Goal: Task Accomplishment & Management: Manage account settings

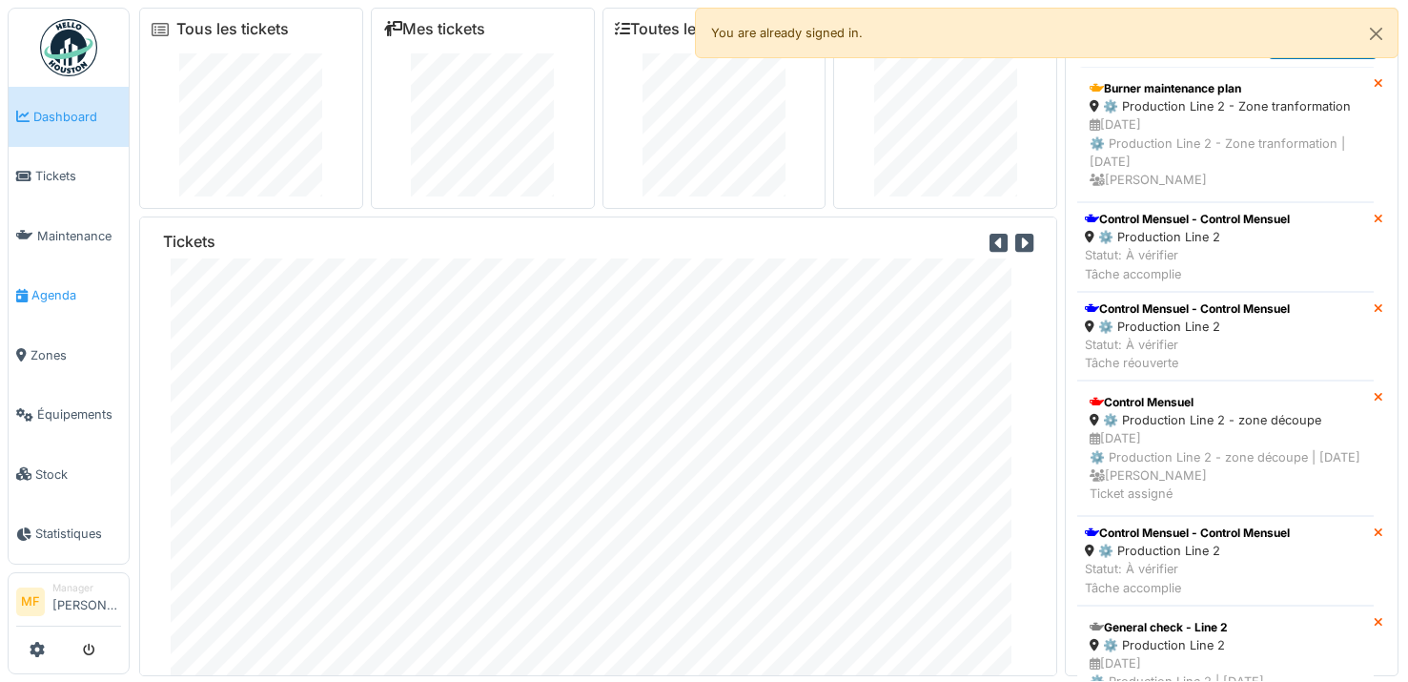
click at [55, 314] on link "Agenda" at bounding box center [69, 296] width 120 height 60
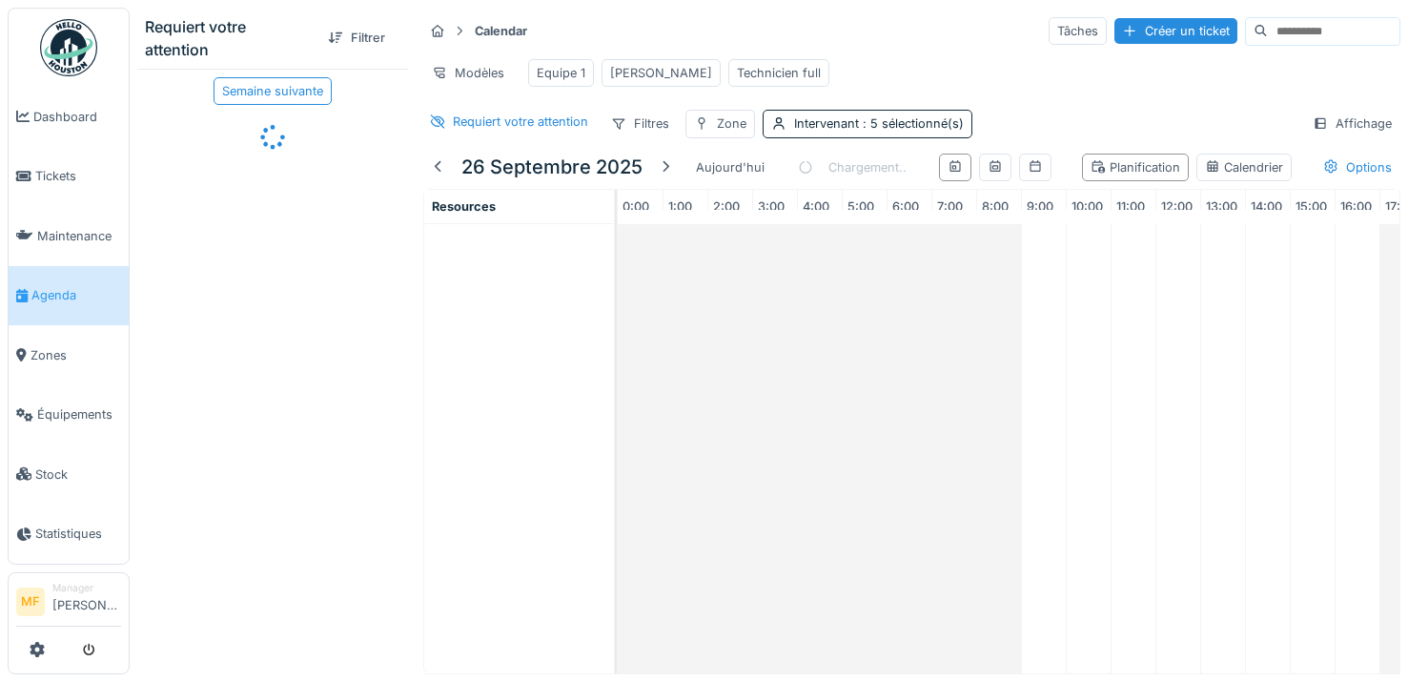
scroll to position [0, 270]
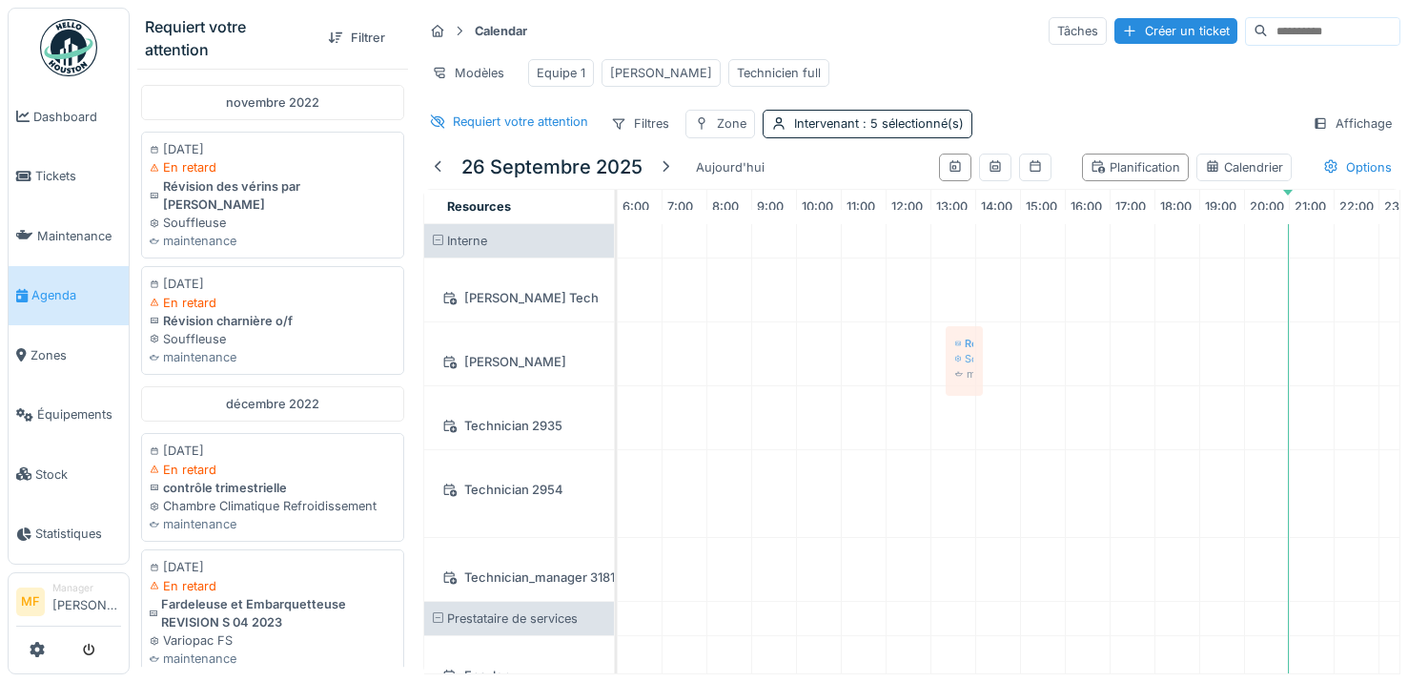
drag, startPoint x: 247, startPoint y: 306, endPoint x: 948, endPoint y: 338, distance: 702.3
click at [948, 338] on div "Requiert votre attention Filtrer novembre 2022 21/11/2022 En retard Révision de…" at bounding box center [769, 341] width 1278 height 682
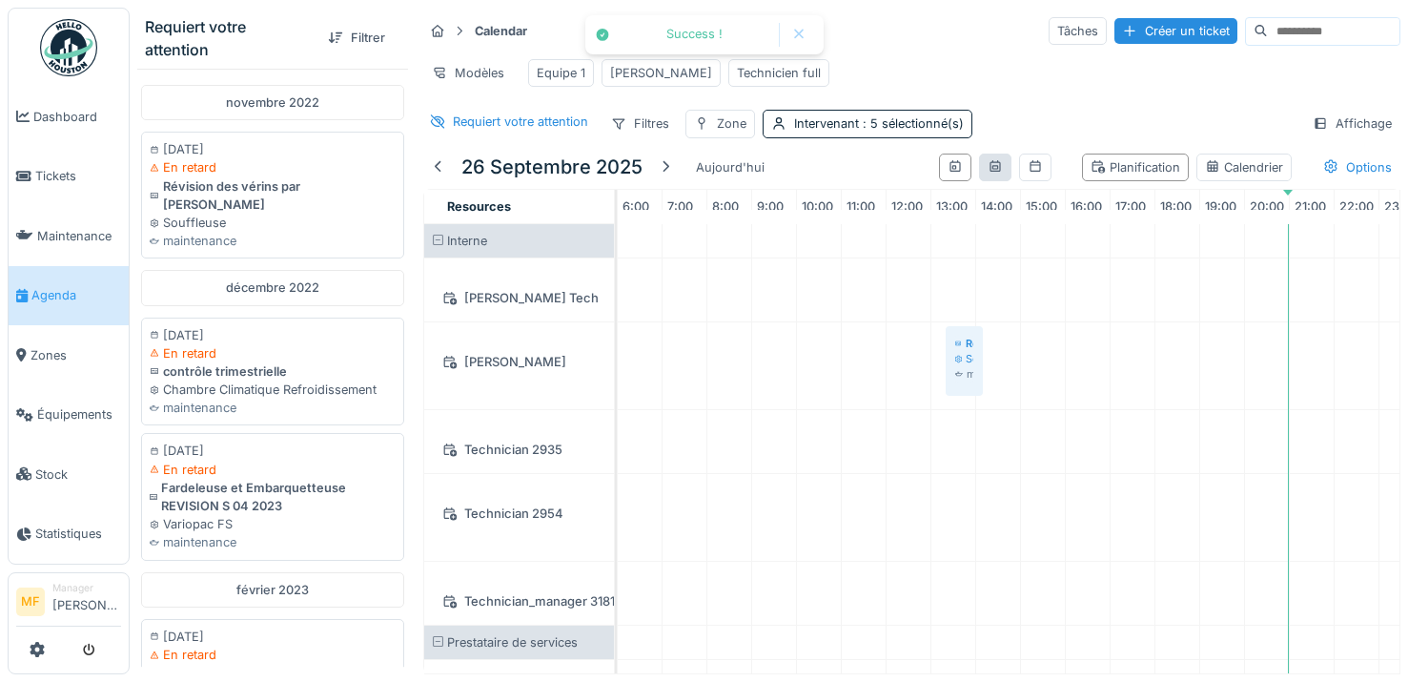
click at [989, 172] on icon at bounding box center [994, 165] width 10 height 11
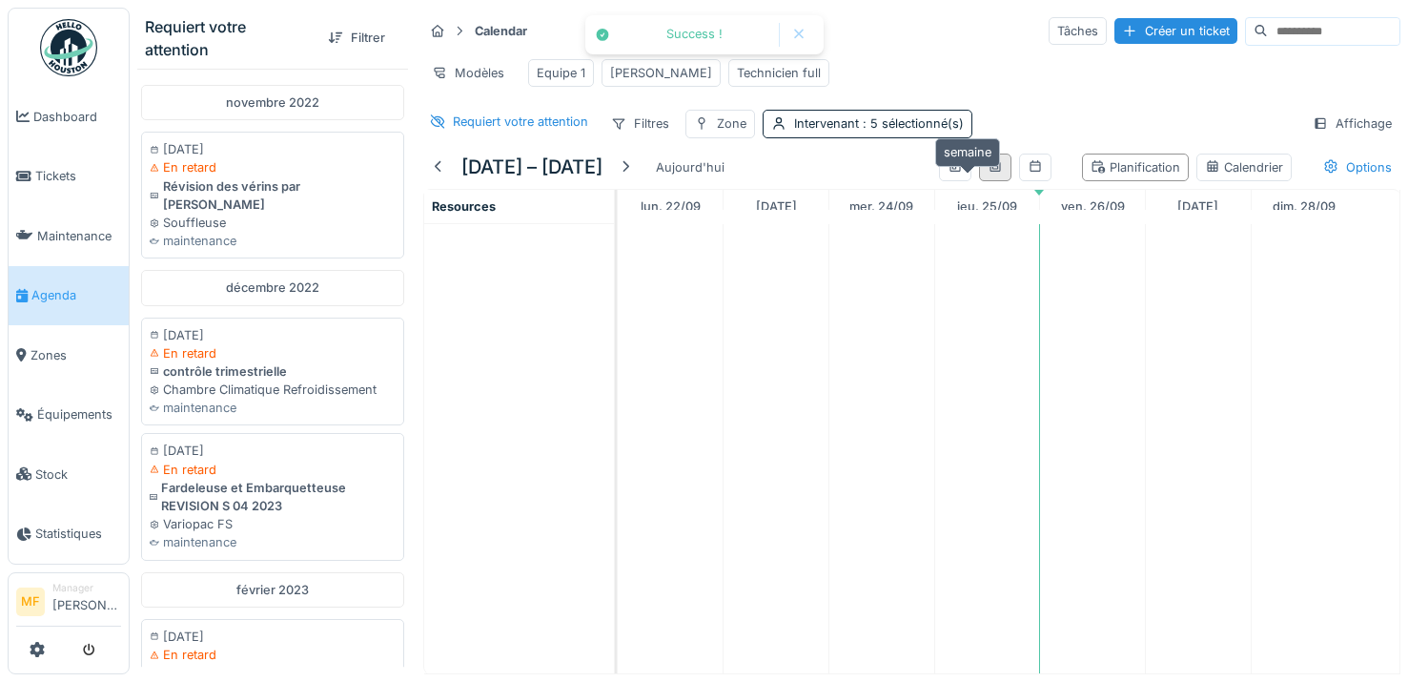
scroll to position [0, 0]
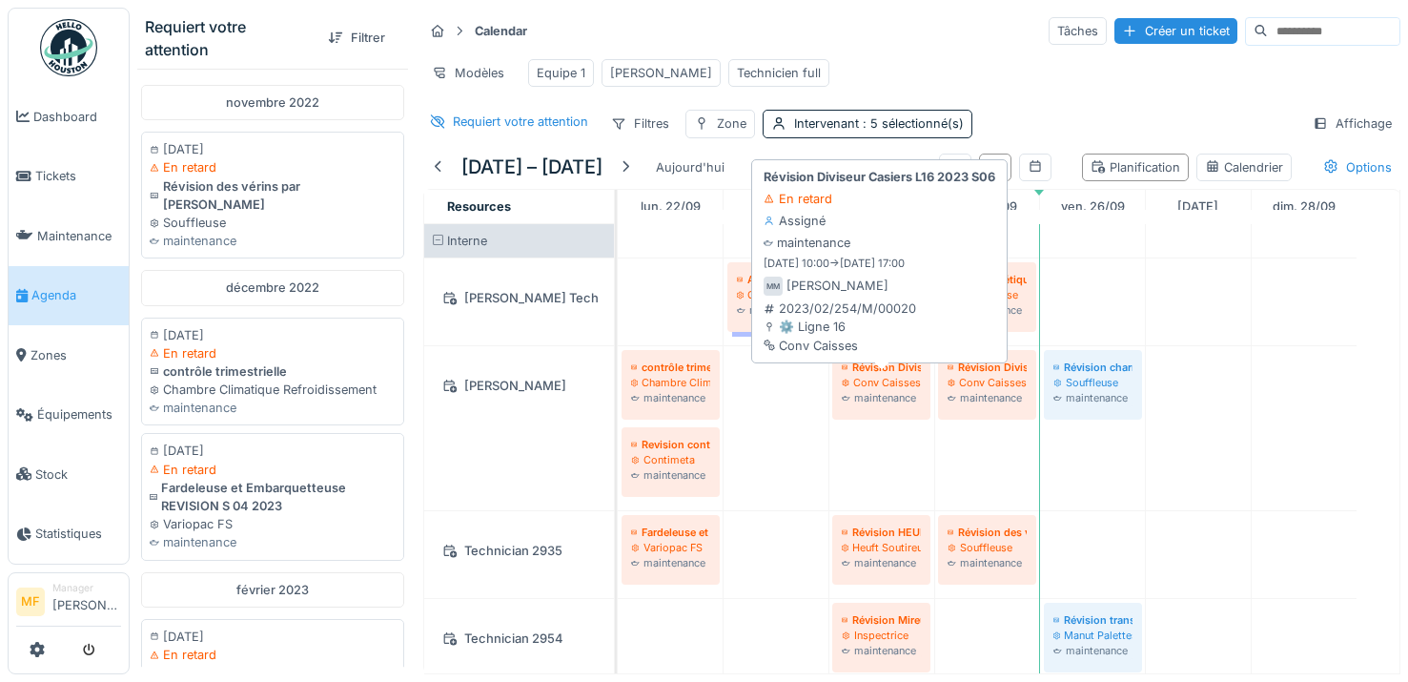
click at [885, 390] on div "Conv Caisses" at bounding box center [881, 382] width 79 height 15
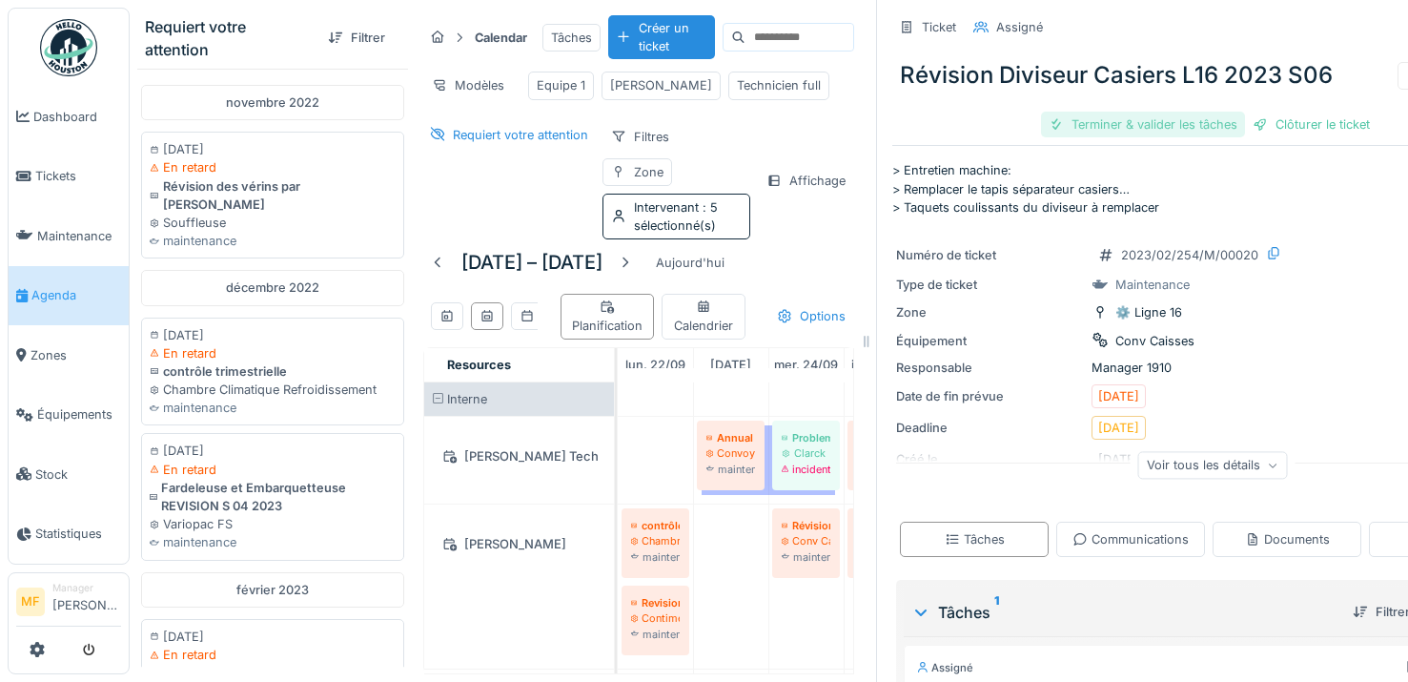
click at [1170, 122] on div "Terminer & valider les tâches" at bounding box center [1143, 125] width 204 height 26
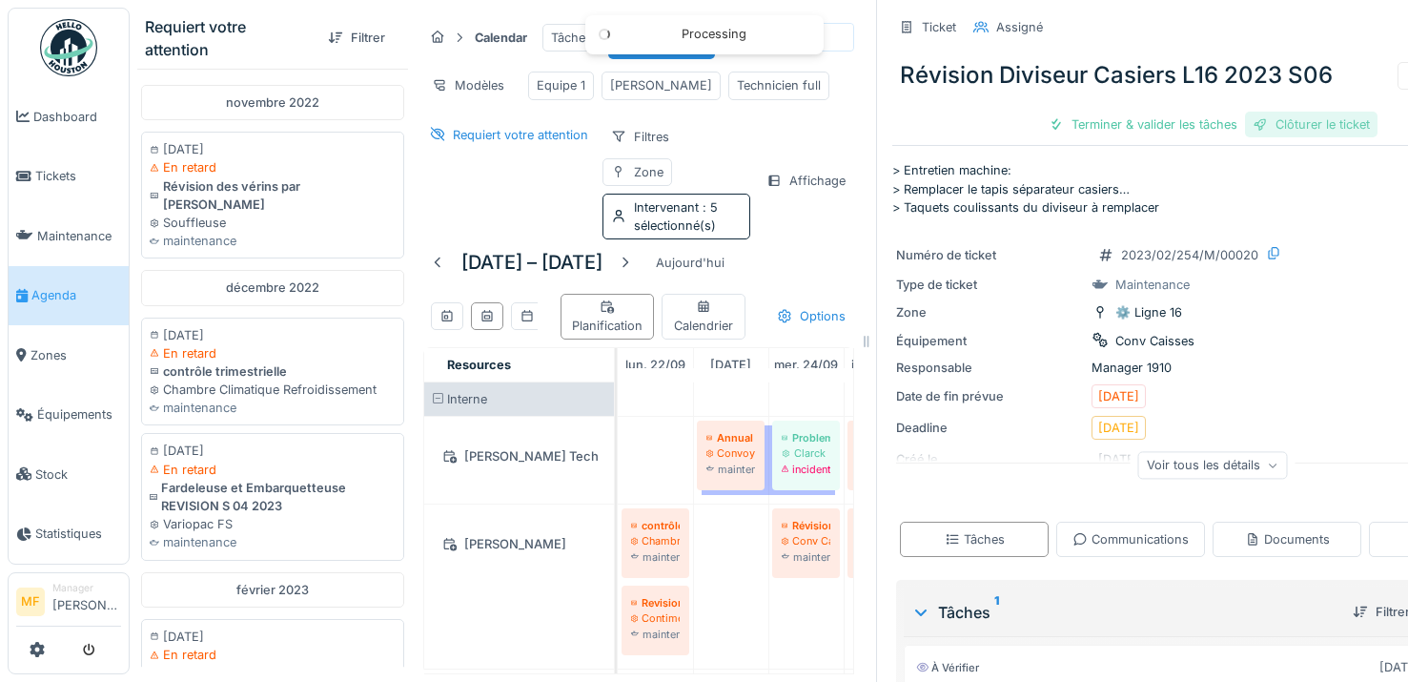
click at [1317, 126] on div "Clôturer le ticket" at bounding box center [1311, 125] width 132 height 26
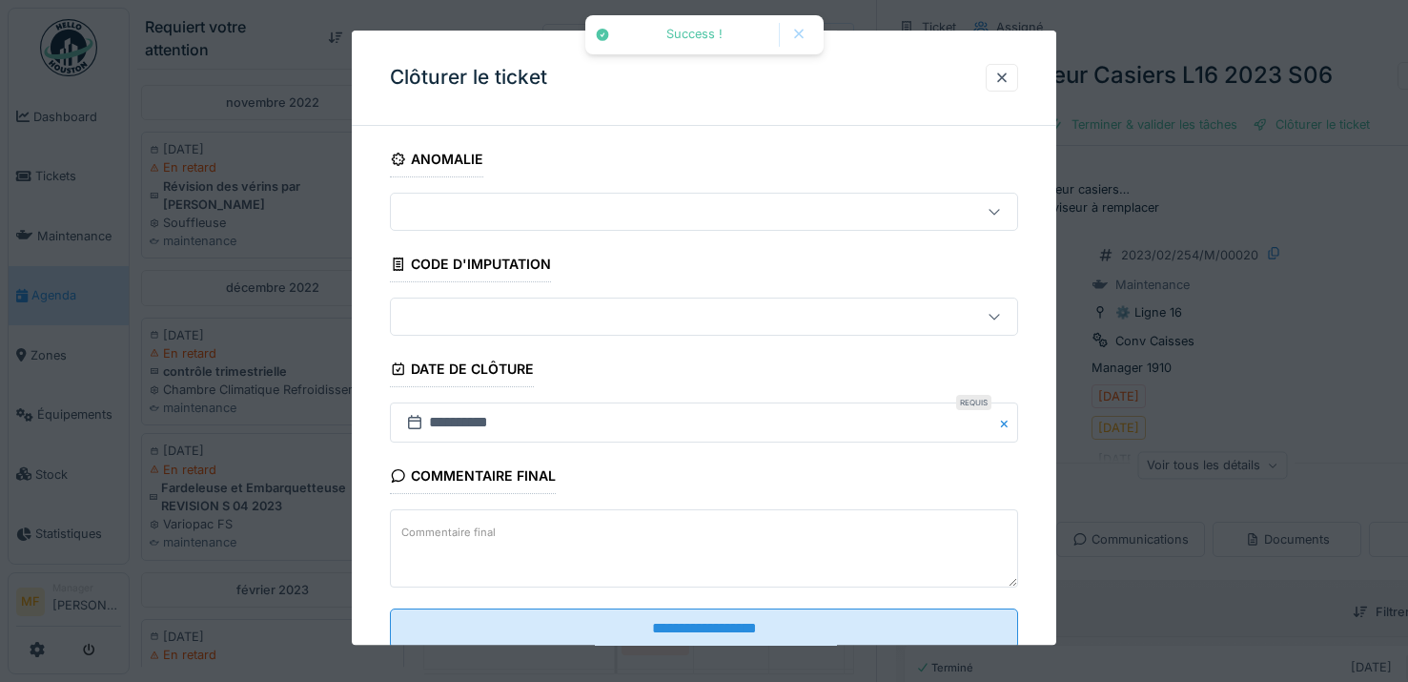
scroll to position [57, 0]
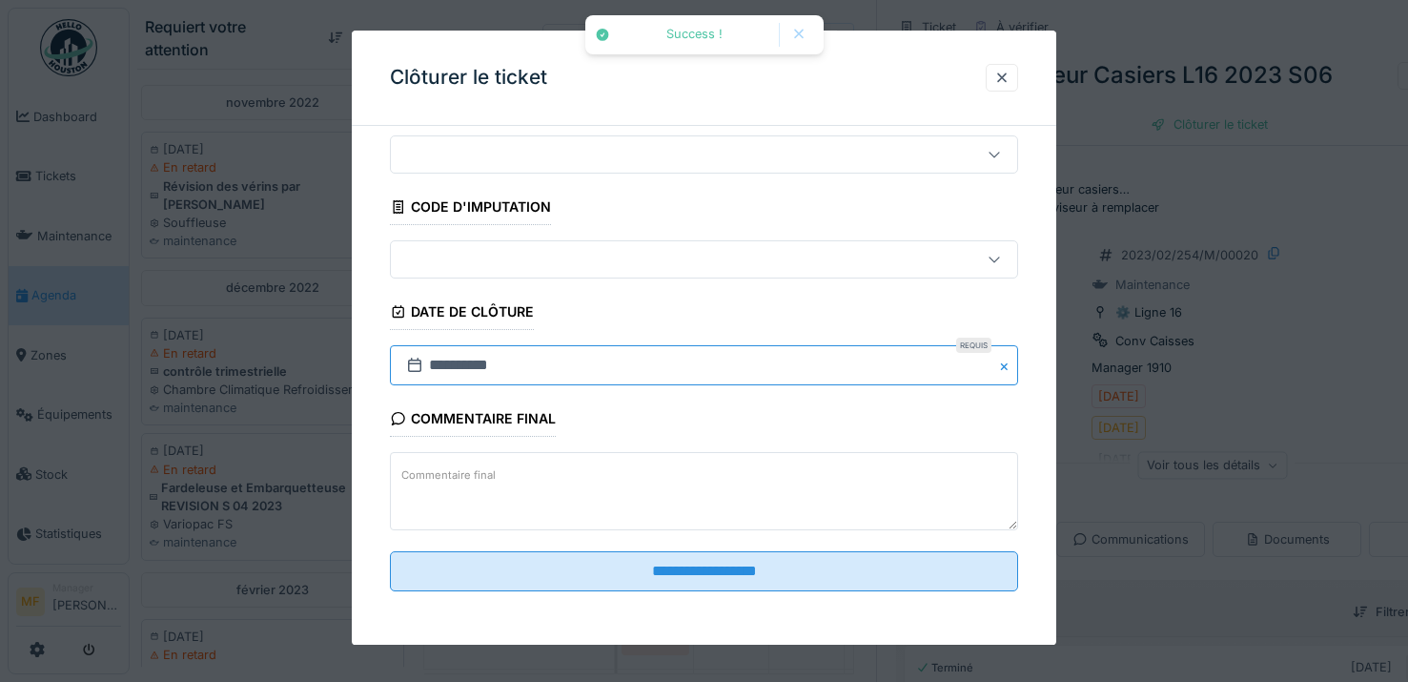
click at [483, 364] on input "**********" at bounding box center [704, 366] width 628 height 40
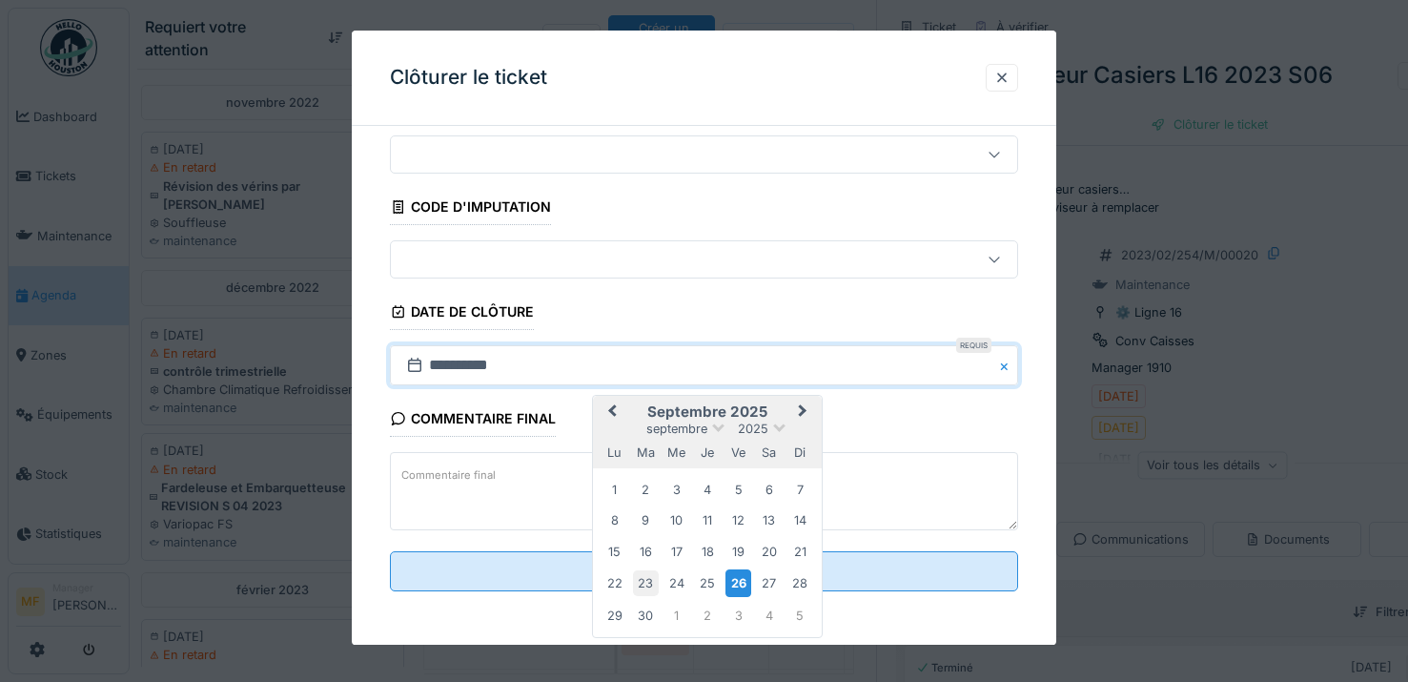
click at [648, 584] on div "23" at bounding box center [646, 584] width 26 height 26
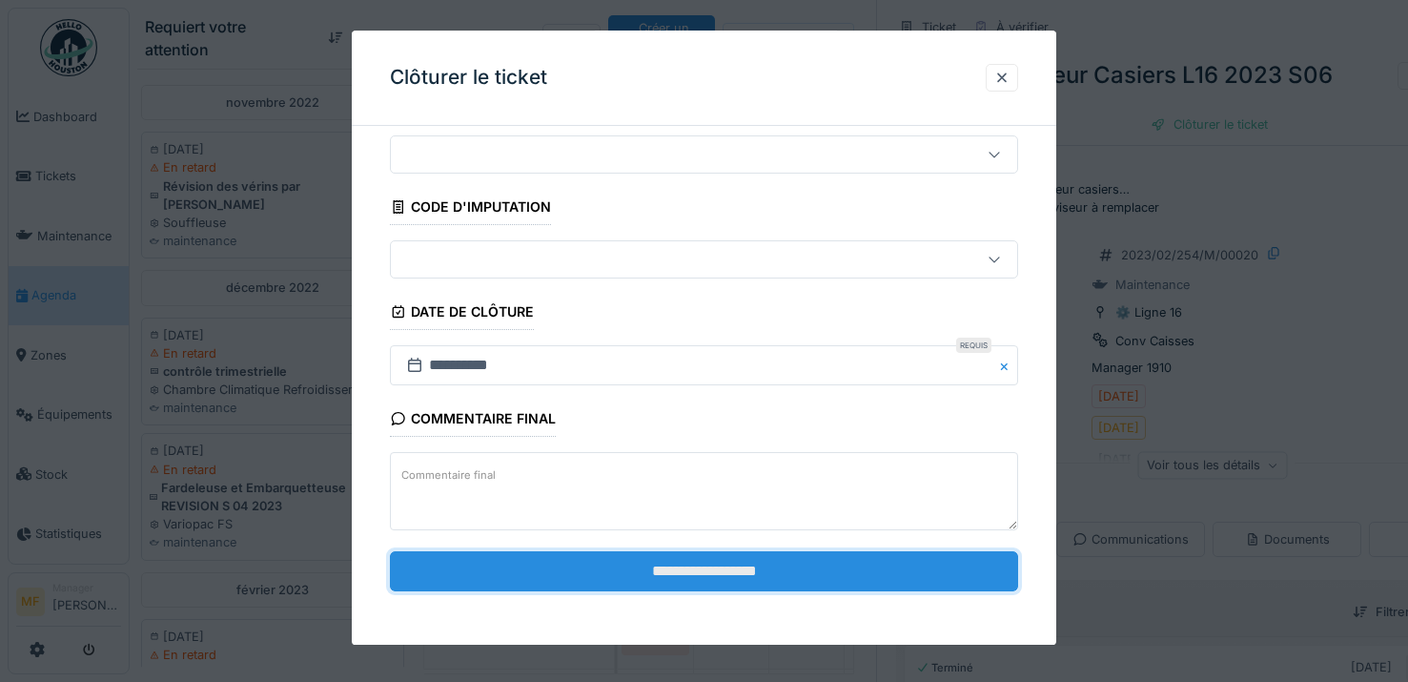
click at [697, 575] on input "**********" at bounding box center [704, 571] width 628 height 40
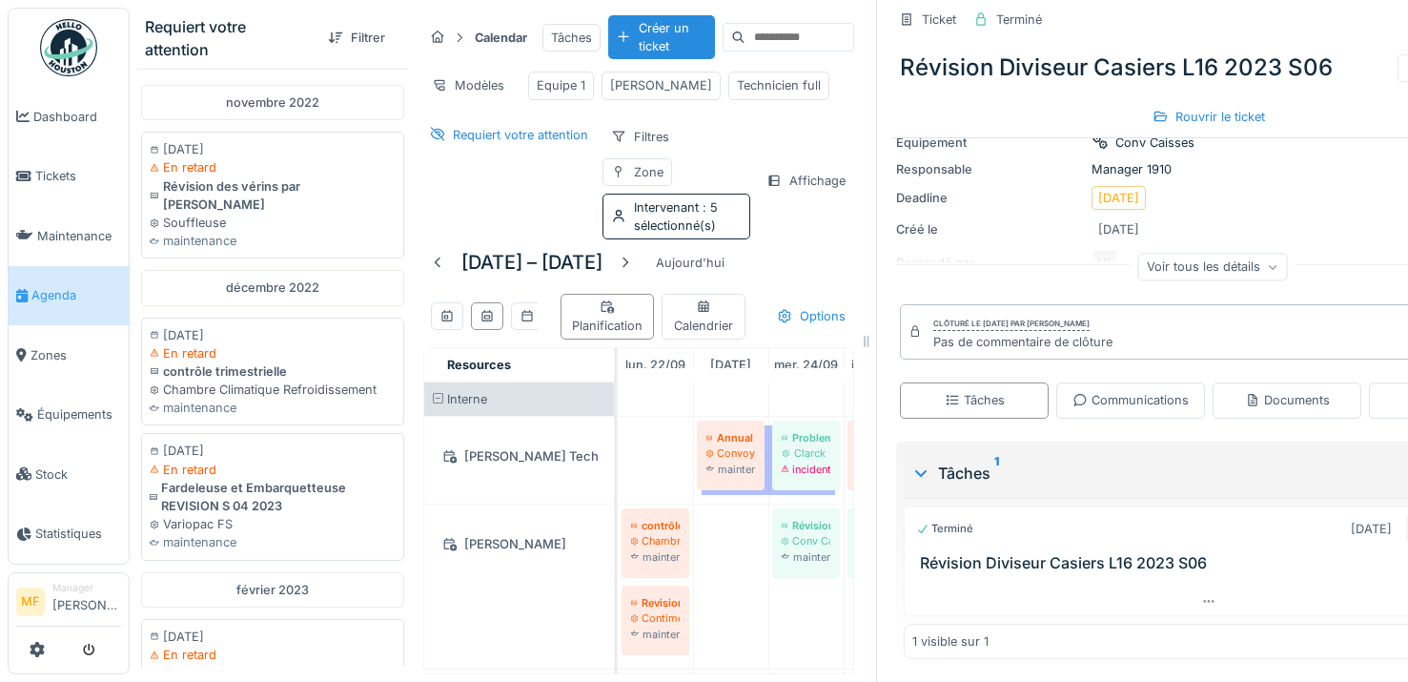
scroll to position [0, 0]
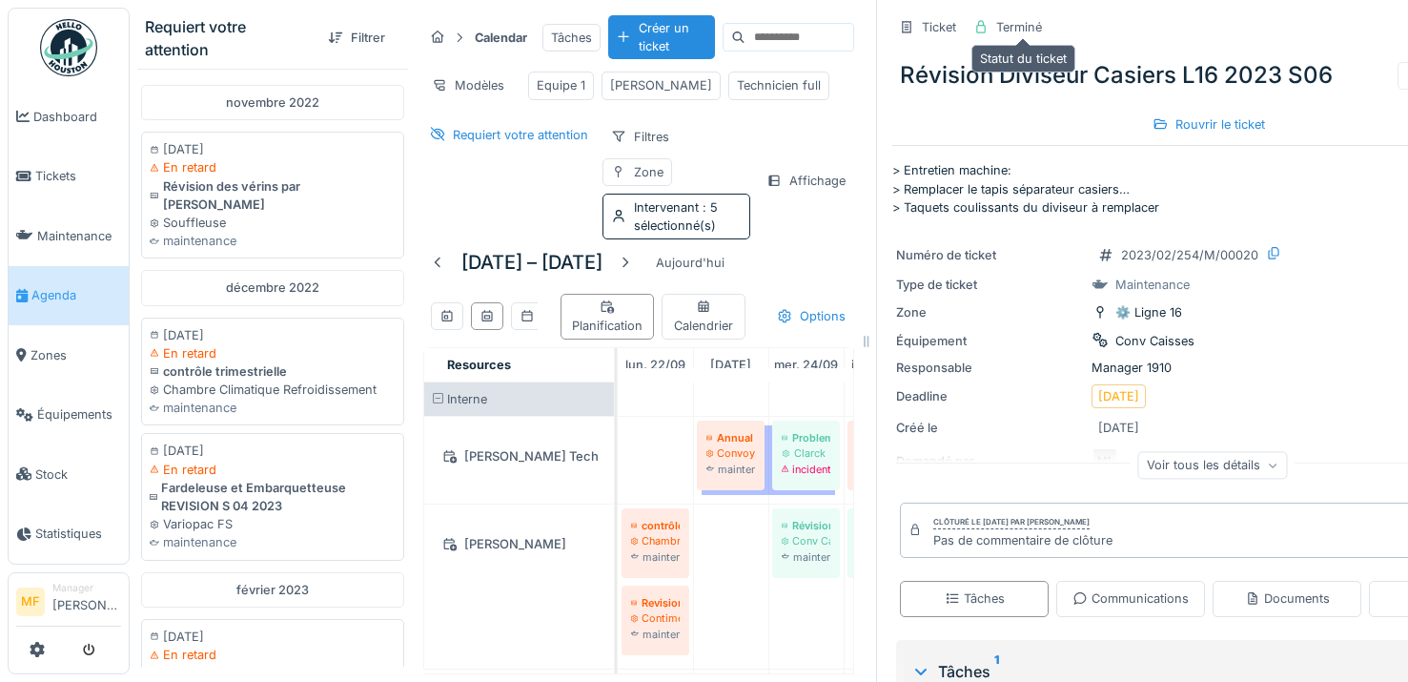
click at [1037, 24] on div "Terminé" at bounding box center [1019, 27] width 46 height 18
click at [815, 313] on div "Planification Calendrier Options" at bounding box center [638, 316] width 431 height 61
click at [815, 285] on div "22 – 28 sept. 2025 Aujourd'hui Planification Calendrier Options" at bounding box center [638, 297] width 431 height 100
click at [822, 91] on div "Modèles Equipe 1 John Technicien full" at bounding box center [638, 85] width 431 height 43
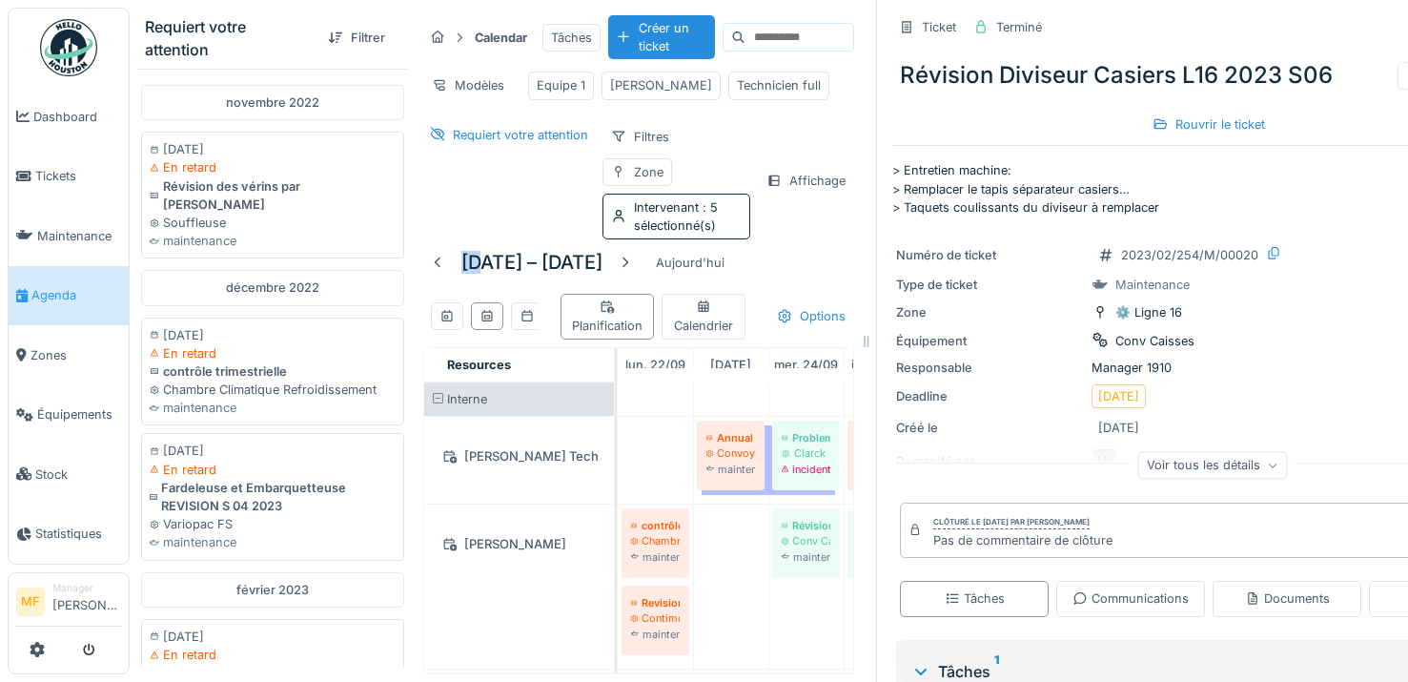
click at [822, 92] on div "Modèles Equipe 1 John Technicien full" at bounding box center [638, 85] width 431 height 43
click at [822, 157] on div "Requiert votre attention Filtres Zone Intervenant : 5 sélectionné(s) Affichage" at bounding box center [638, 181] width 431 height 117
click at [1031, 243] on div "Numéro de ticket 2023/02/254/M/00020" at bounding box center [1208, 255] width 625 height 24
click at [929, 65] on div "Révision Diviseur Casiers L16 2023 S06 Actions" at bounding box center [1208, 76] width 633 height 50
click at [806, 262] on div "22 – 28 sept. 2025 Aujourd'hui Planification Calendrier Options" at bounding box center [638, 297] width 431 height 100
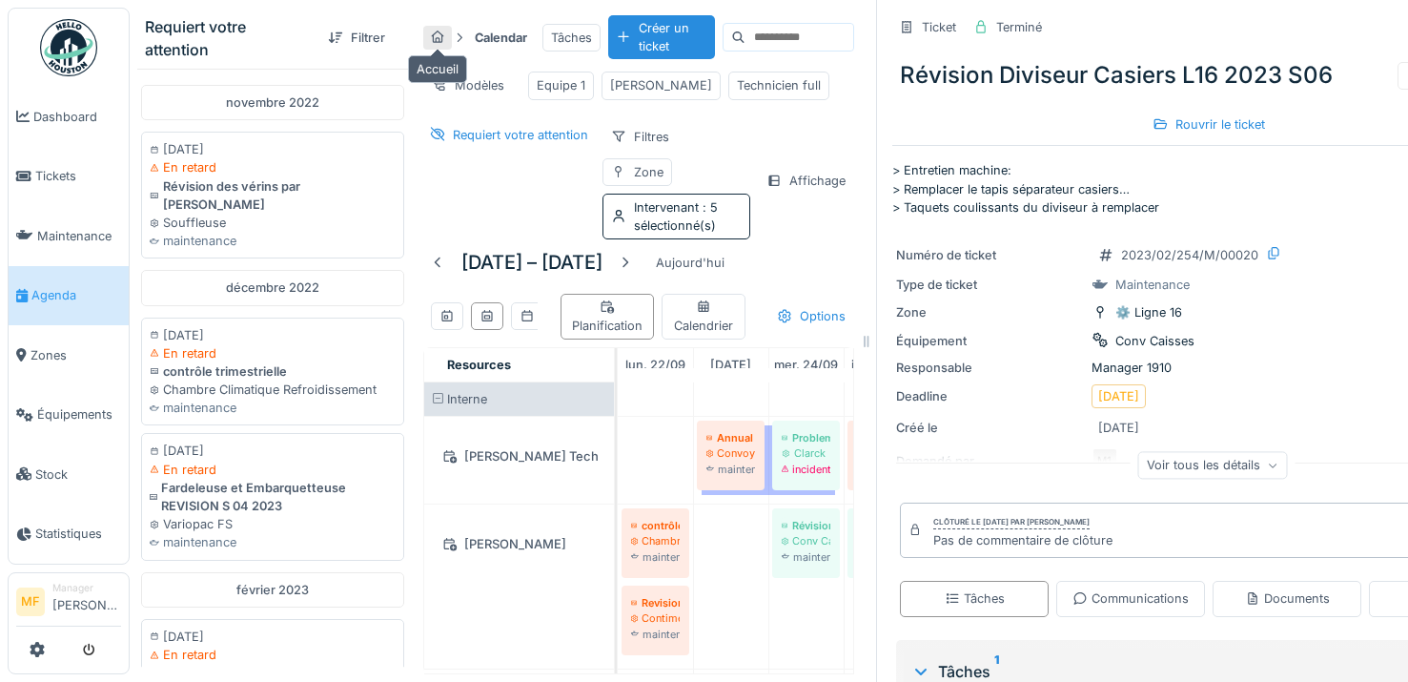
click at [440, 32] on icon at bounding box center [437, 37] width 15 height 12
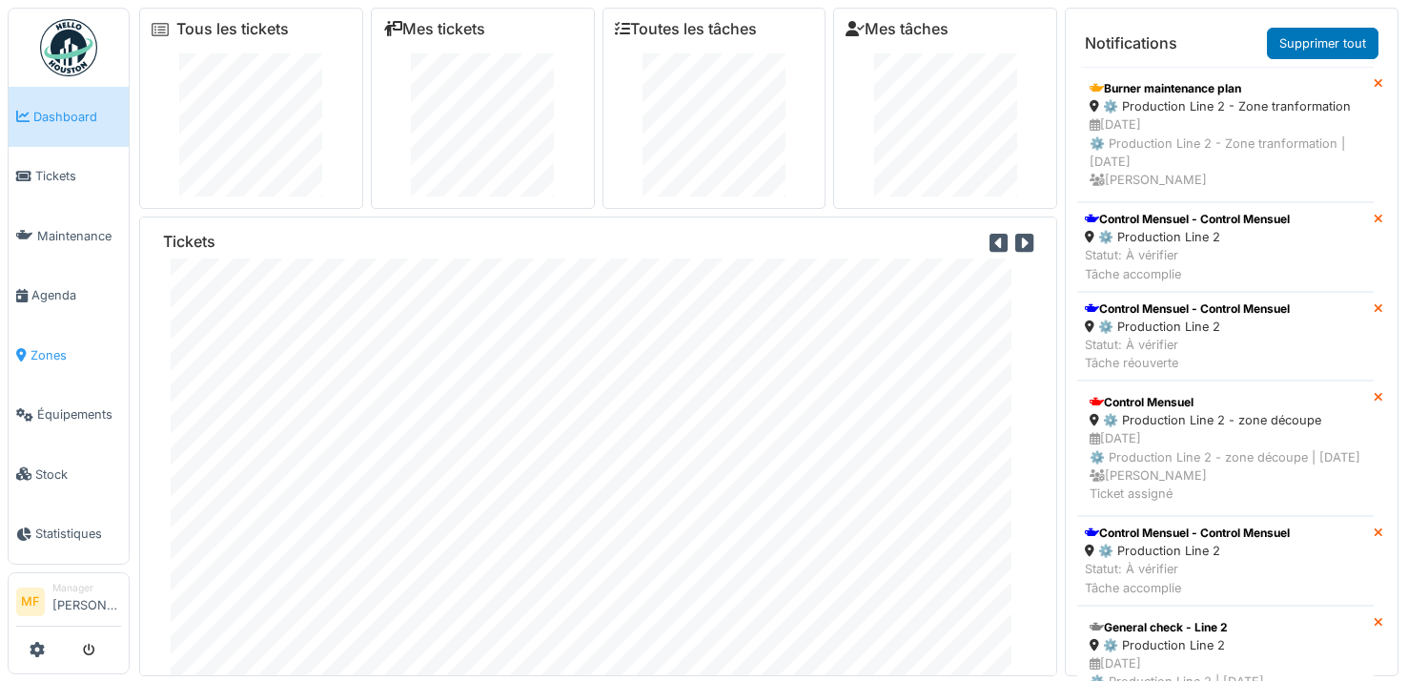
click at [58, 346] on span "Zones" at bounding box center [76, 355] width 91 height 18
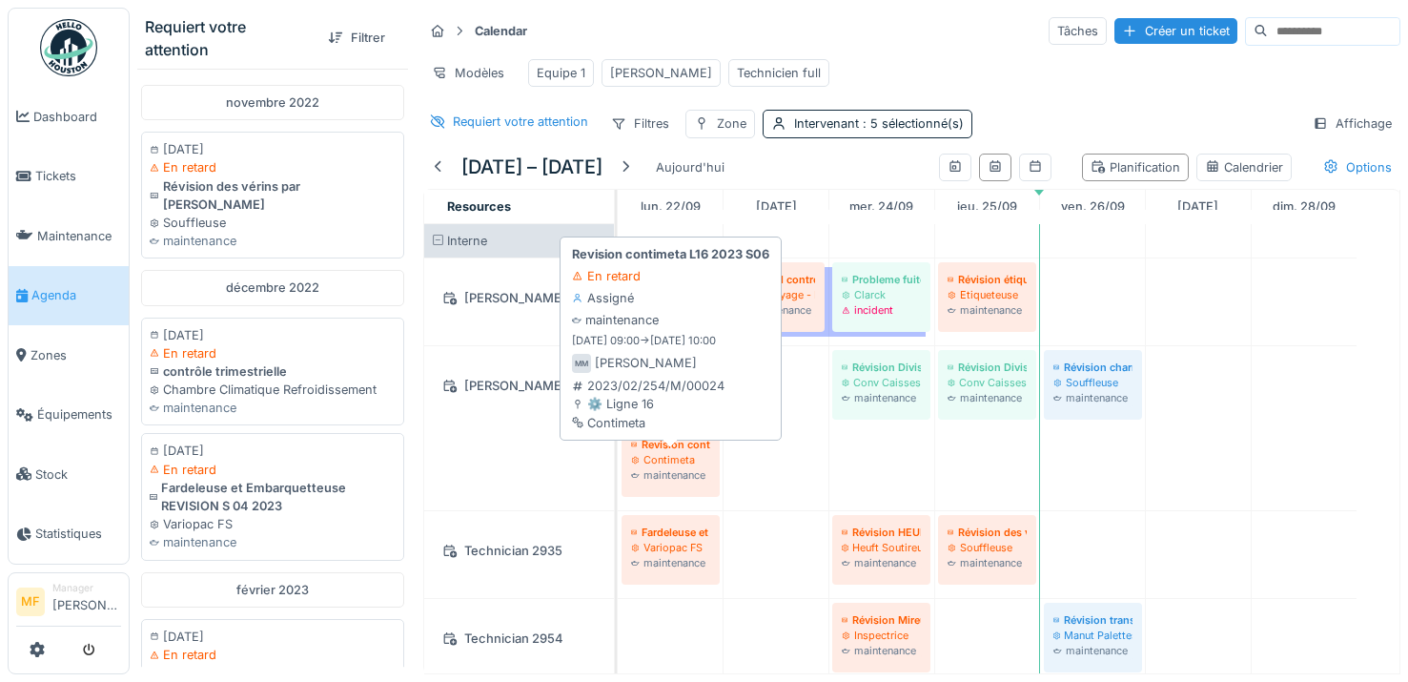
click at [663, 482] on div "maintenance" at bounding box center [670, 474] width 79 height 15
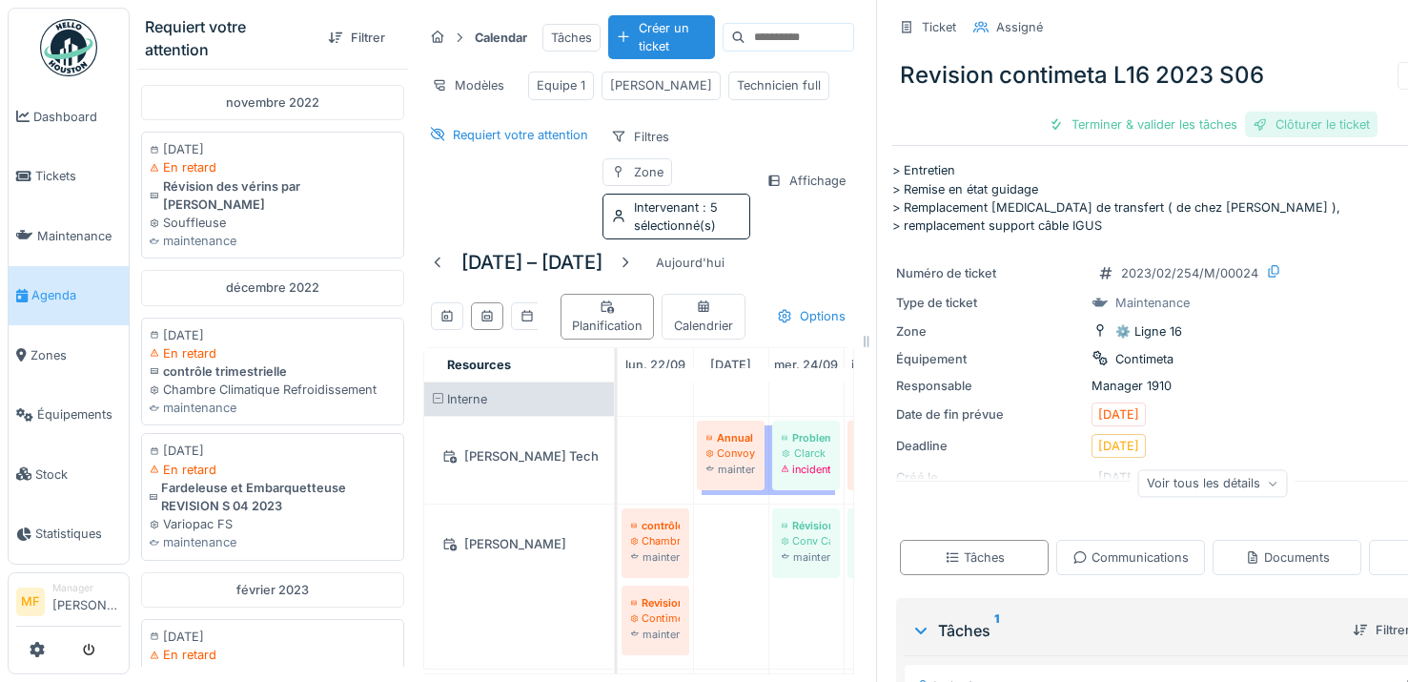
click at [1285, 126] on div "Clôturer le ticket" at bounding box center [1311, 125] width 132 height 26
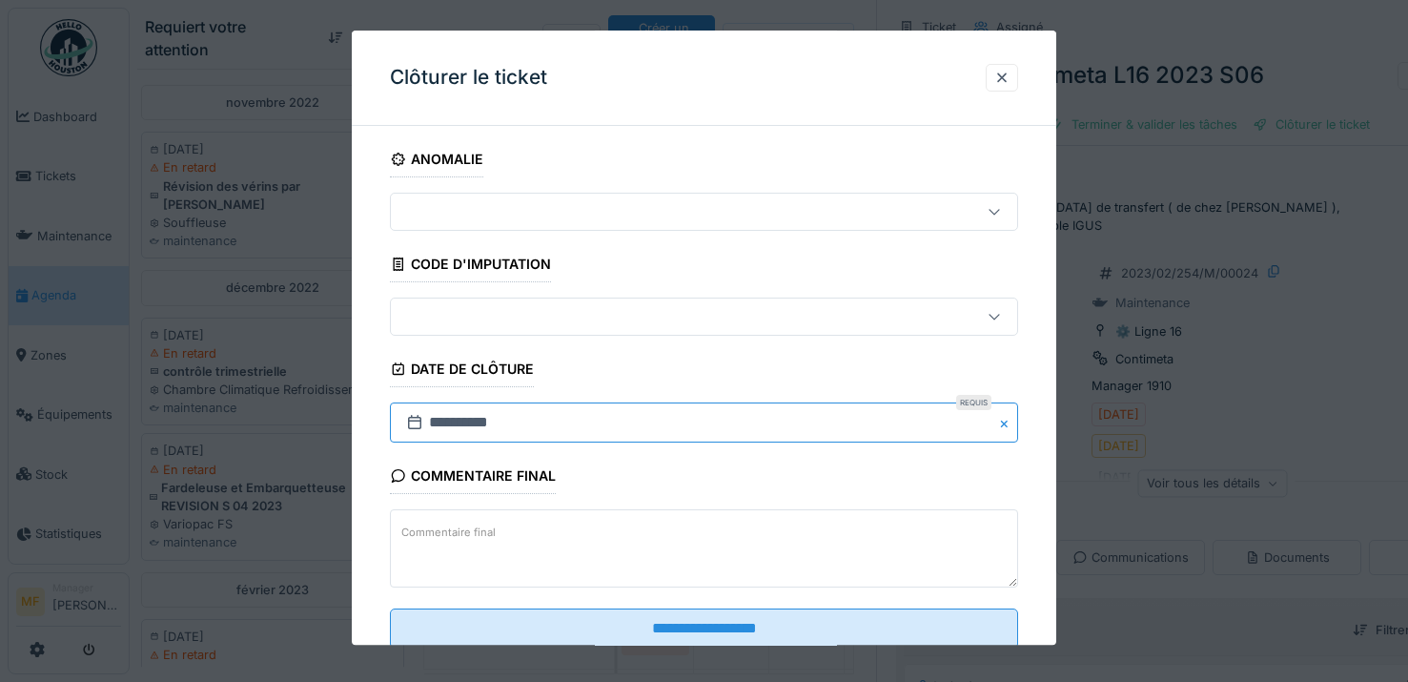
click at [539, 423] on input "**********" at bounding box center [704, 423] width 628 height 40
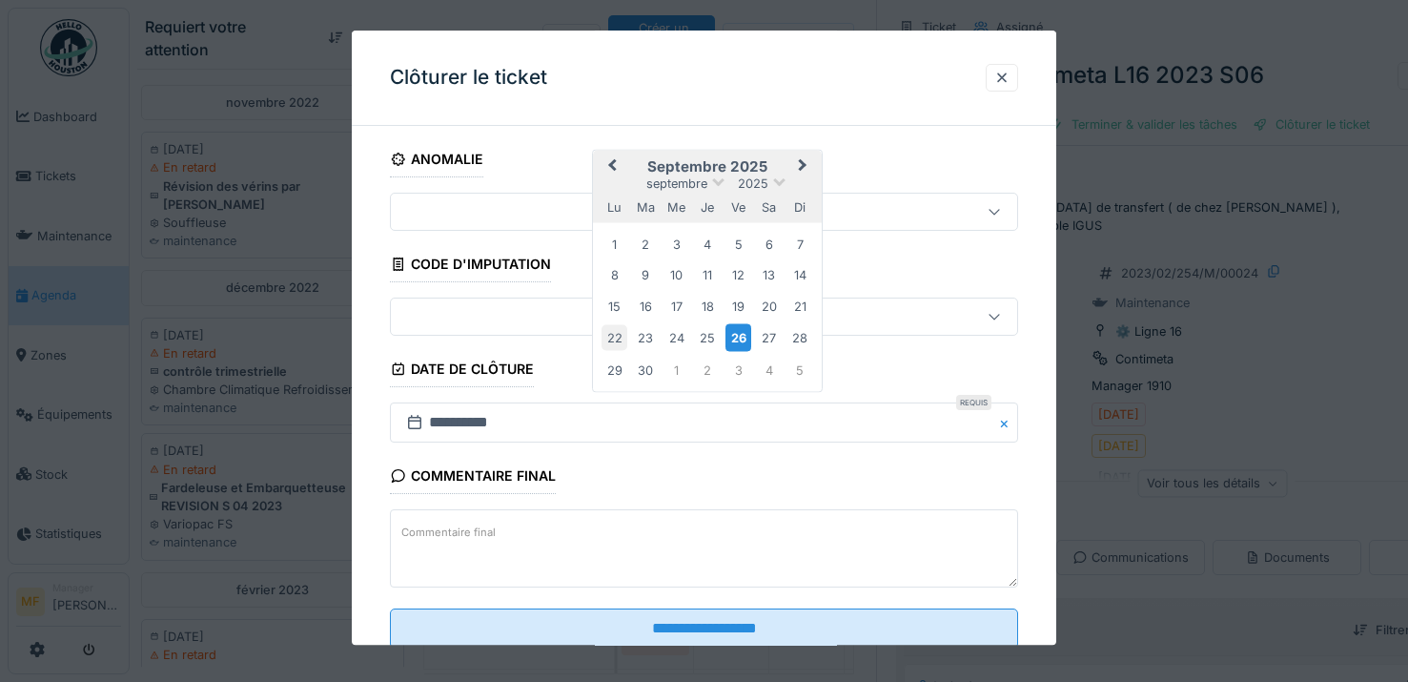
click at [605, 339] on div "22" at bounding box center [614, 338] width 26 height 26
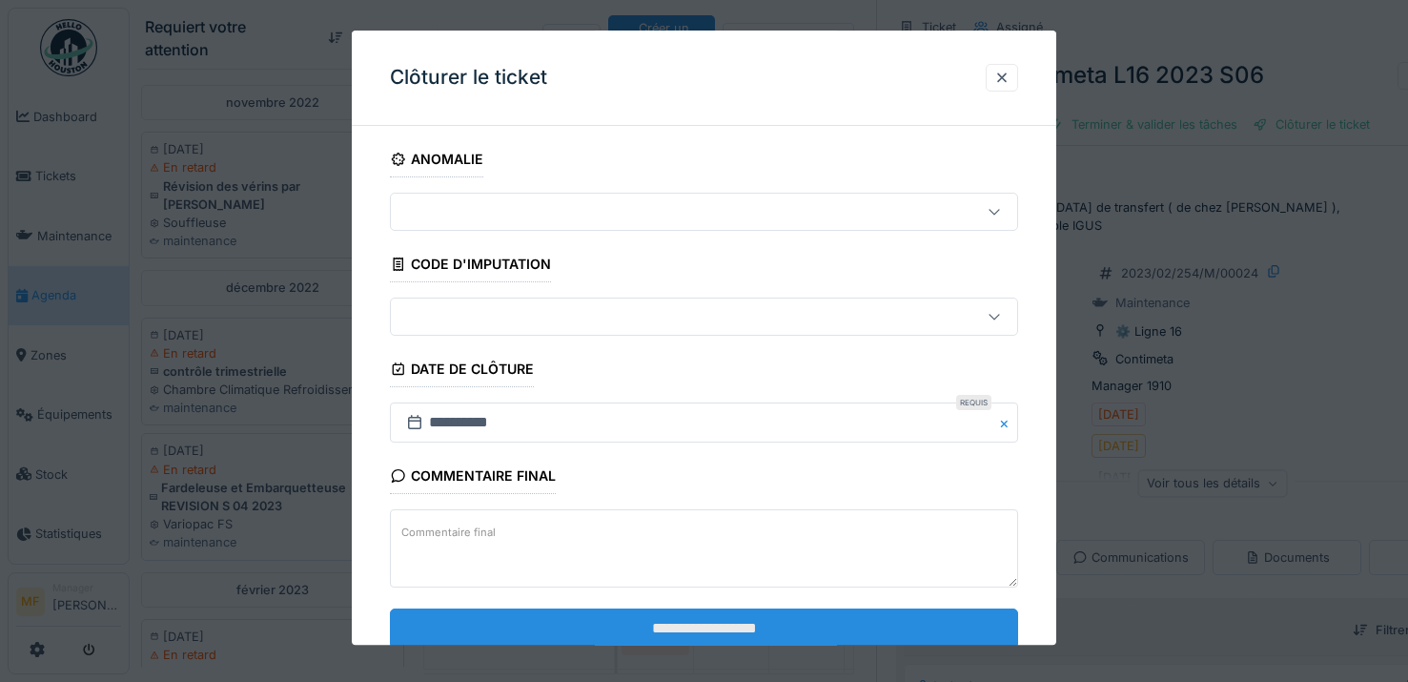
click at [686, 629] on input "**********" at bounding box center [704, 628] width 628 height 40
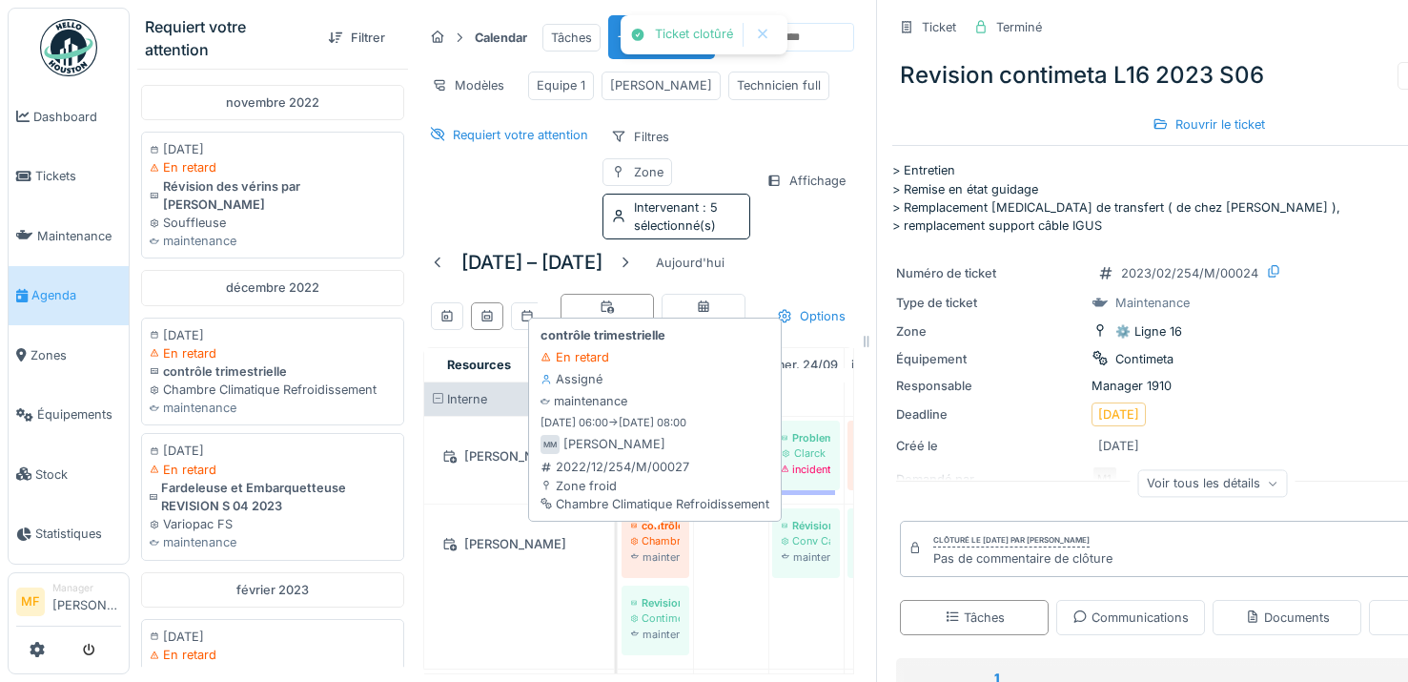
click at [648, 548] on div "Chambre Climatique Refroidissement" at bounding box center [655, 540] width 49 height 15
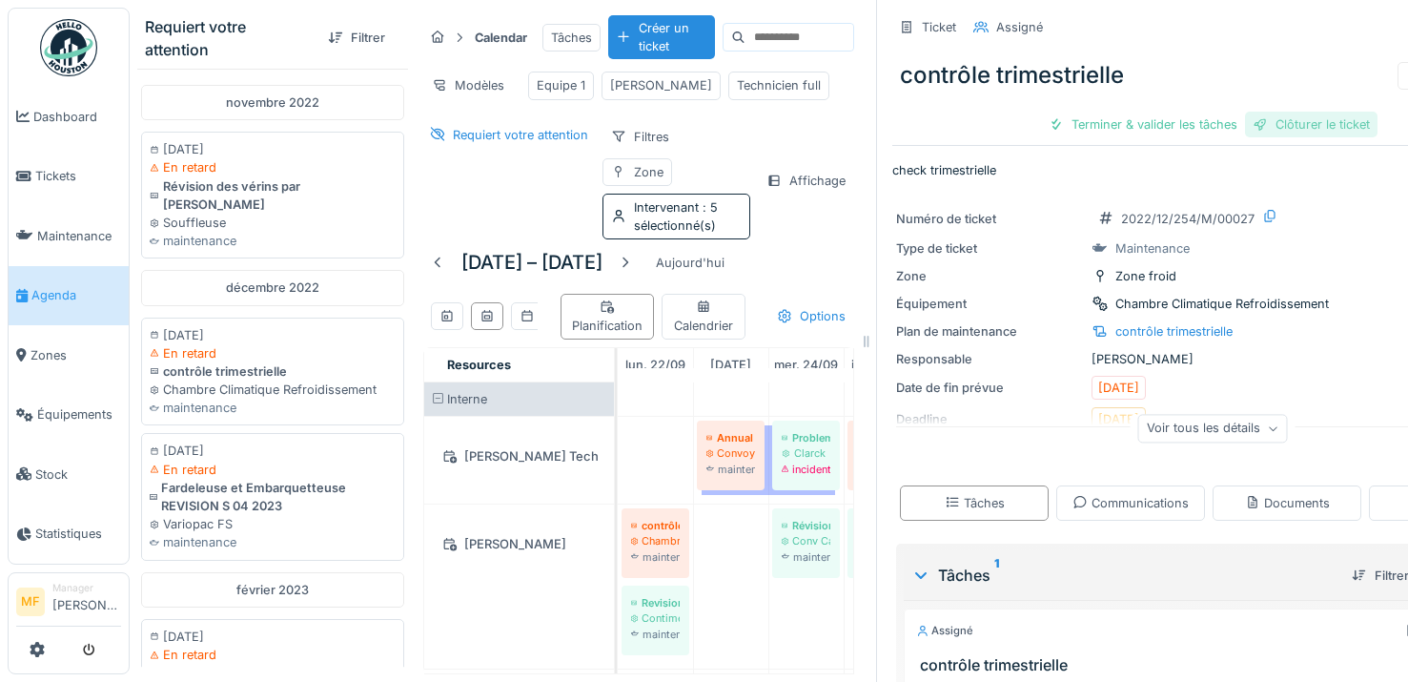
click at [1285, 122] on div "Clôturer le ticket" at bounding box center [1311, 125] width 132 height 26
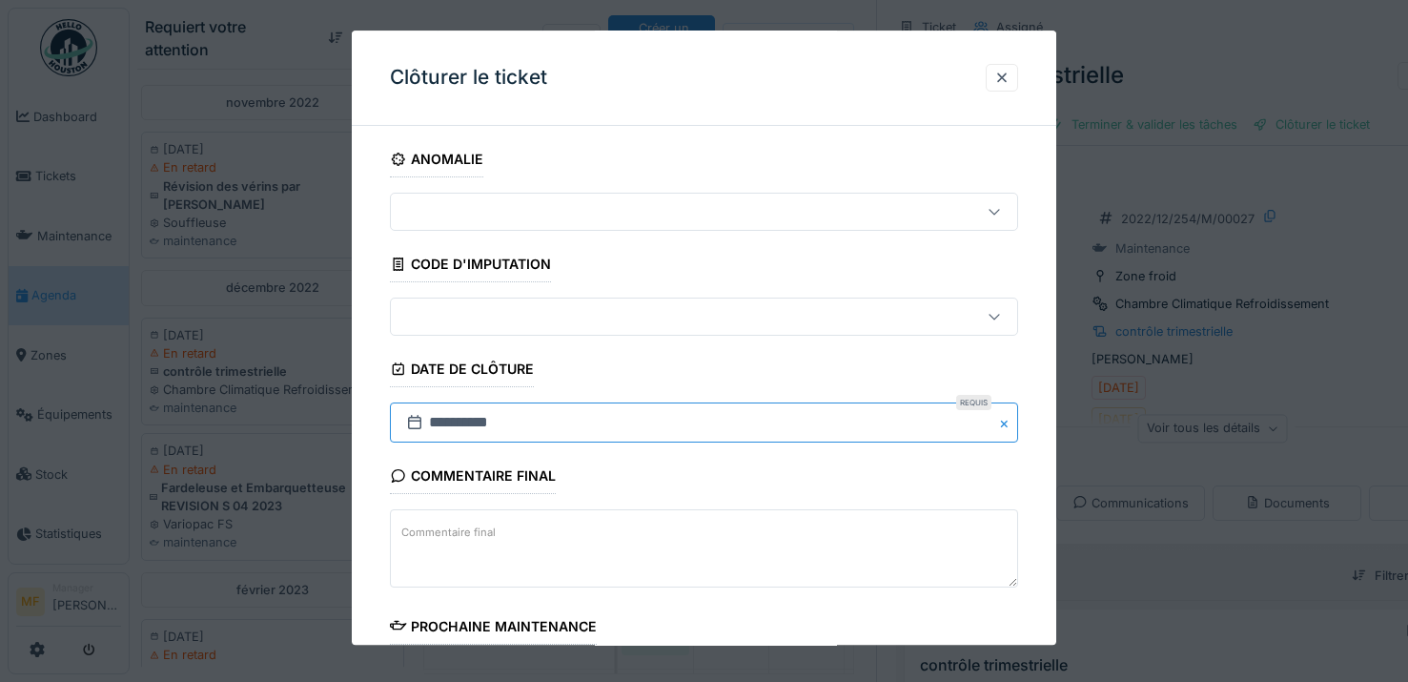
click at [458, 420] on input "**********" at bounding box center [704, 423] width 628 height 40
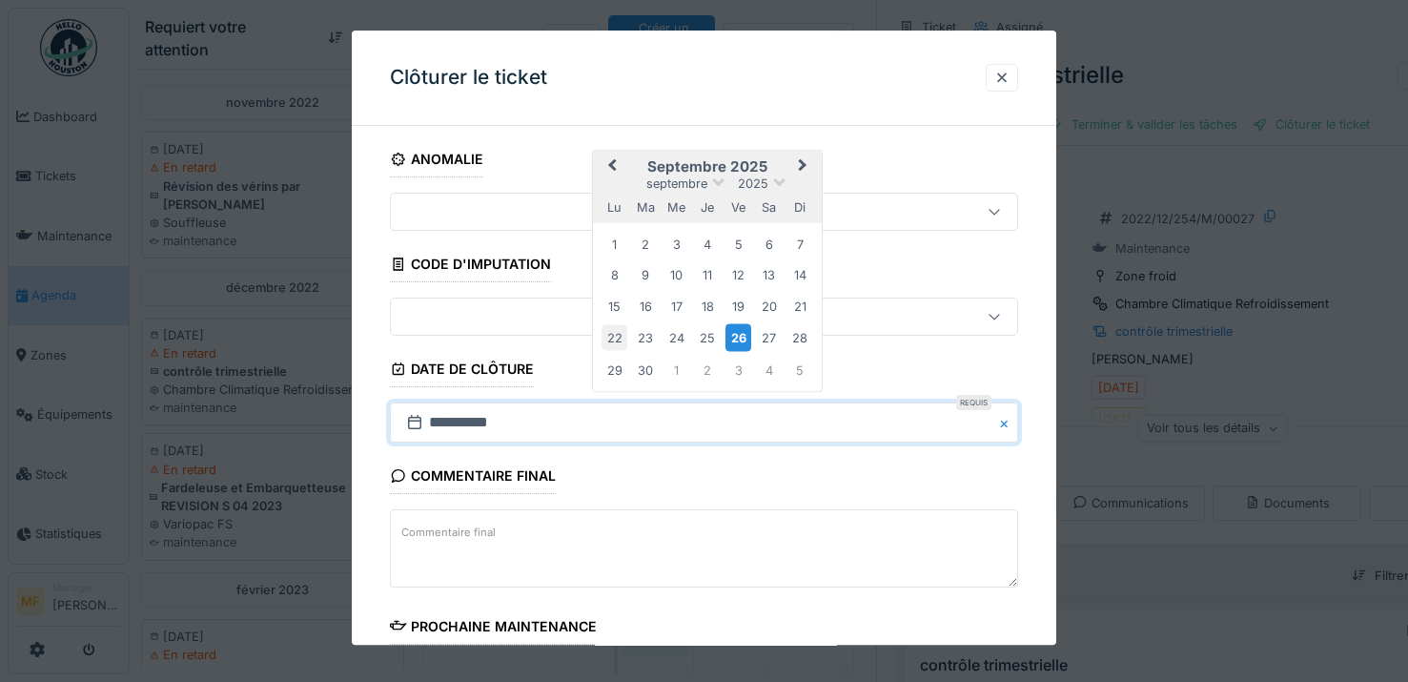
click at [611, 337] on div "22" at bounding box center [614, 338] width 26 height 26
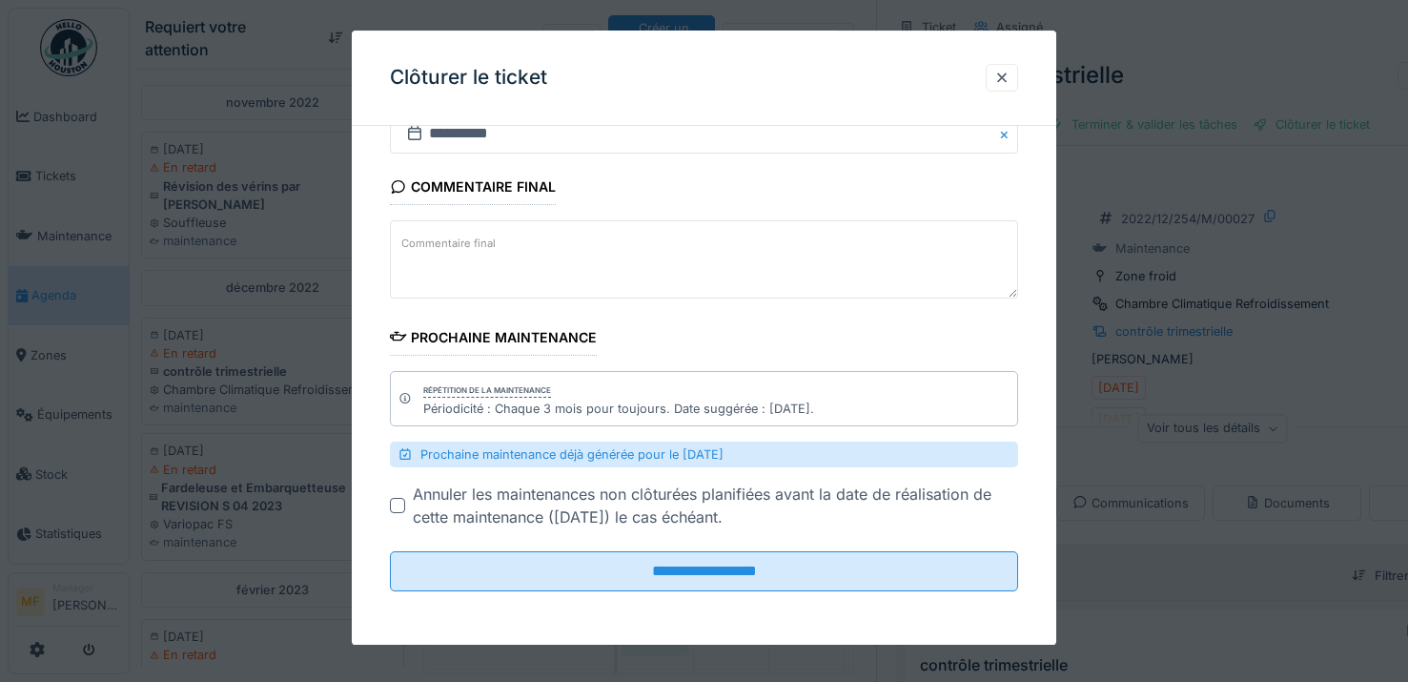
scroll to position [287, 0]
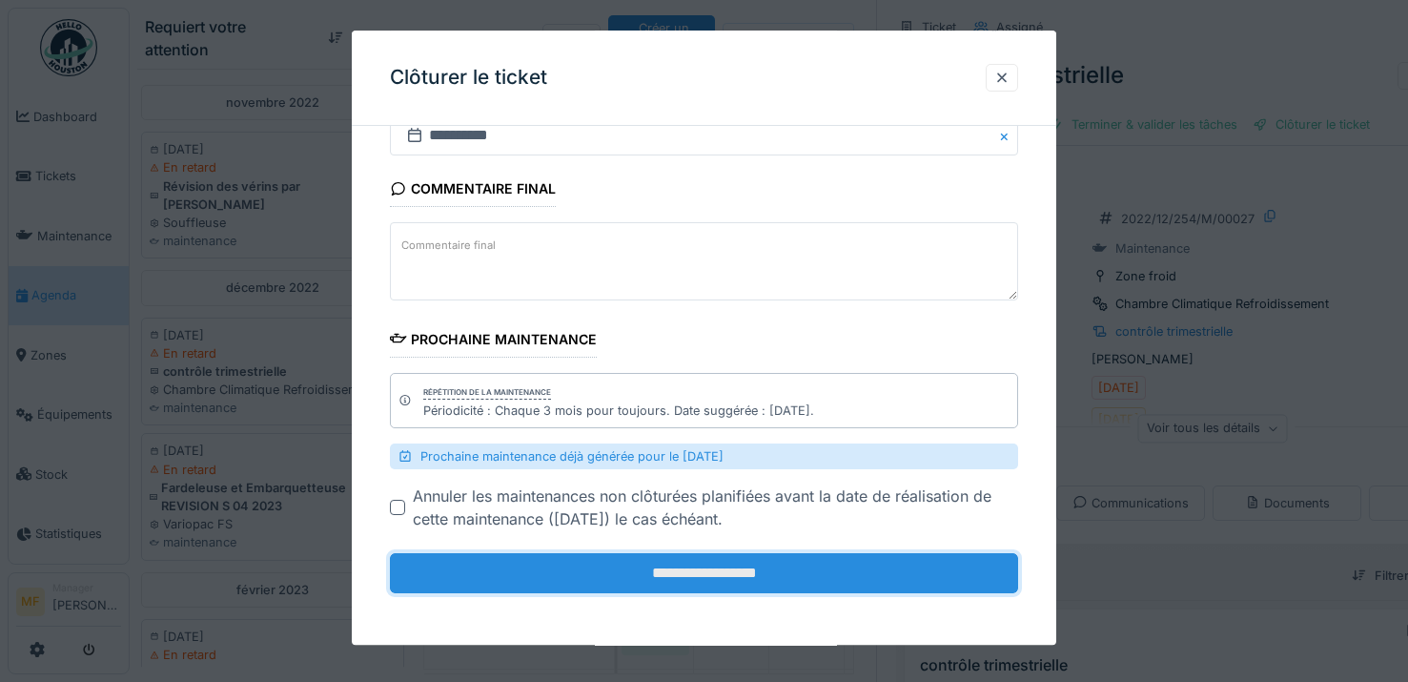
click at [730, 587] on input "**********" at bounding box center [704, 573] width 628 height 40
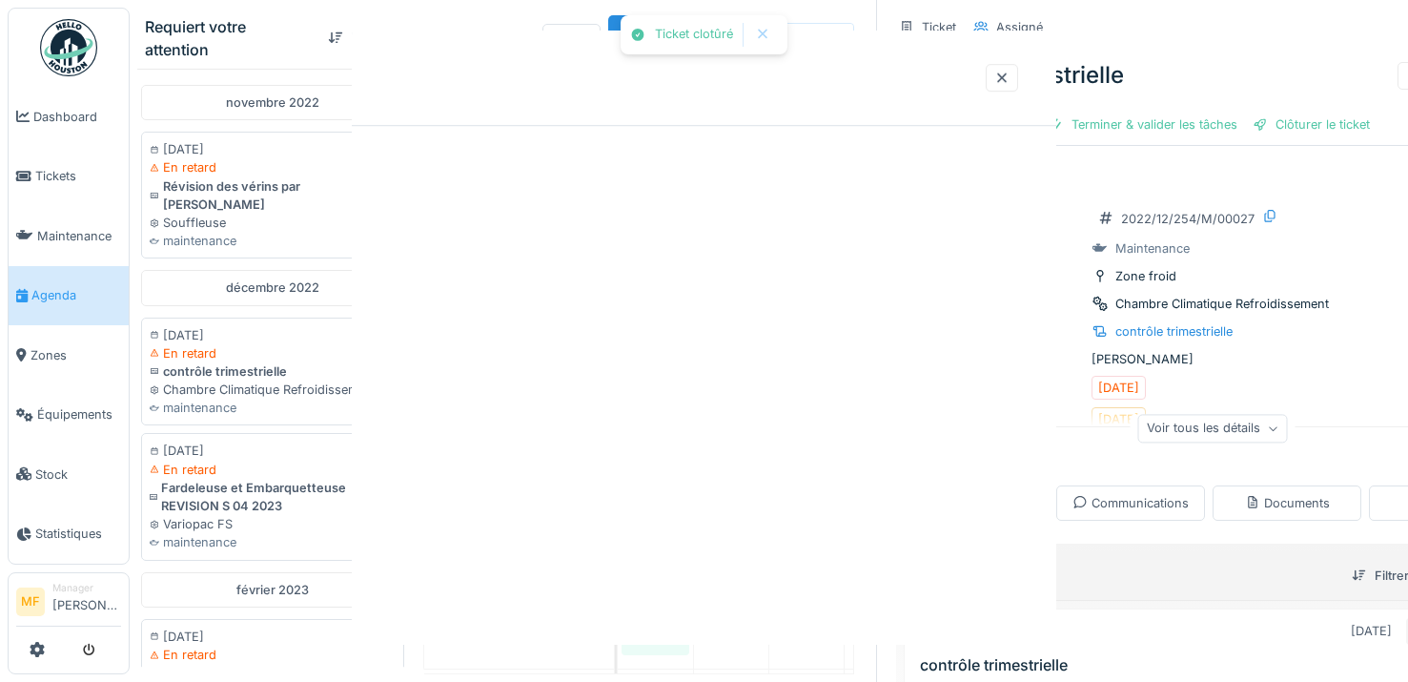
scroll to position [0, 0]
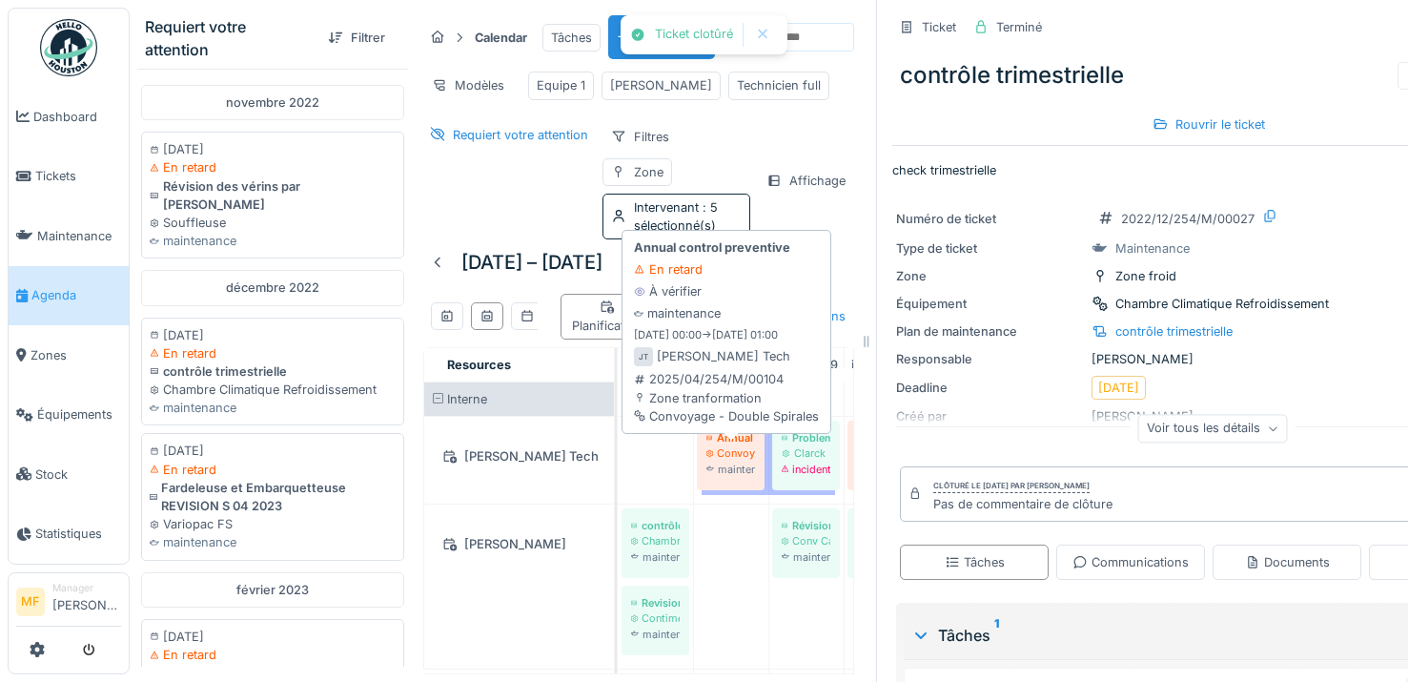
click at [752, 460] on div "Convoyage - Double Spirales" at bounding box center [730, 452] width 49 height 15
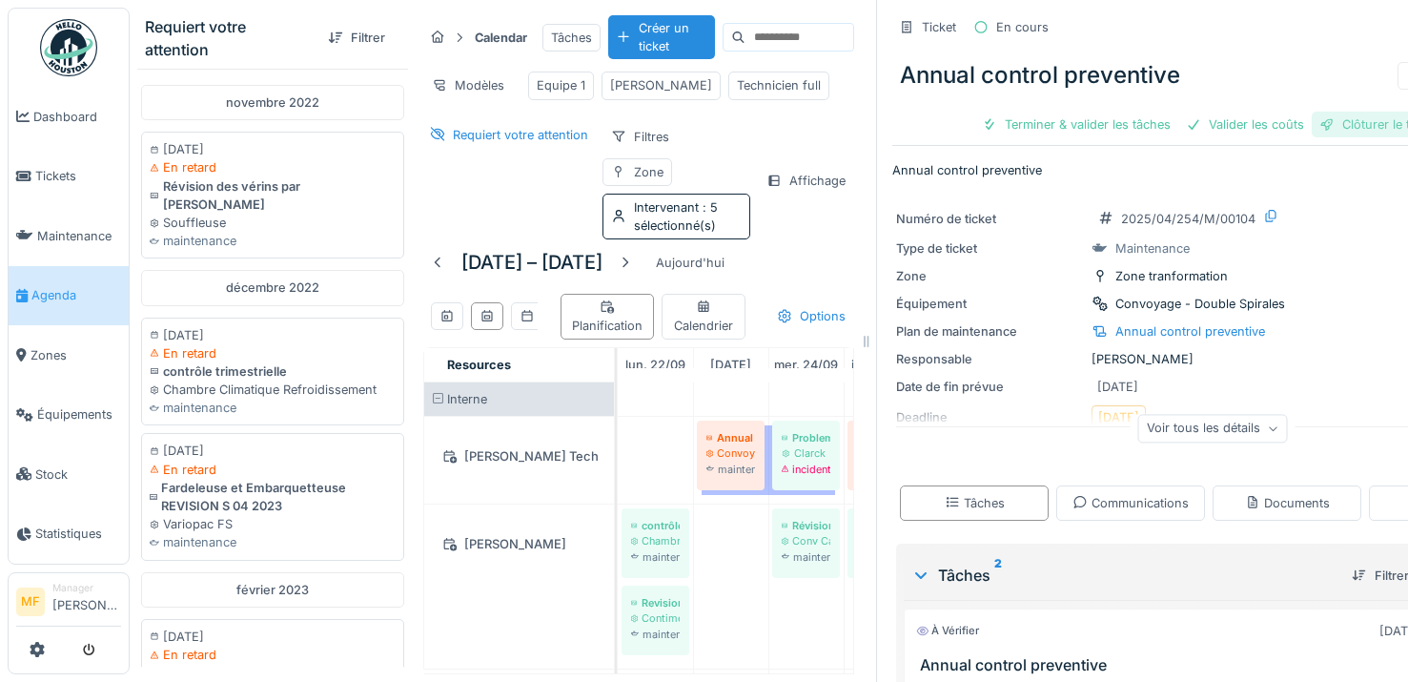
click at [1348, 130] on div "Clôturer le ticket" at bounding box center [1378, 125] width 132 height 26
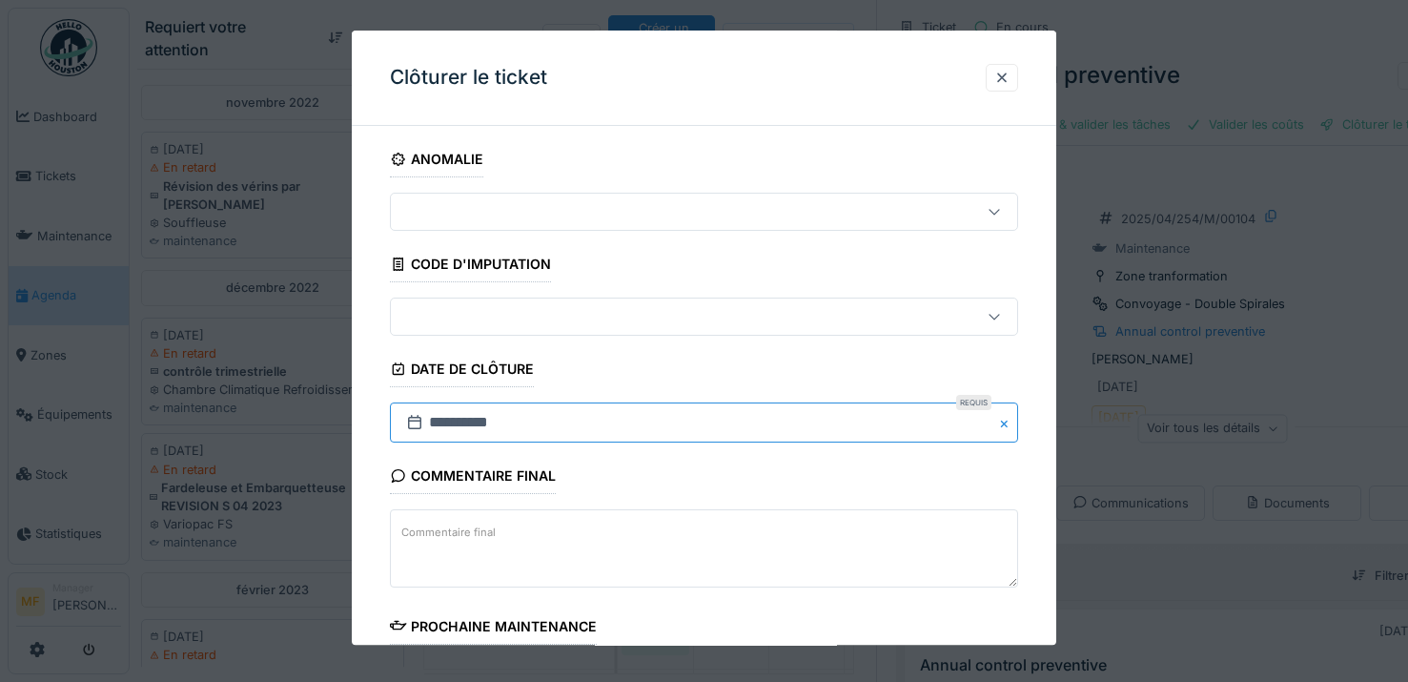
click at [515, 419] on input "**********" at bounding box center [704, 423] width 628 height 40
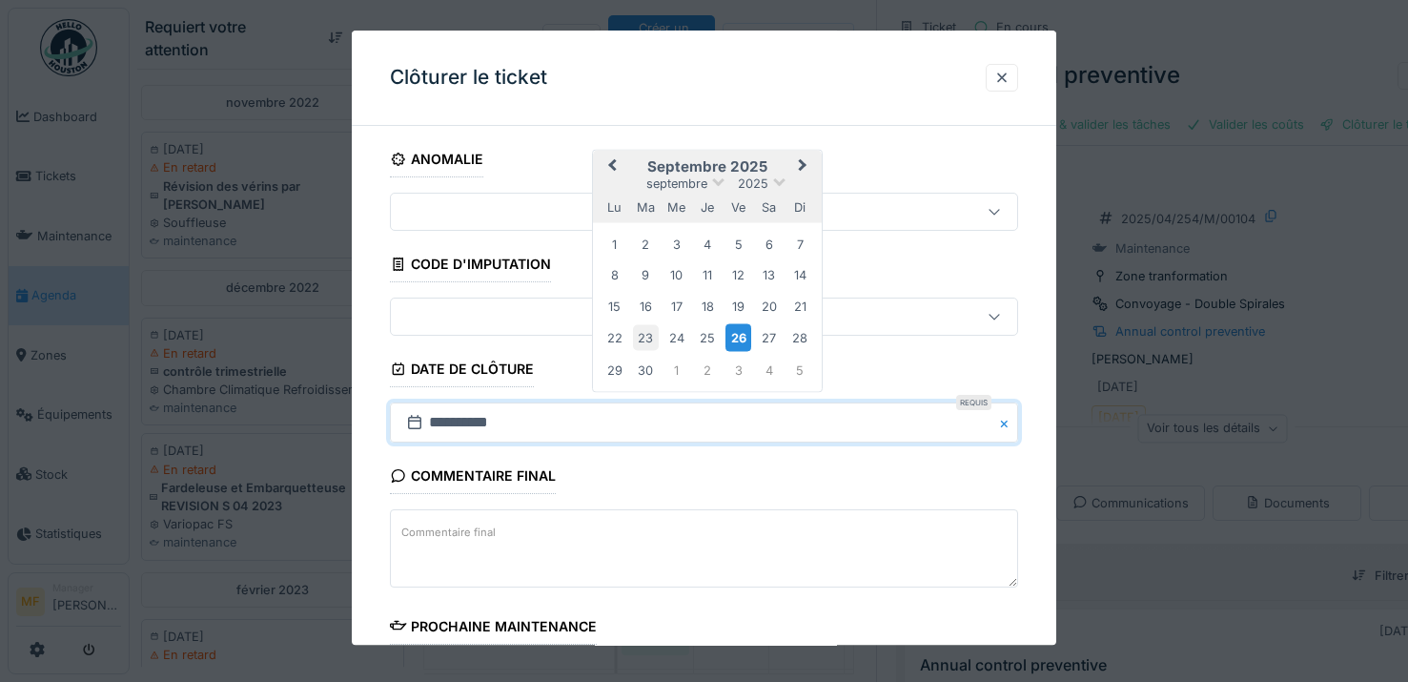
click at [641, 339] on div "23" at bounding box center [646, 338] width 26 height 26
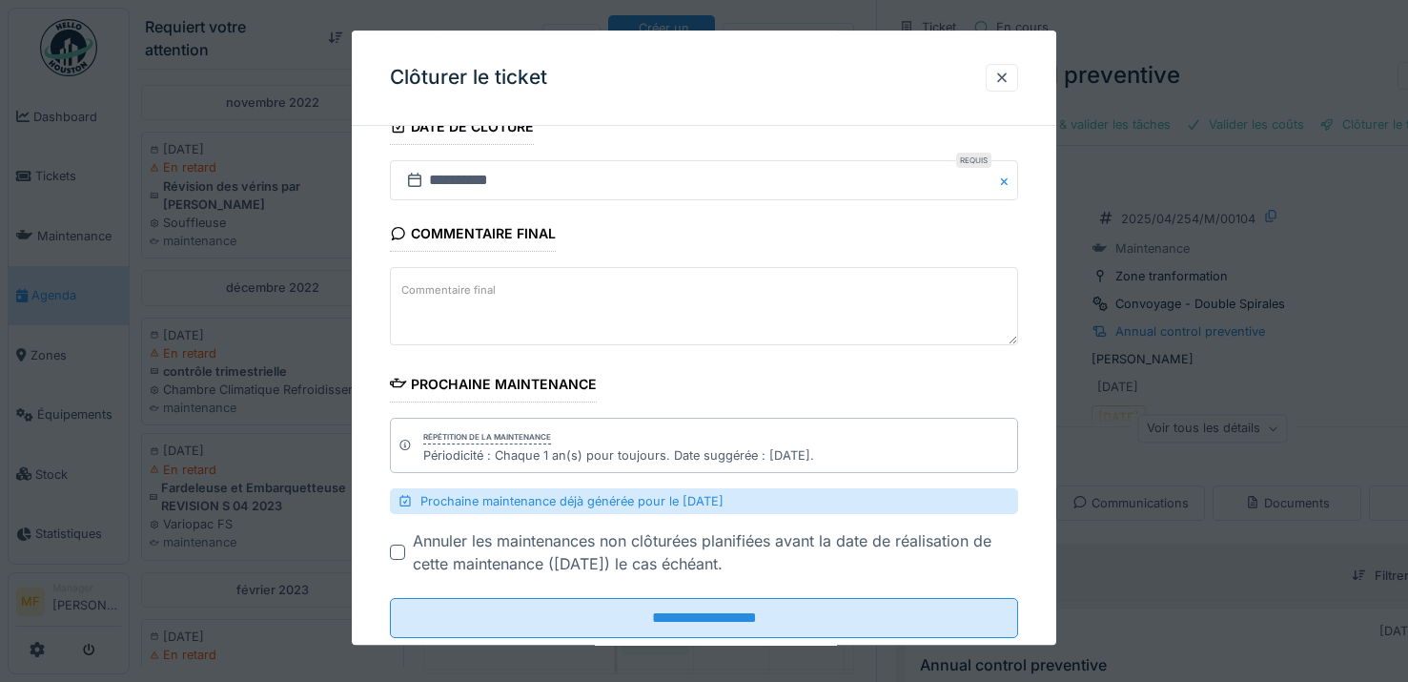
scroll to position [289, 0]
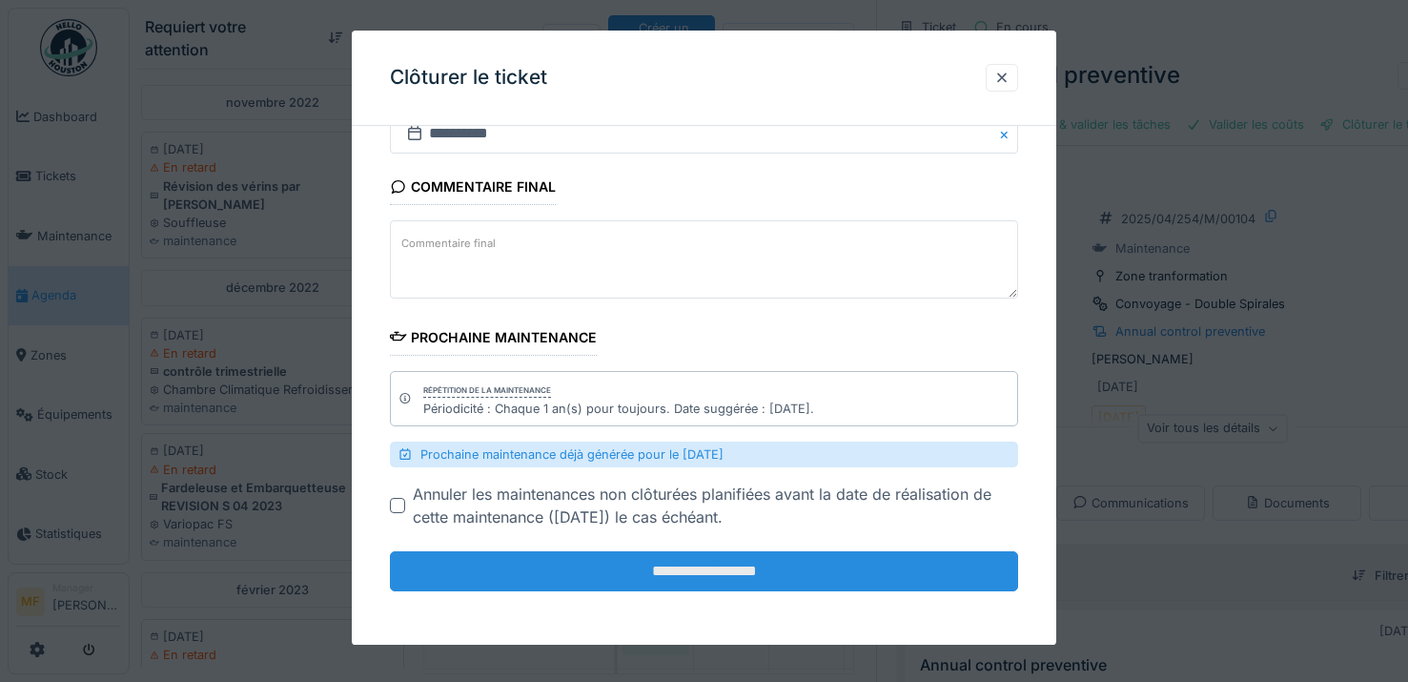
click at [694, 578] on input "**********" at bounding box center [704, 571] width 628 height 40
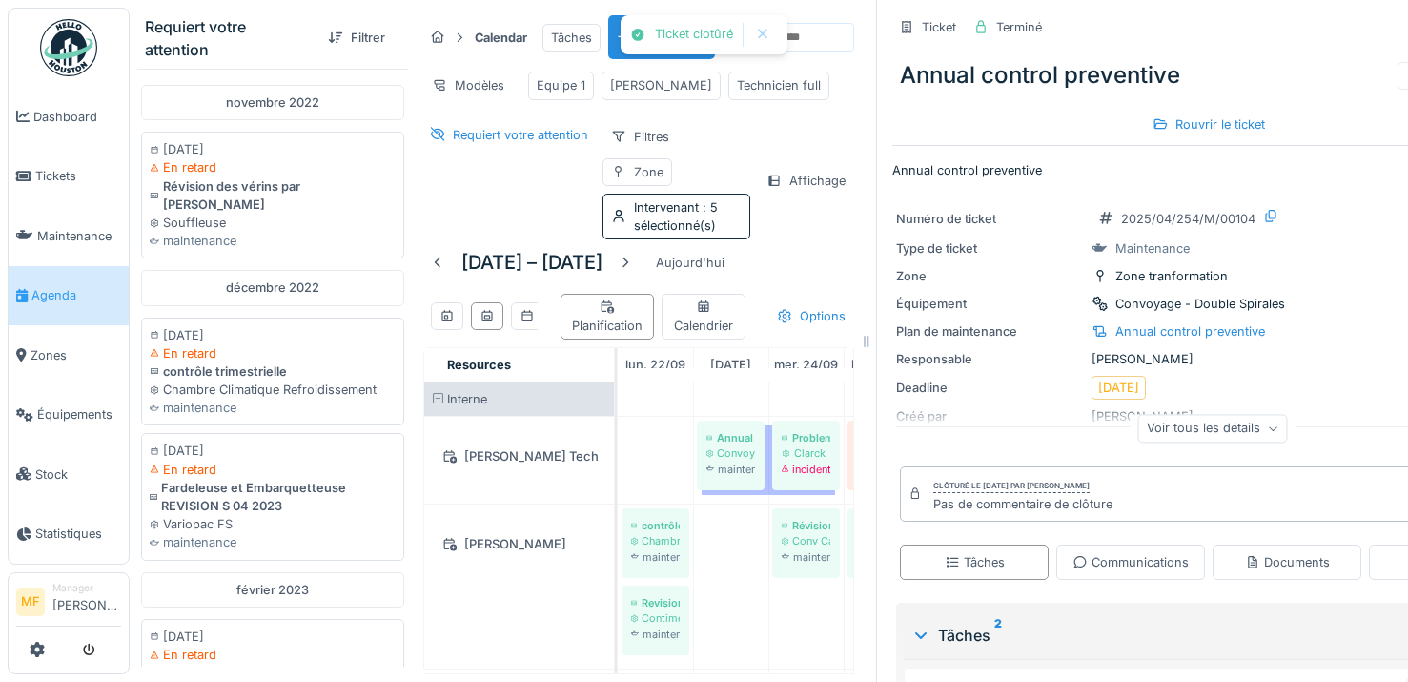
scroll to position [14, 0]
click at [813, 67] on div "Modèles Equipe 1 John Technicien full" at bounding box center [638, 85] width 431 height 43
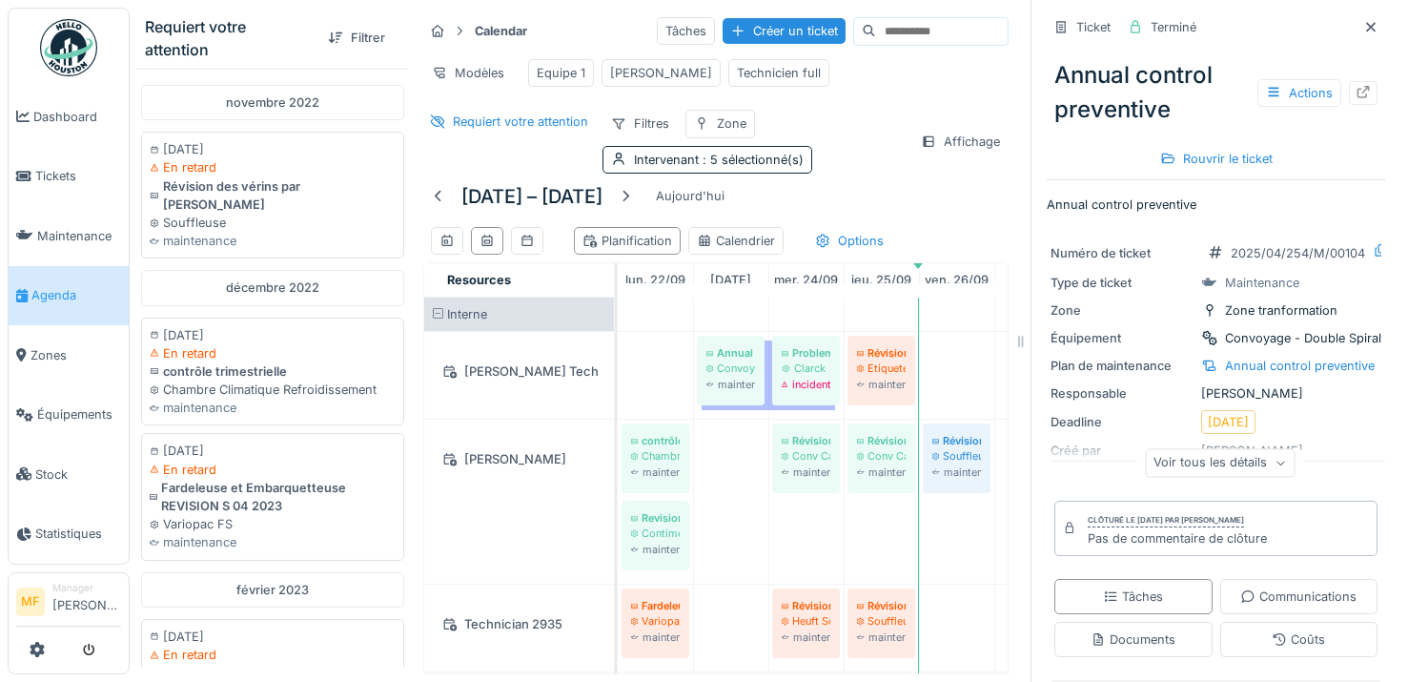
drag, startPoint x: 882, startPoint y: 327, endPoint x: 1382, endPoint y: 300, distance: 501.1
click at [1382, 300] on div "Requiert votre attention Filtrer novembre 2022 21/11/2022 En retard Révision de…" at bounding box center [769, 341] width 1278 height 682
click at [1366, 27] on icon at bounding box center [1371, 27] width 10 height 10
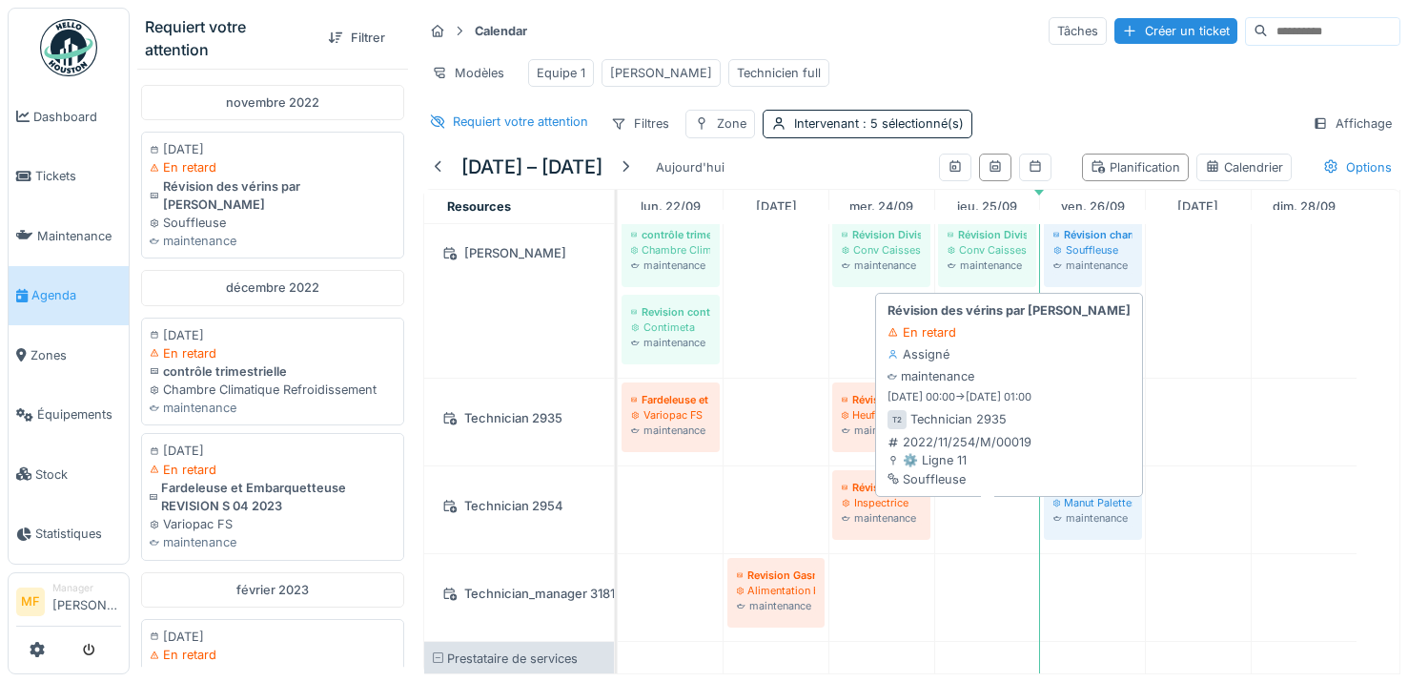
scroll to position [139, 0]
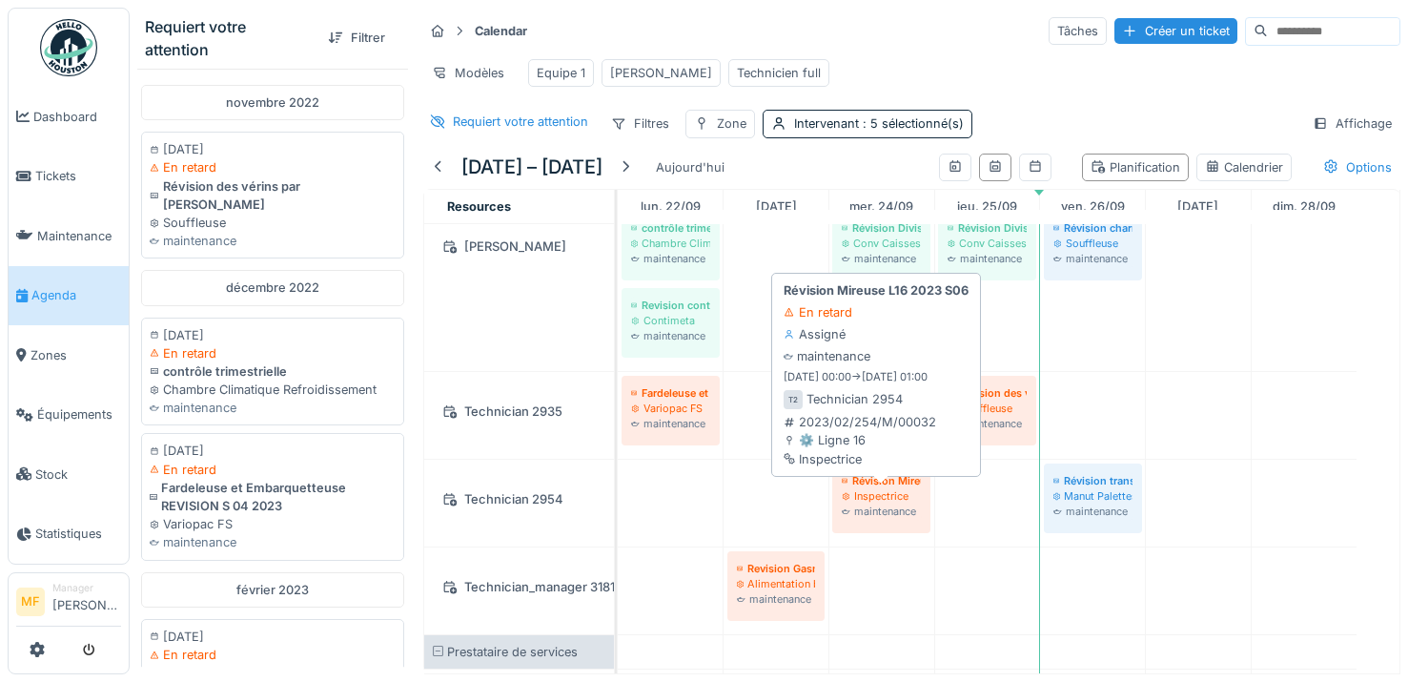
click at [882, 503] on div "Inspectrice" at bounding box center [881, 495] width 79 height 15
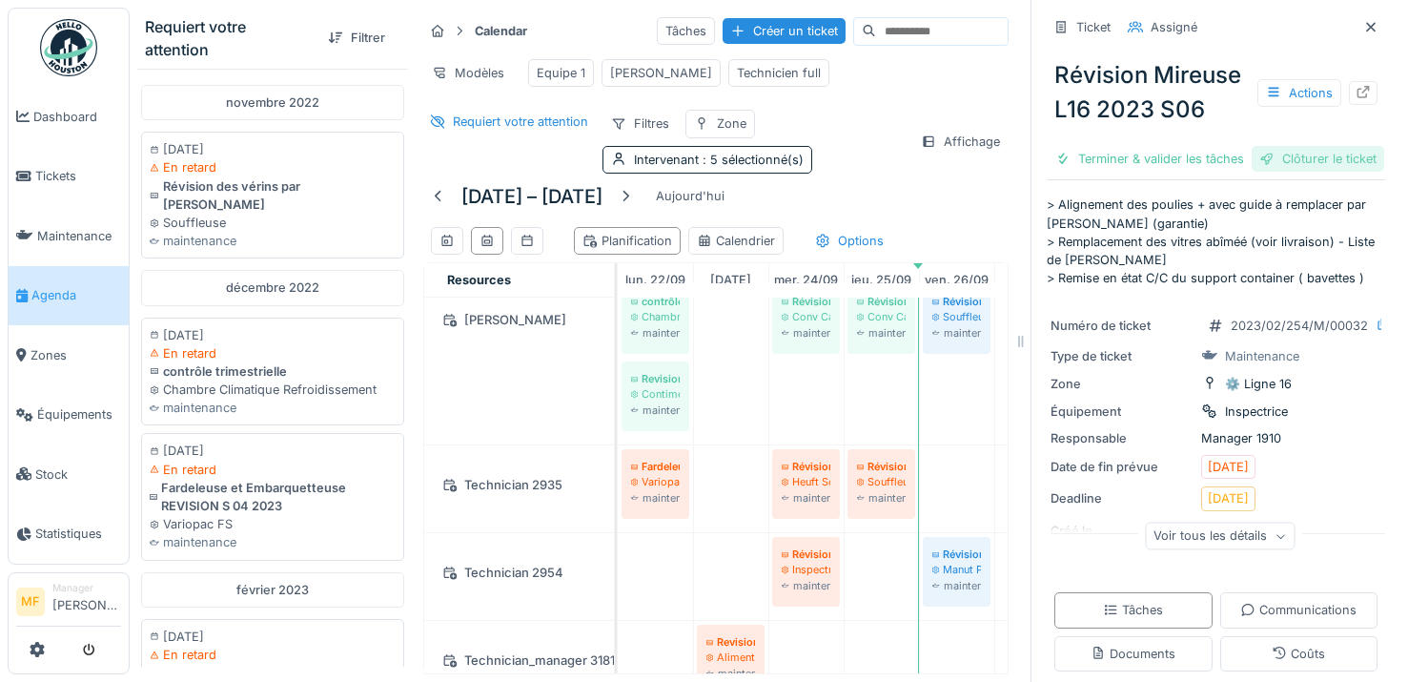
click at [1294, 172] on div "Clôturer le ticket" at bounding box center [1317, 159] width 132 height 26
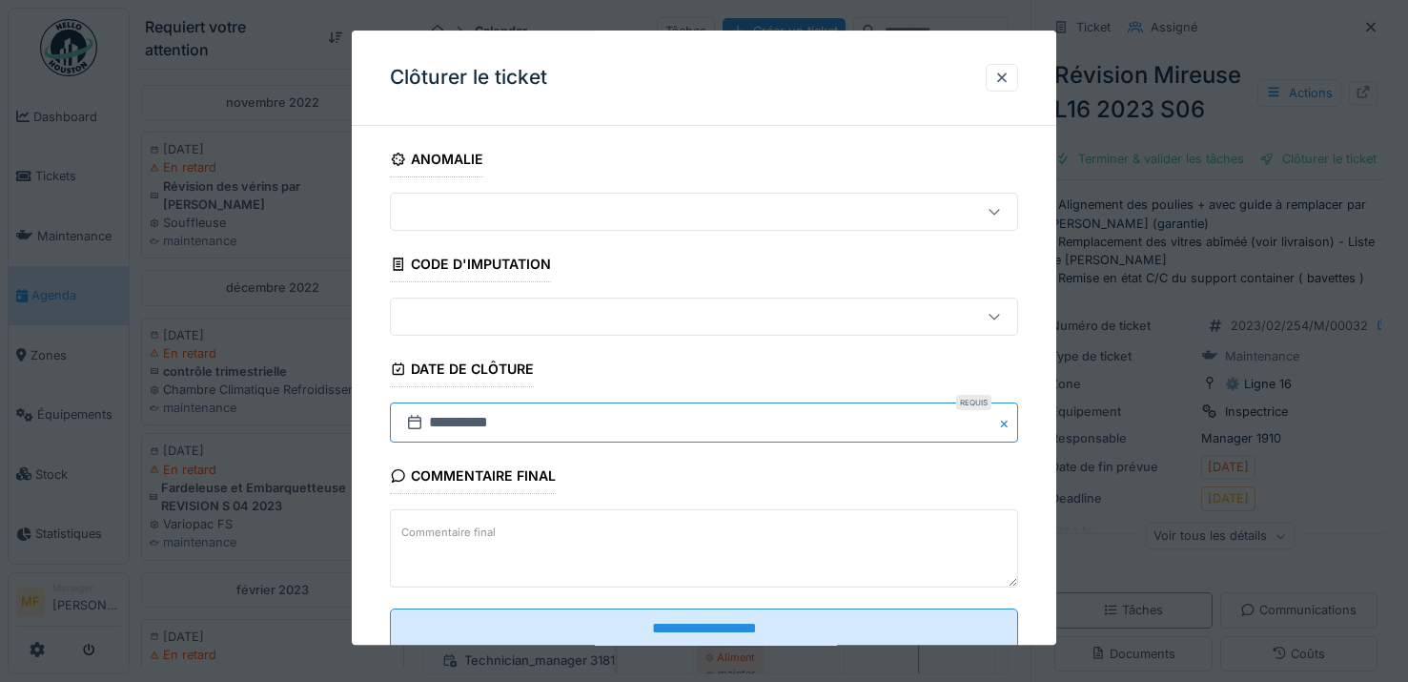
click at [453, 421] on input "**********" at bounding box center [704, 423] width 628 height 40
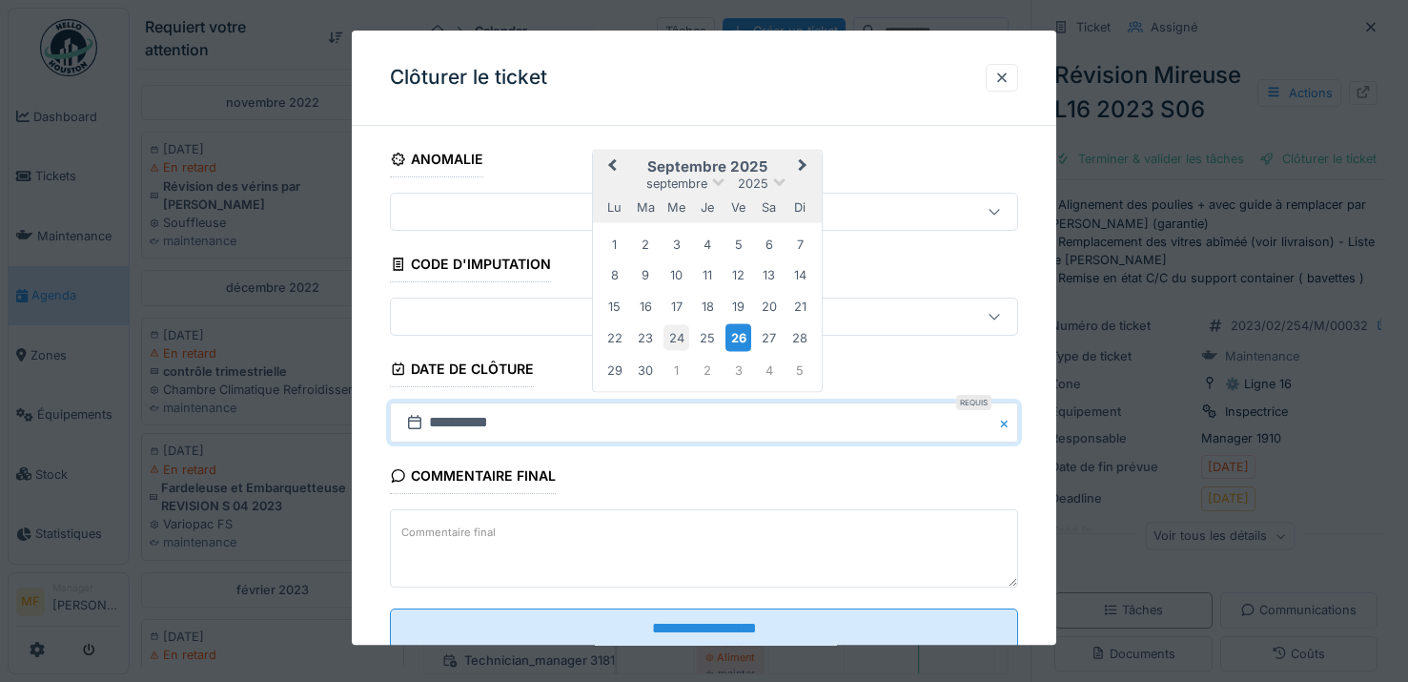
click at [680, 335] on div "24" at bounding box center [676, 338] width 26 height 26
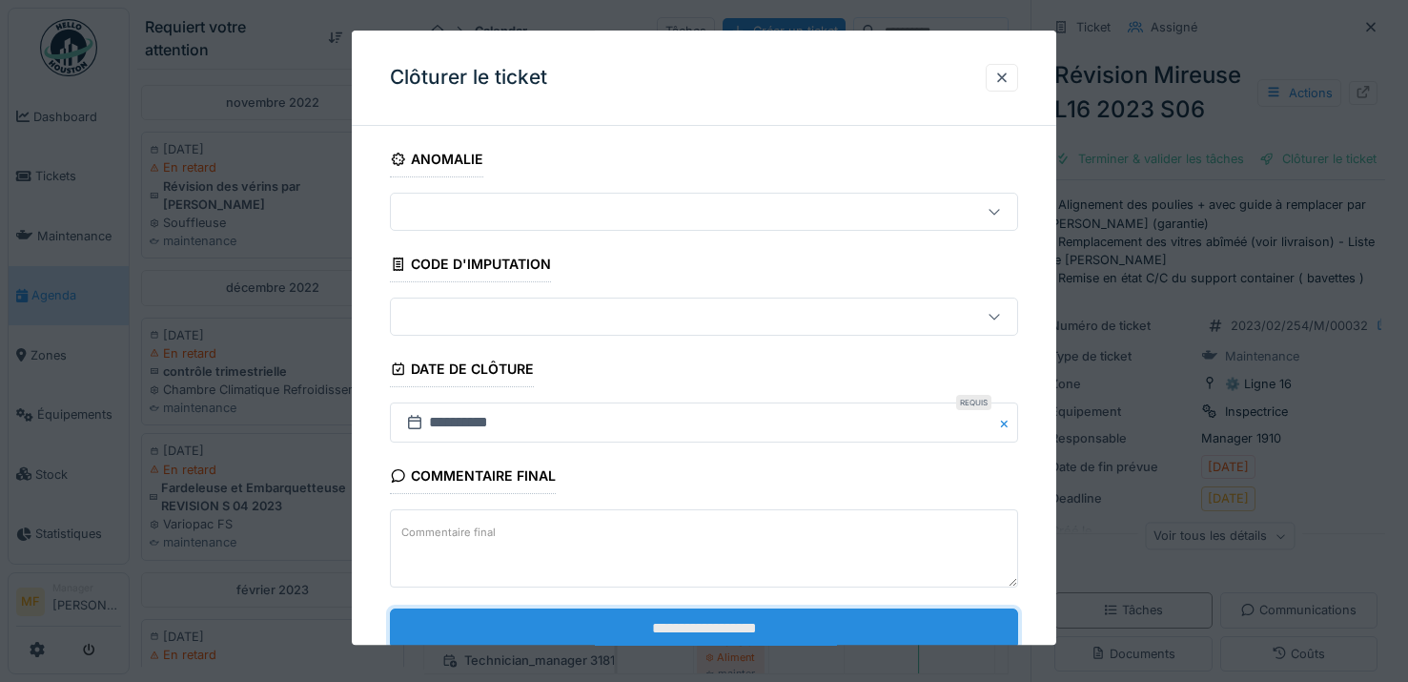
click at [681, 634] on input "**********" at bounding box center [704, 628] width 628 height 40
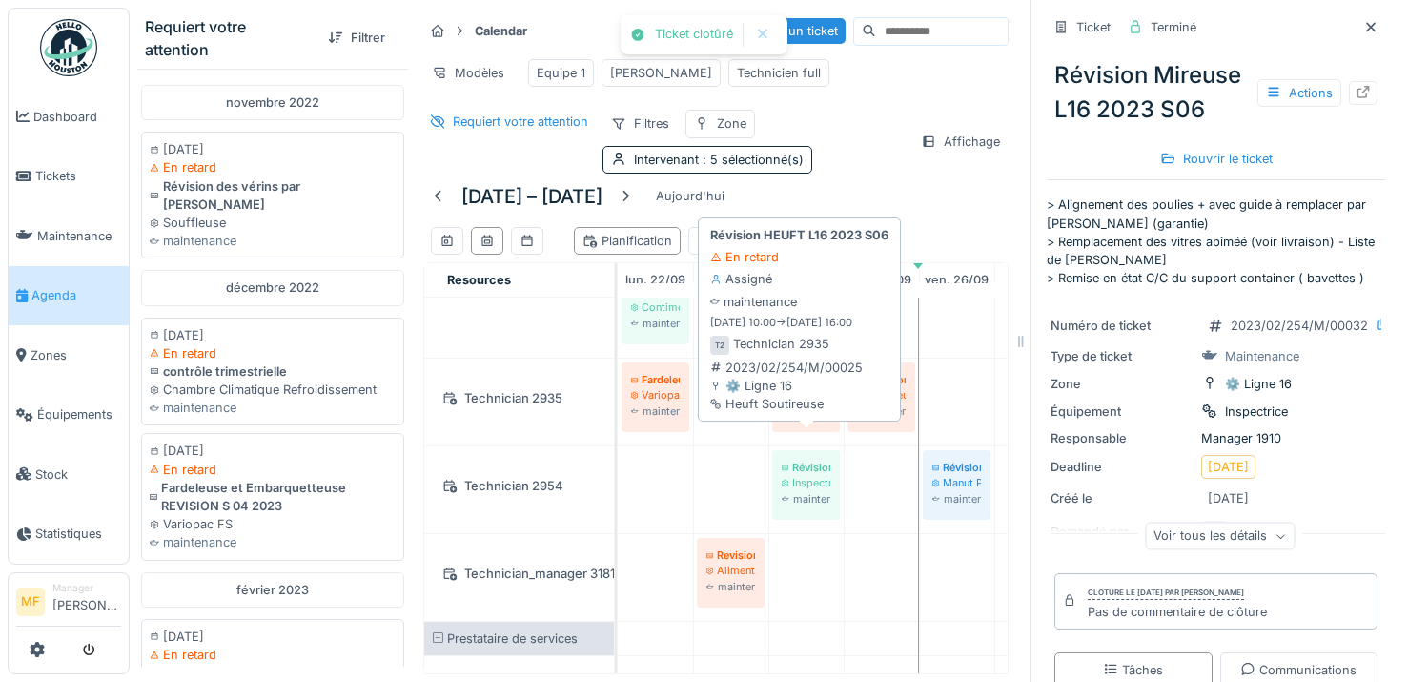
scroll to position [241, 0]
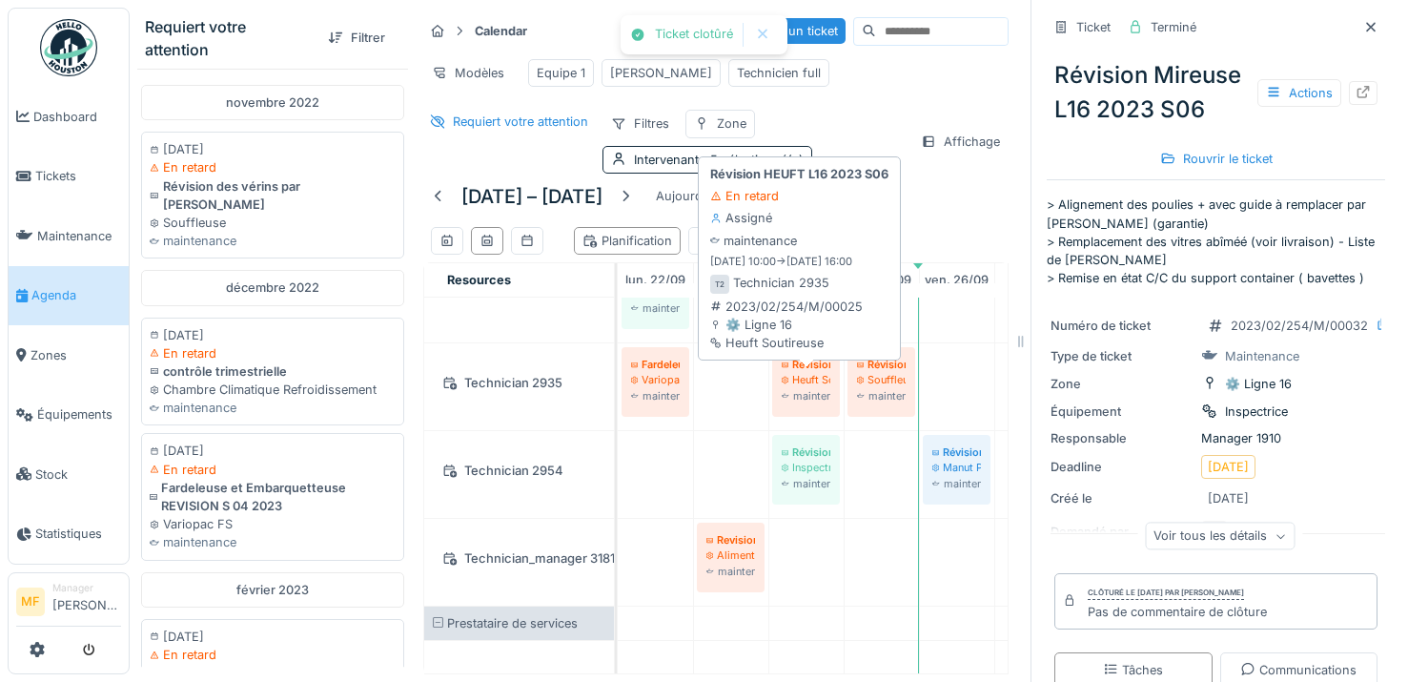
click at [806, 387] on div "Heuft Soutireuse" at bounding box center [806, 379] width 49 height 15
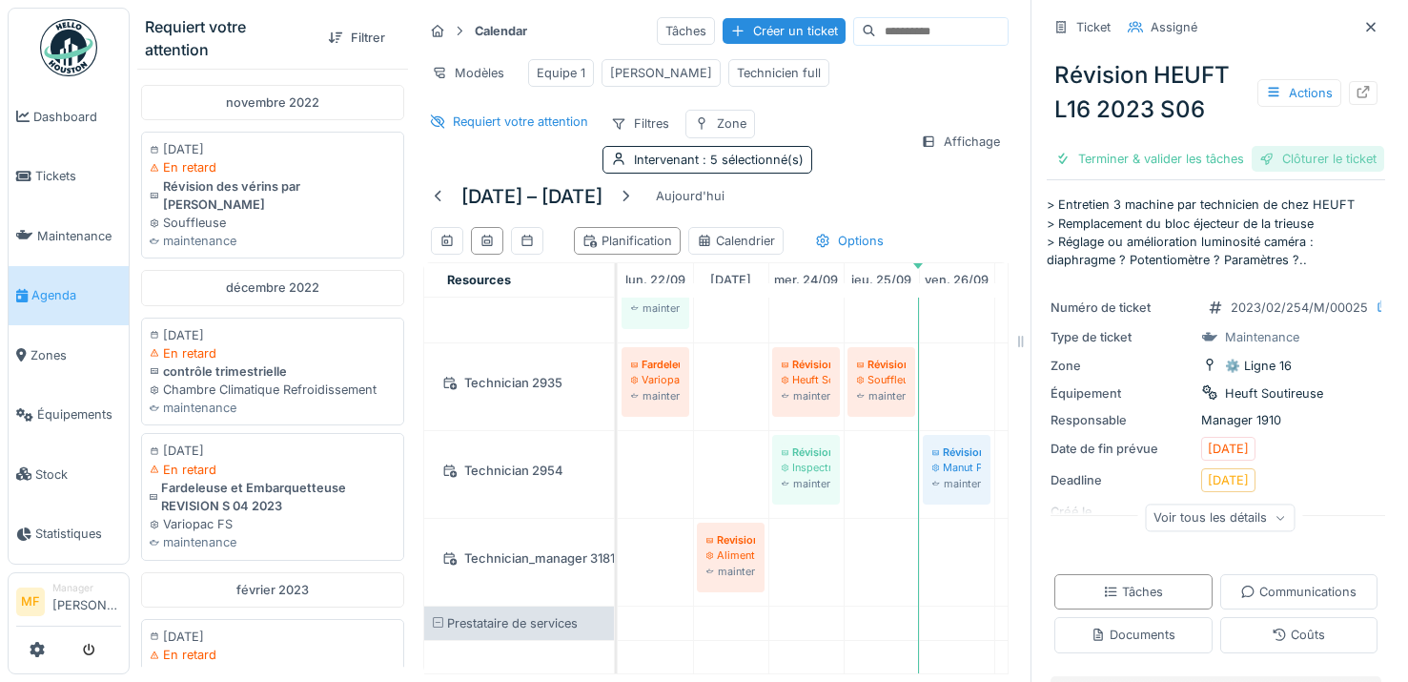
click at [1286, 172] on div "Clôturer le ticket" at bounding box center [1317, 159] width 132 height 26
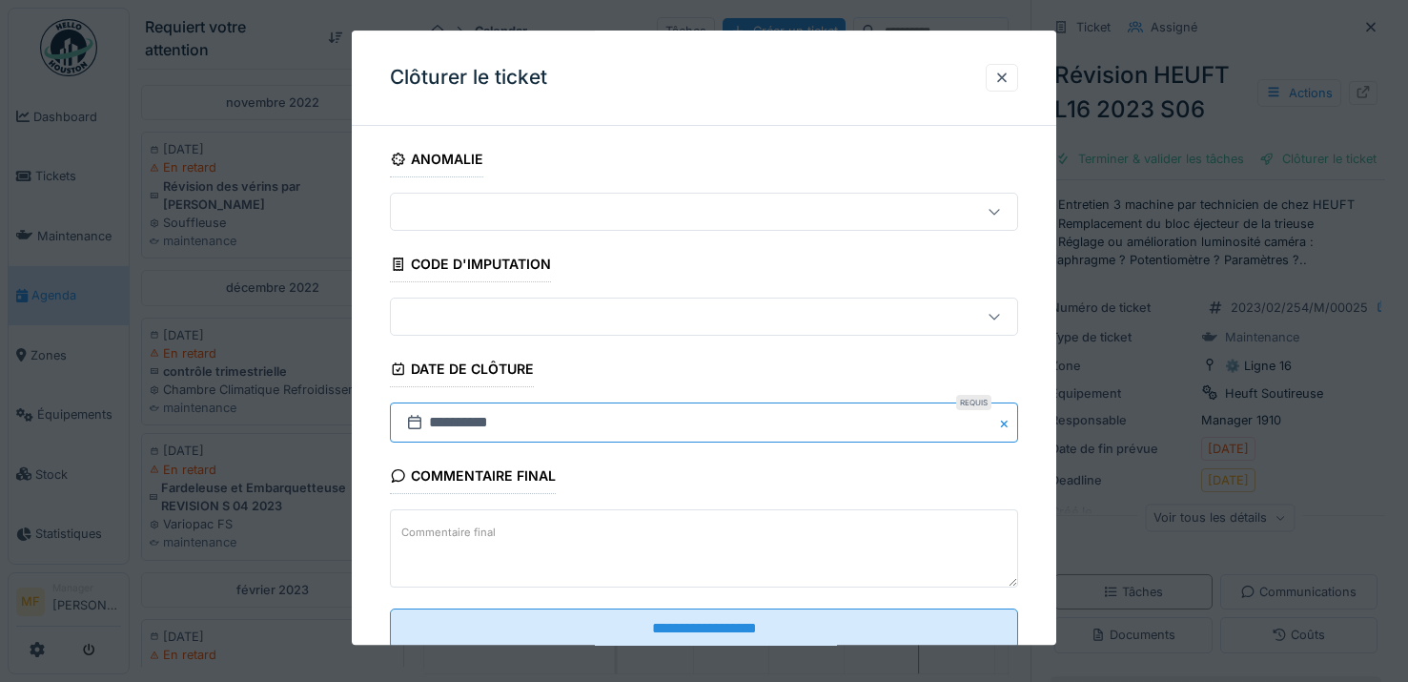
click at [512, 429] on input "**********" at bounding box center [704, 423] width 628 height 40
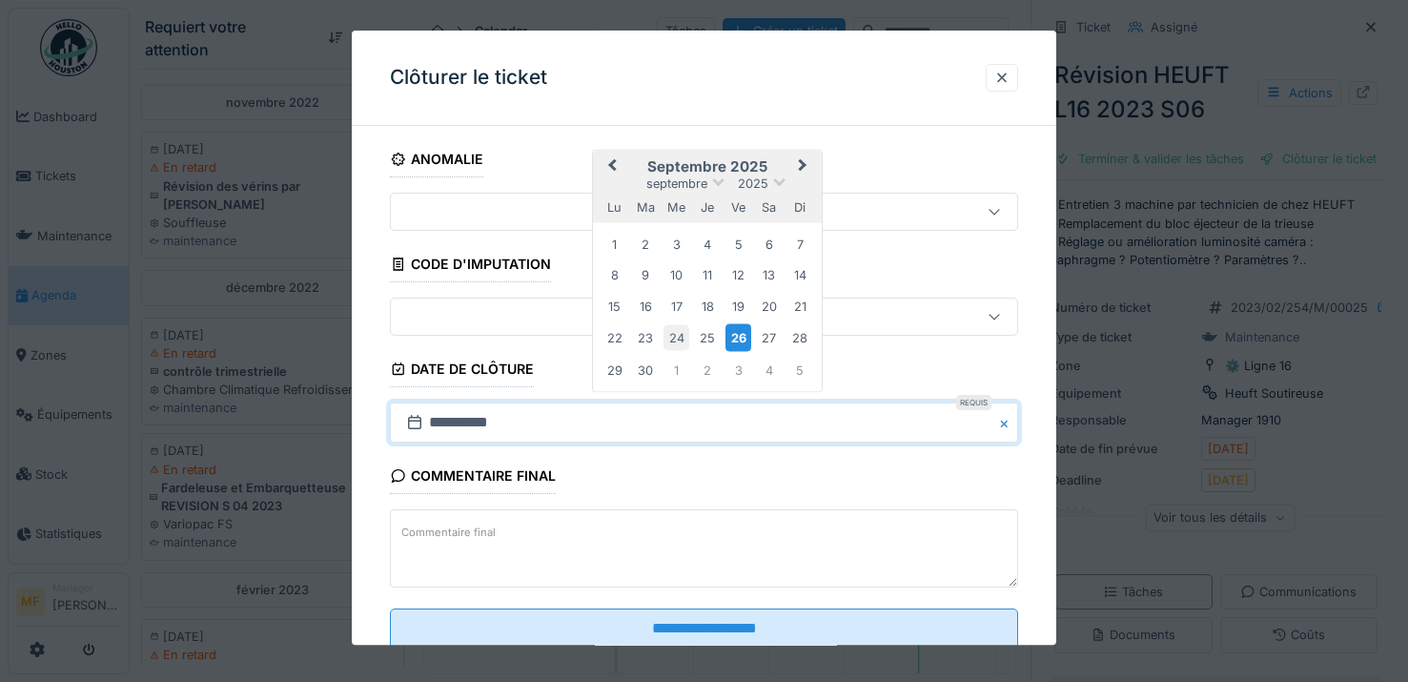
click at [674, 339] on div "24" at bounding box center [676, 338] width 26 height 26
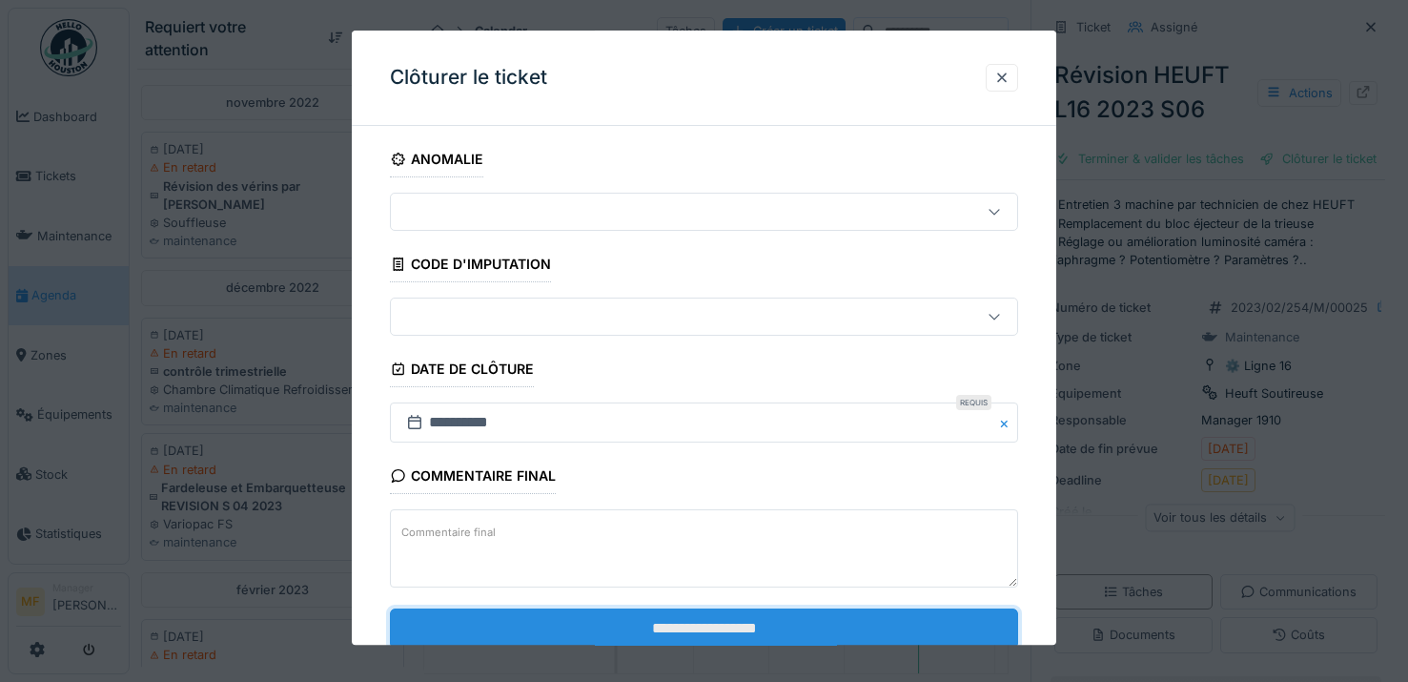
click at [683, 626] on input "**********" at bounding box center [704, 628] width 628 height 40
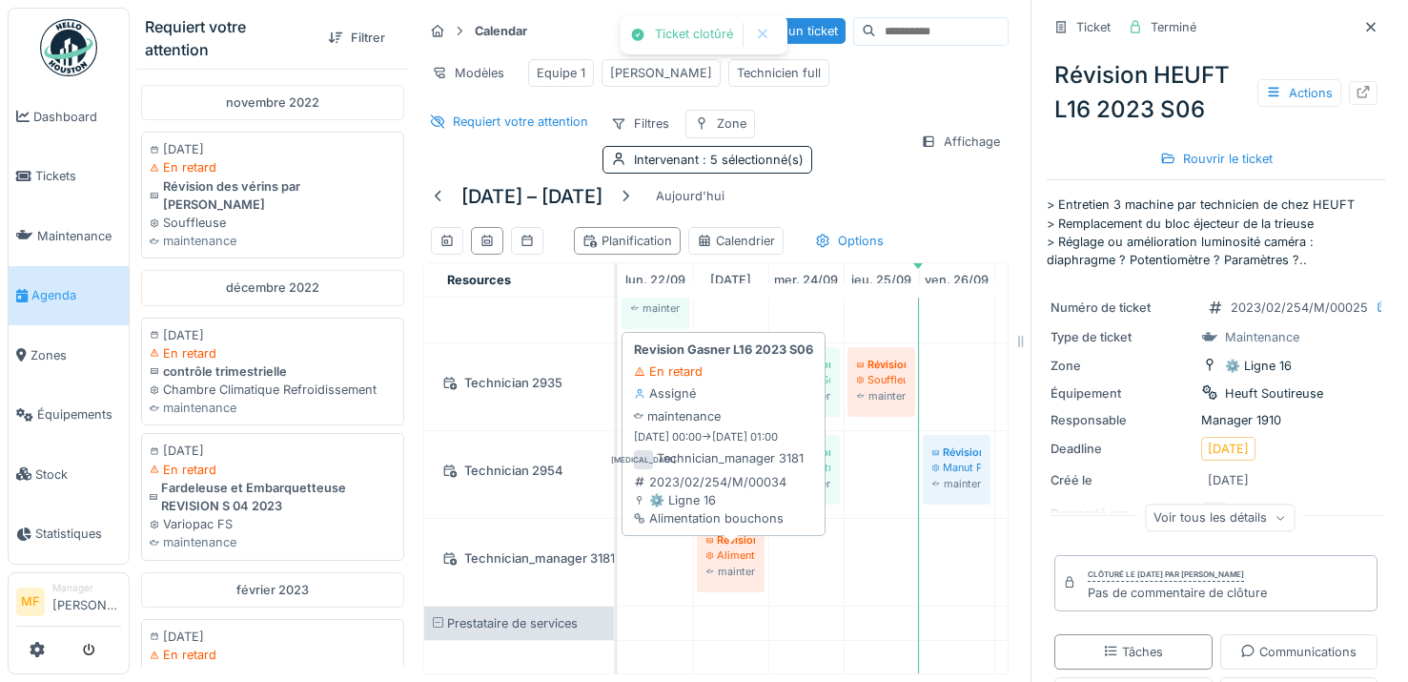
click at [721, 579] on div "maintenance" at bounding box center [730, 570] width 49 height 15
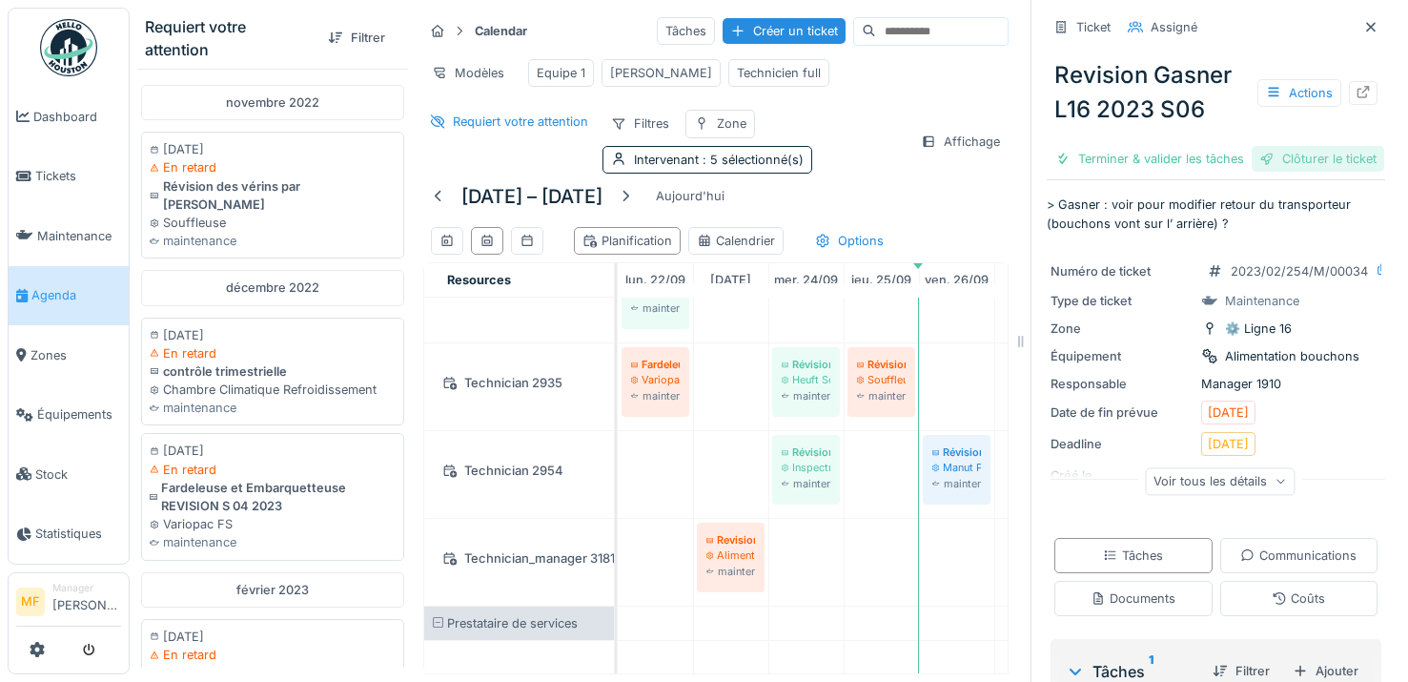
click at [1262, 172] on div "Clôturer le ticket" at bounding box center [1317, 159] width 132 height 26
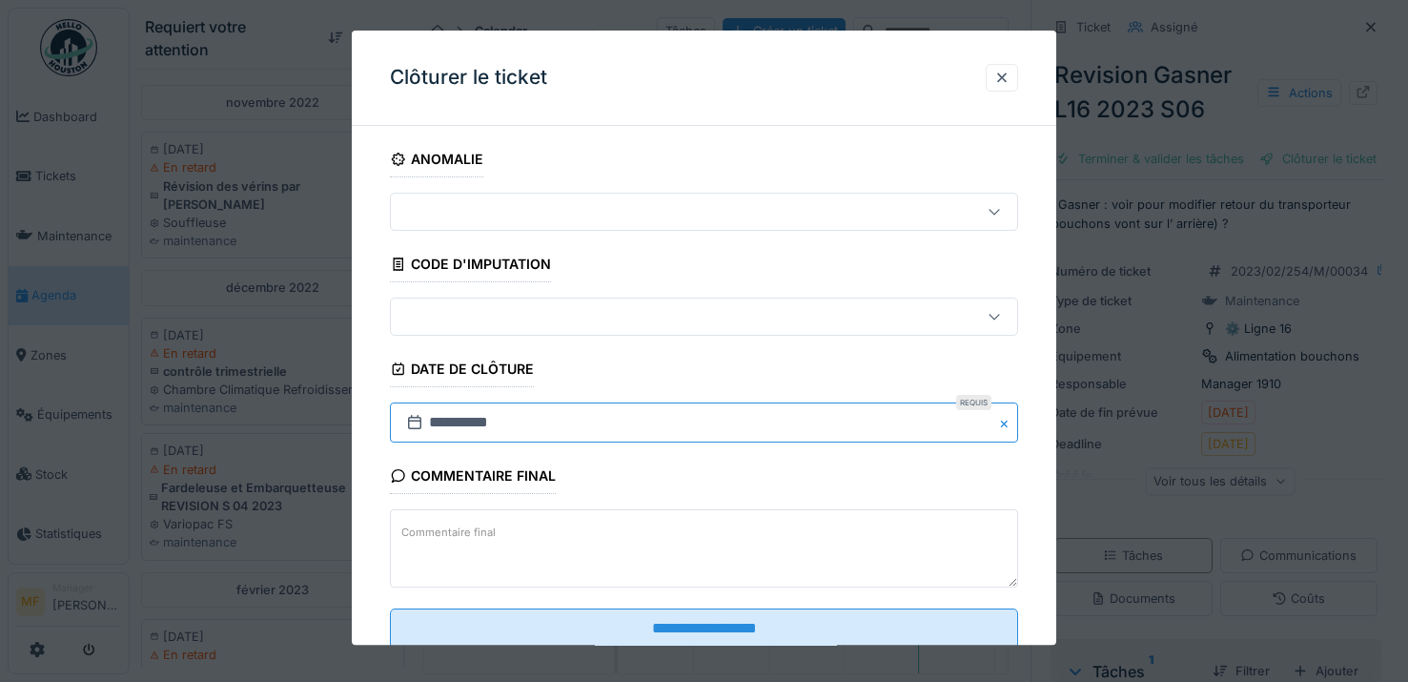
click at [616, 433] on input "**********" at bounding box center [704, 423] width 628 height 40
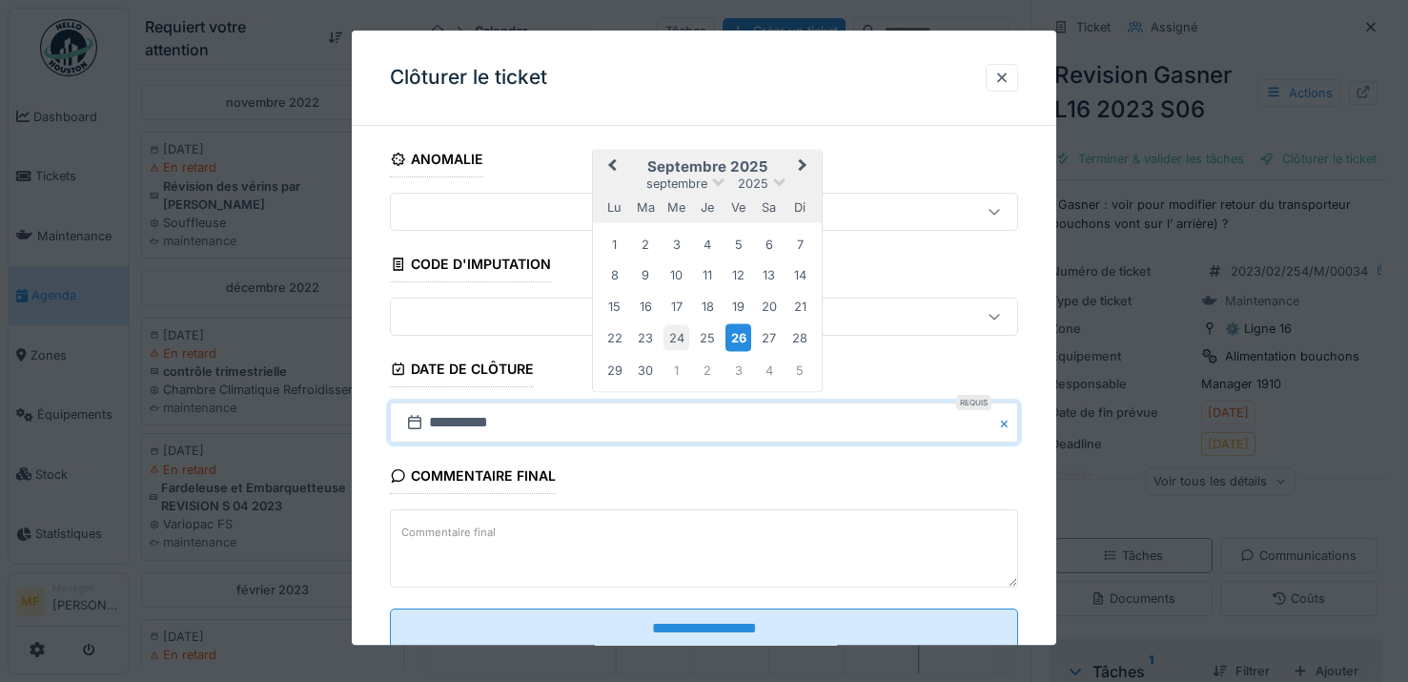
click at [678, 335] on div "24" at bounding box center [676, 338] width 26 height 26
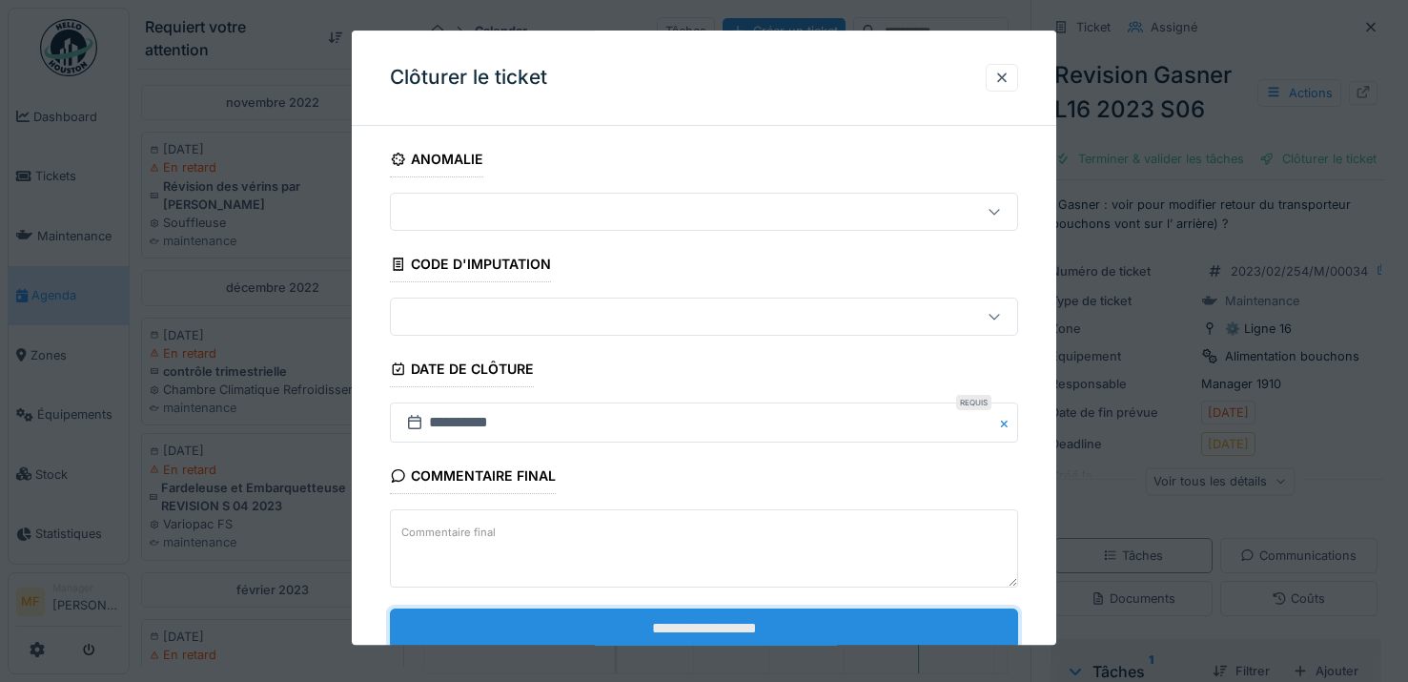
click at [595, 618] on input "**********" at bounding box center [704, 628] width 628 height 40
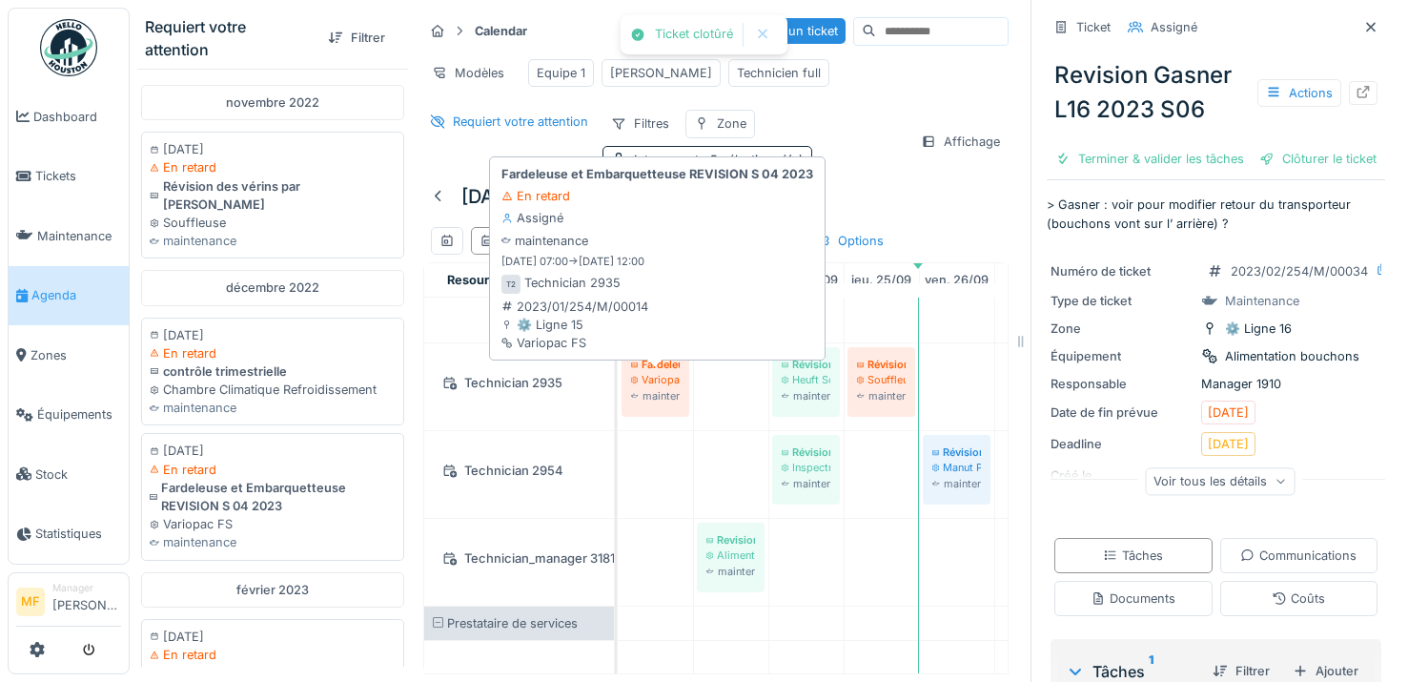
click at [638, 403] on div "maintenance" at bounding box center [655, 395] width 49 height 15
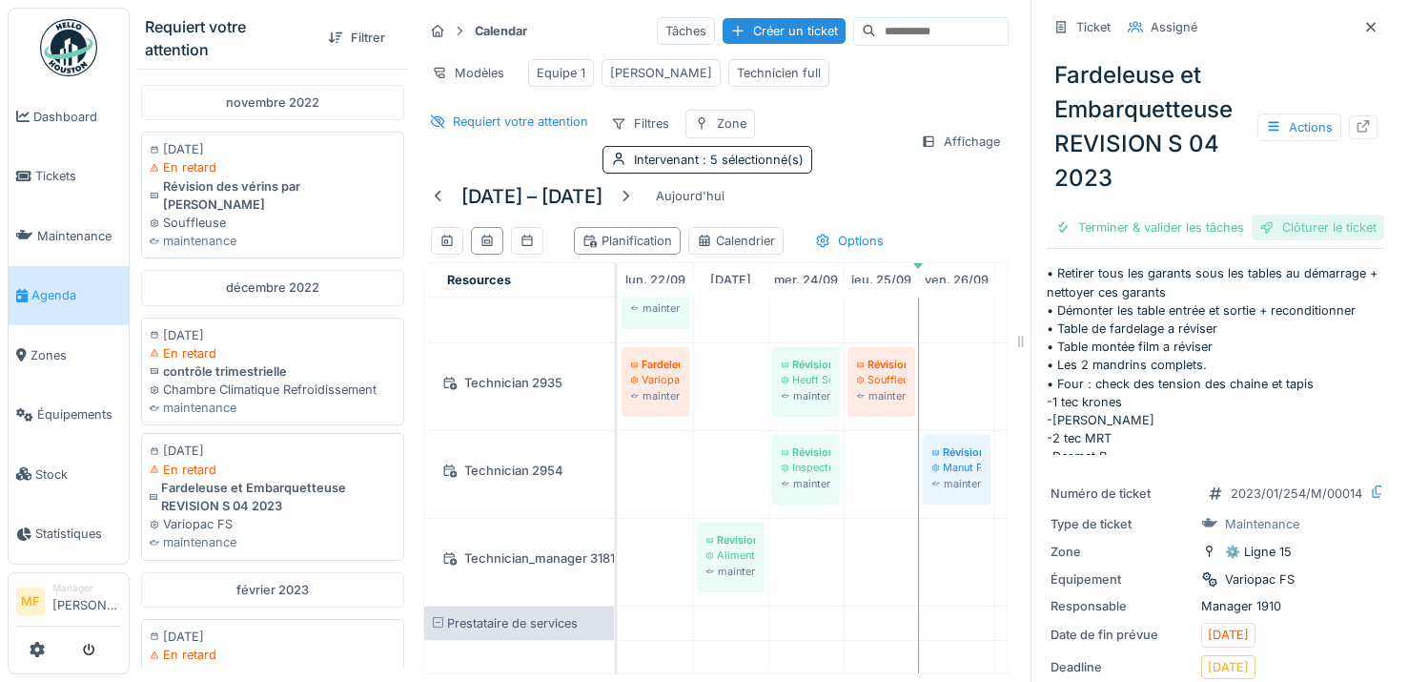
click at [1287, 240] on div "Clôturer le ticket" at bounding box center [1317, 227] width 132 height 26
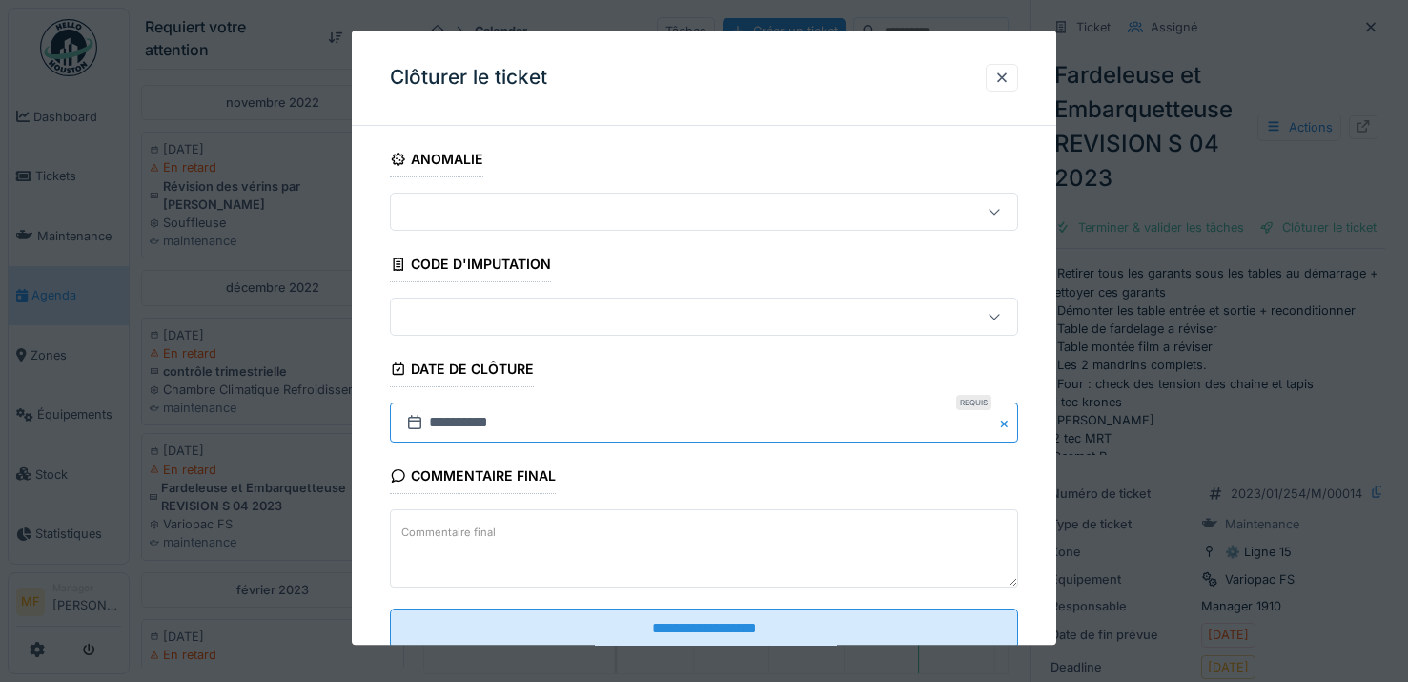
click at [495, 426] on input "**********" at bounding box center [704, 423] width 628 height 40
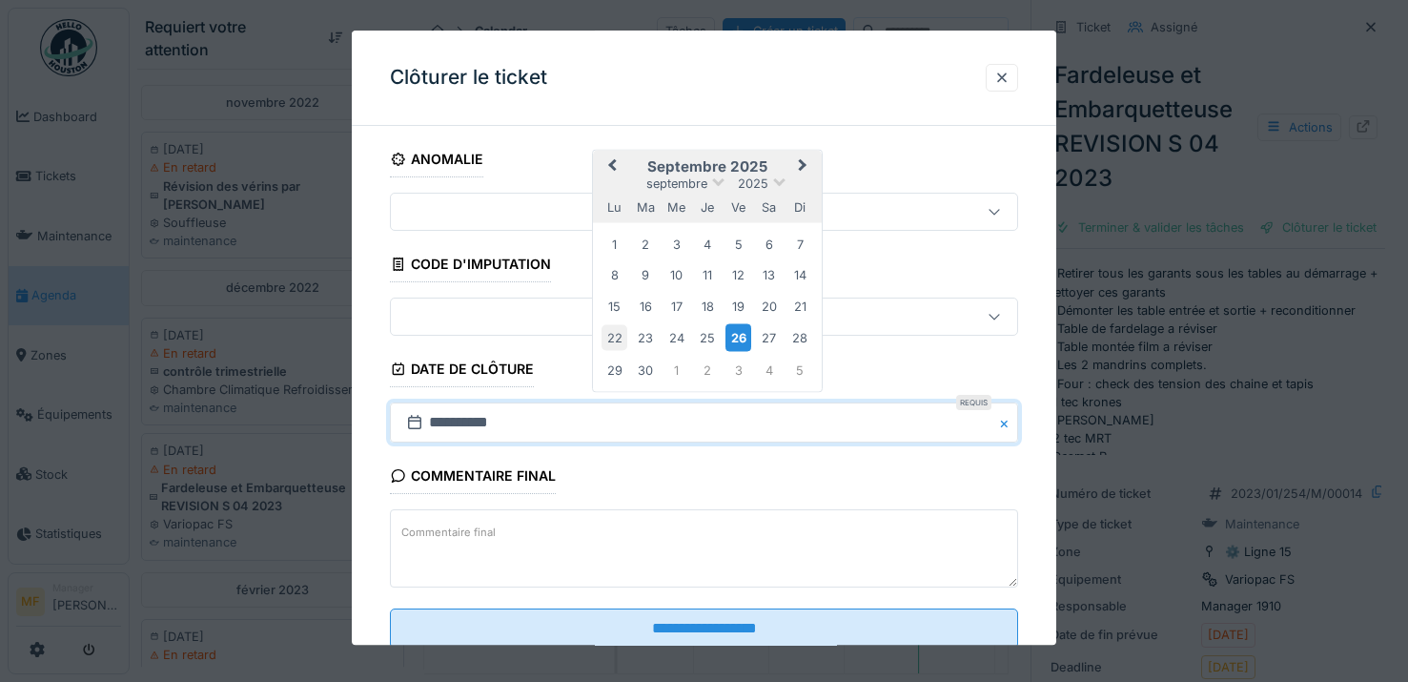
click at [620, 340] on div "22" at bounding box center [614, 338] width 26 height 26
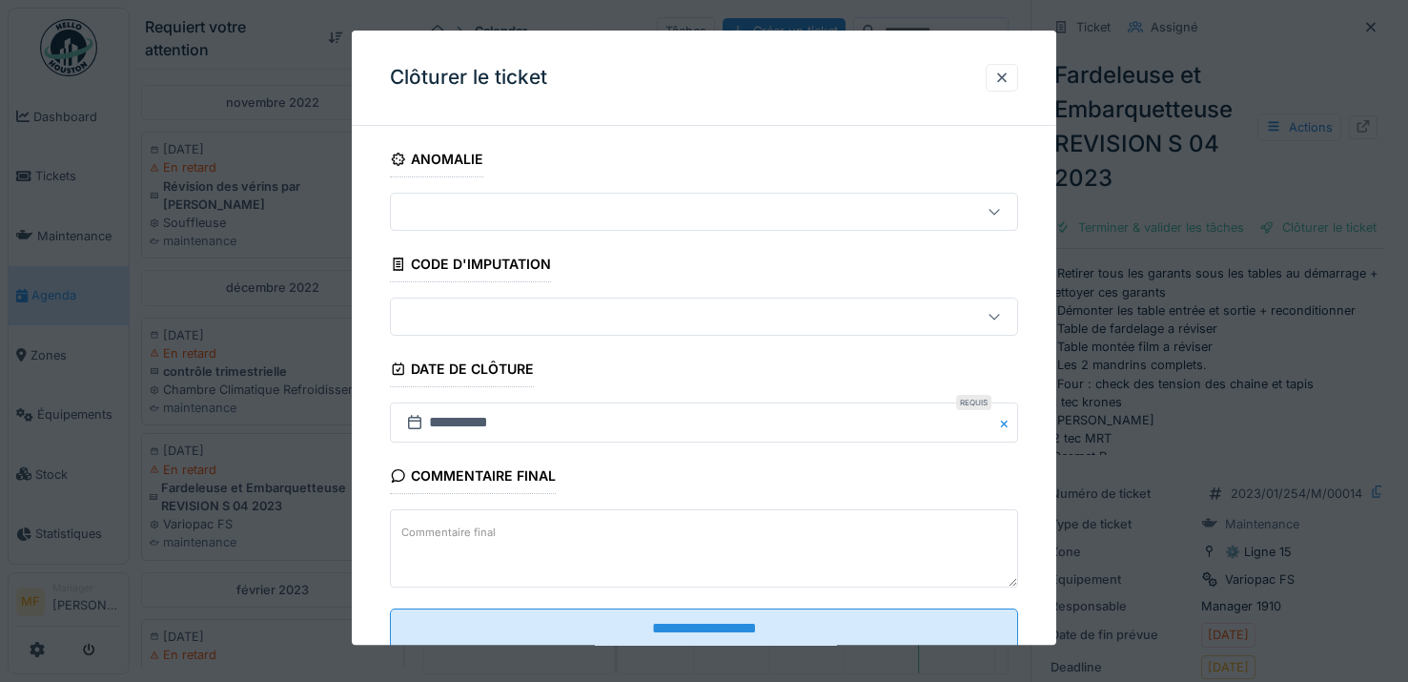
click at [609, 645] on div at bounding box center [704, 341] width 1408 height 682
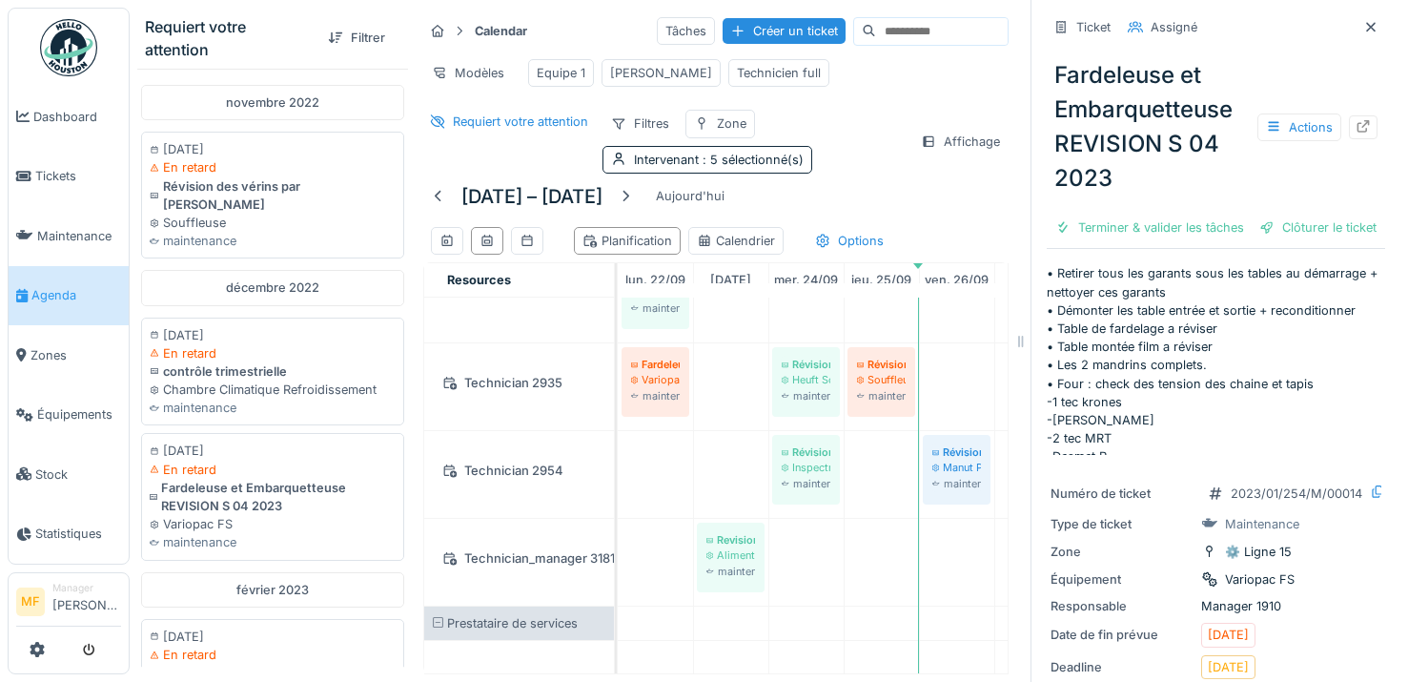
click at [612, 617] on div at bounding box center [704, 341] width 1408 height 682
click at [1272, 240] on div "Clôturer le ticket" at bounding box center [1317, 227] width 132 height 26
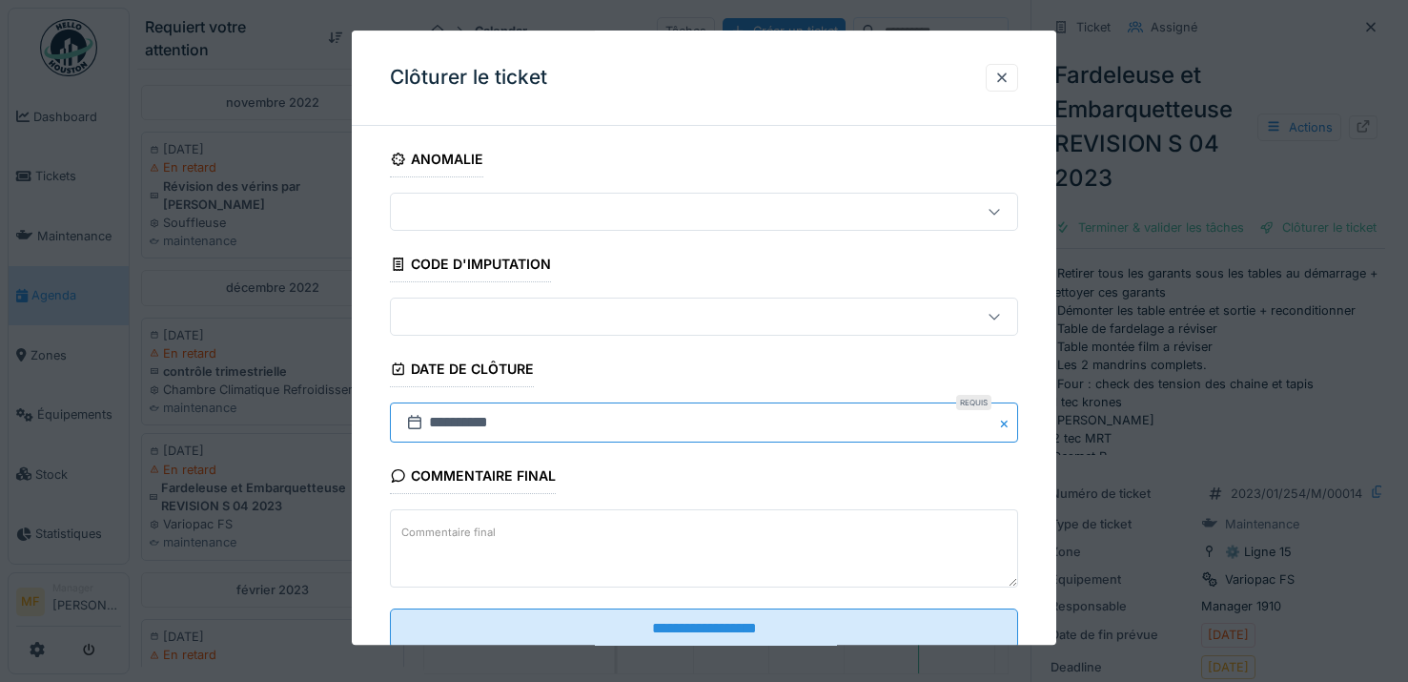
click at [435, 423] on input "**********" at bounding box center [704, 423] width 628 height 40
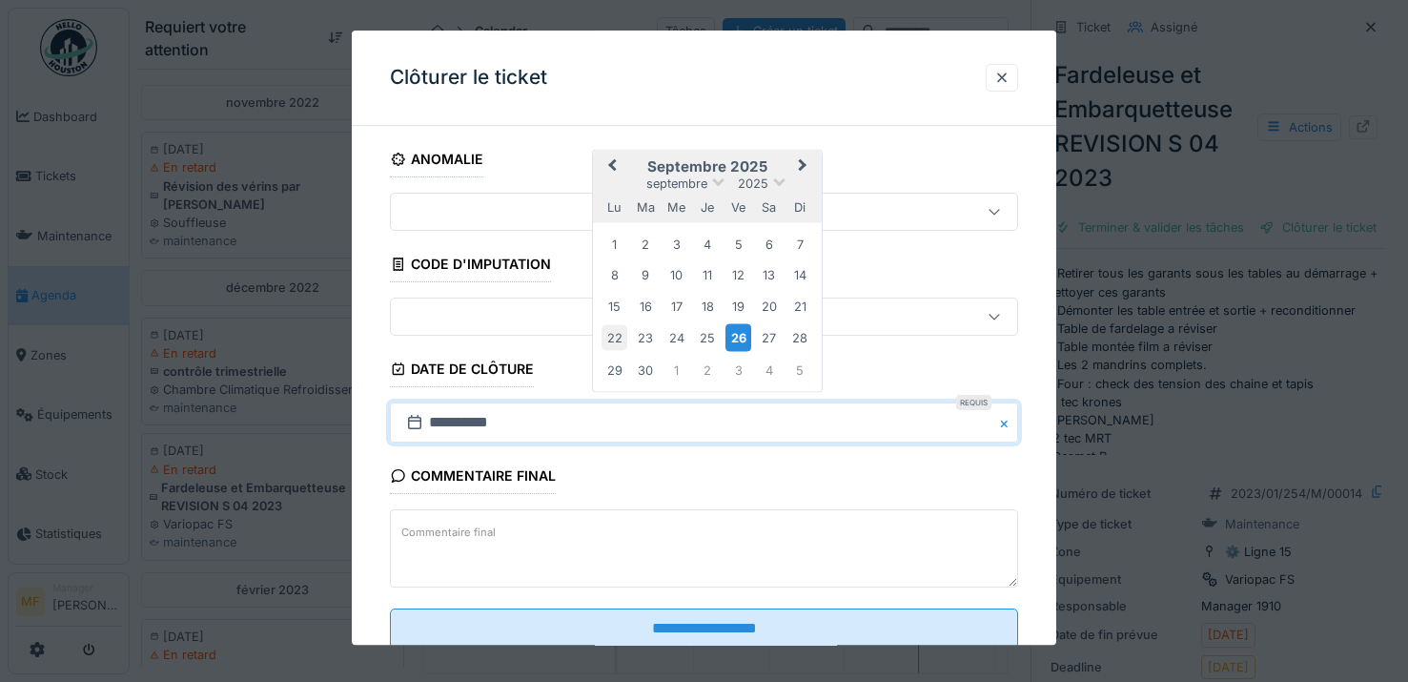
click at [617, 328] on div "22" at bounding box center [614, 338] width 26 height 26
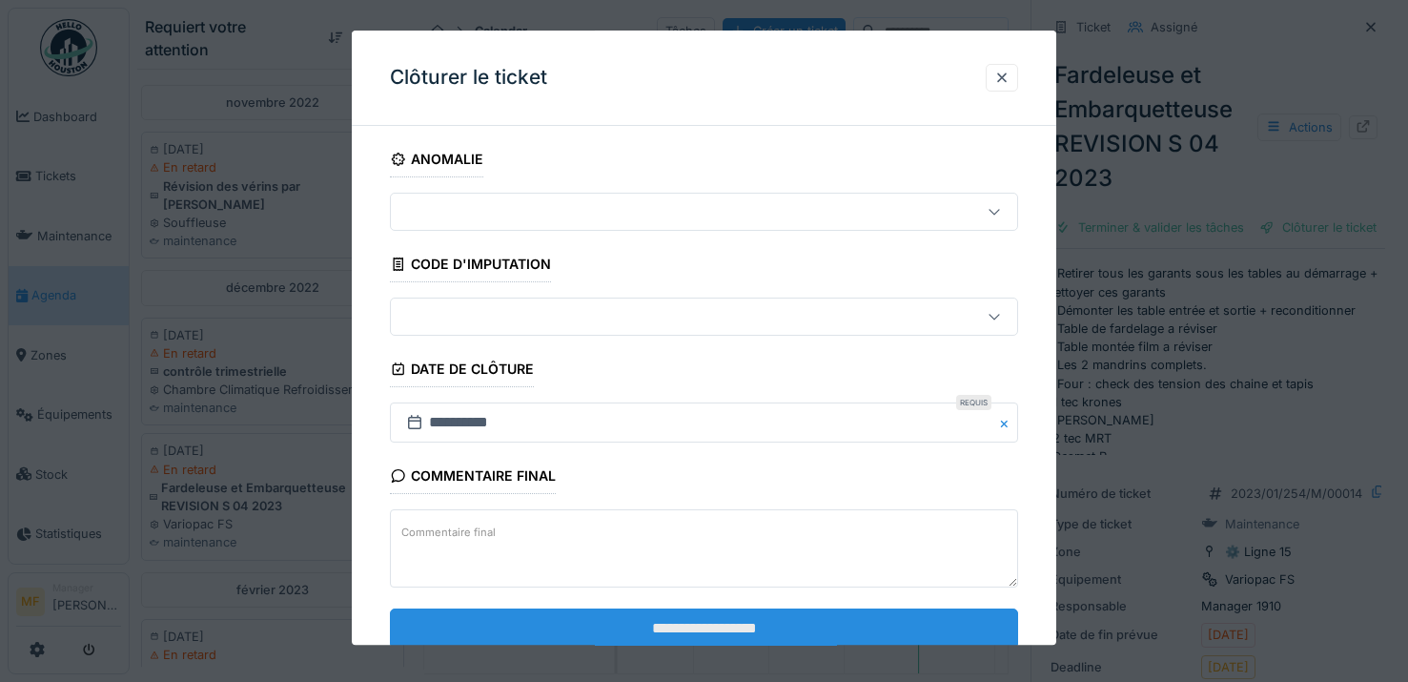
click at [709, 612] on input "**********" at bounding box center [704, 628] width 628 height 40
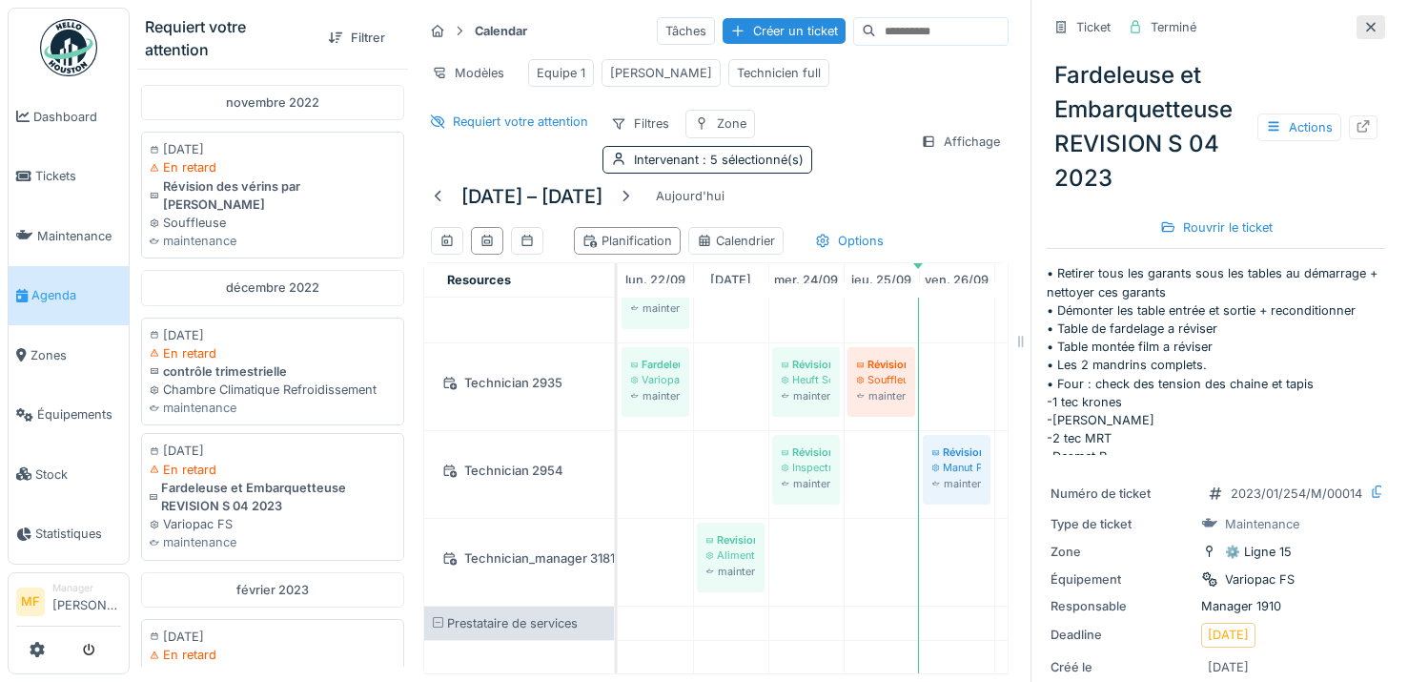
click at [1363, 21] on icon at bounding box center [1370, 27] width 15 height 12
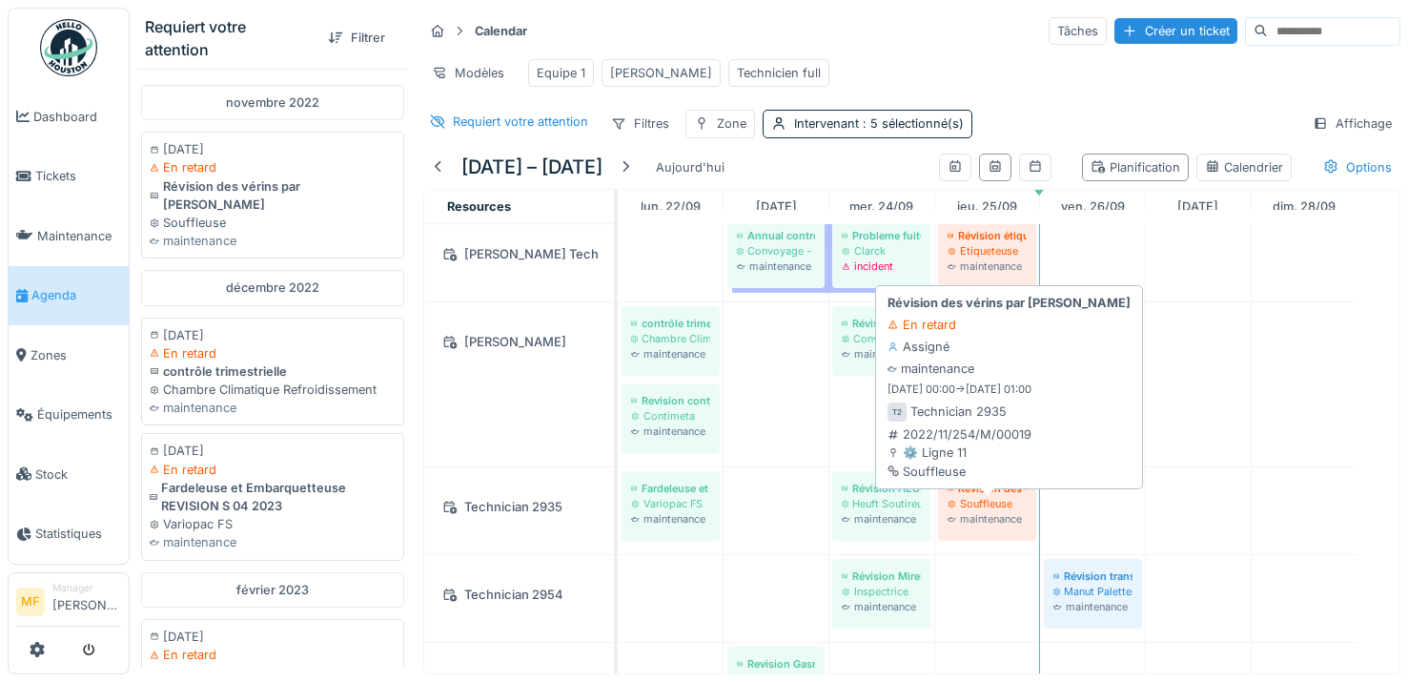
scroll to position [27, 0]
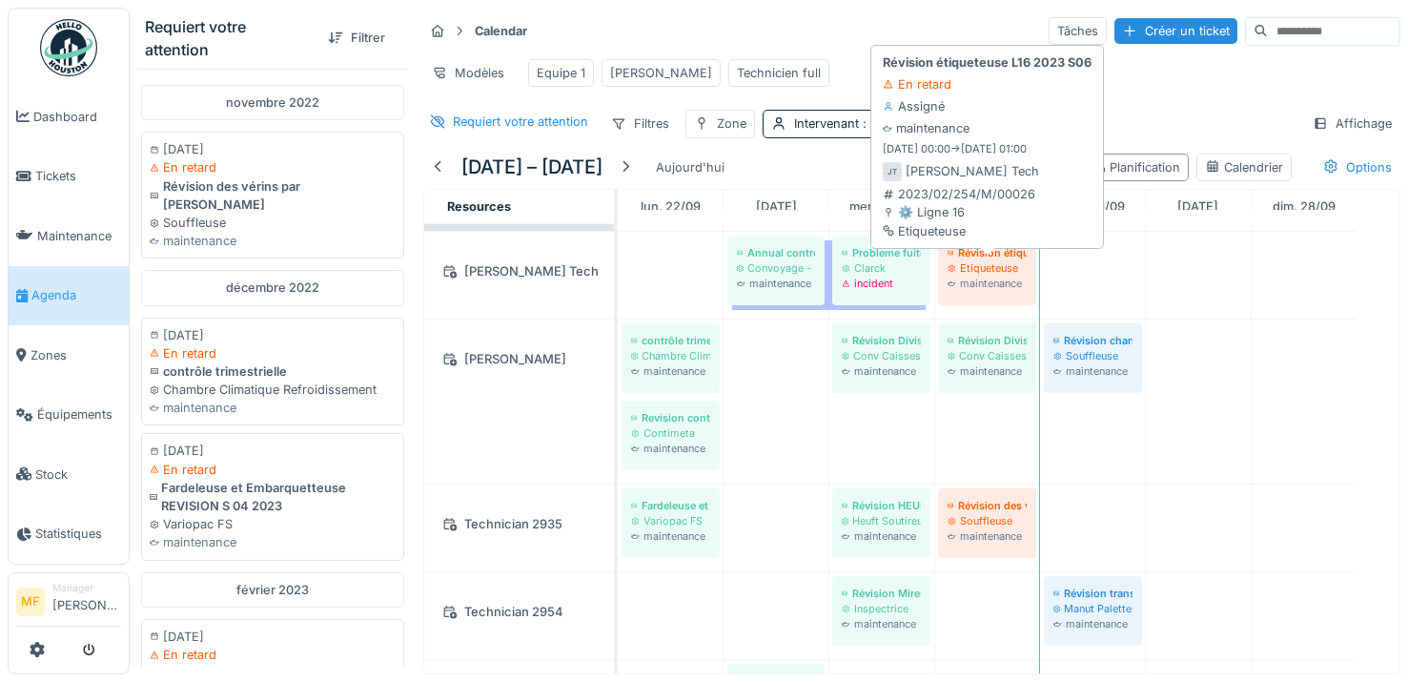
click at [980, 291] on div "maintenance" at bounding box center [986, 282] width 79 height 15
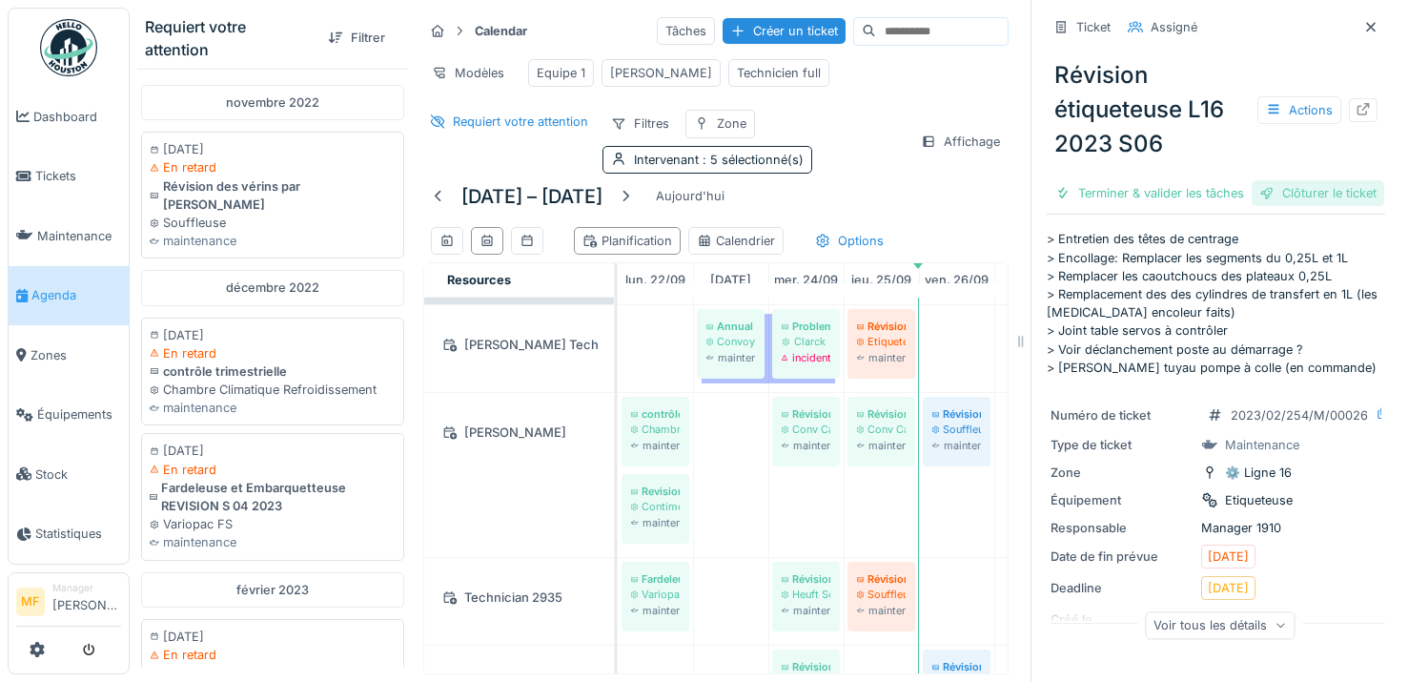
click at [1276, 206] on div "Clôturer le ticket" at bounding box center [1317, 193] width 132 height 26
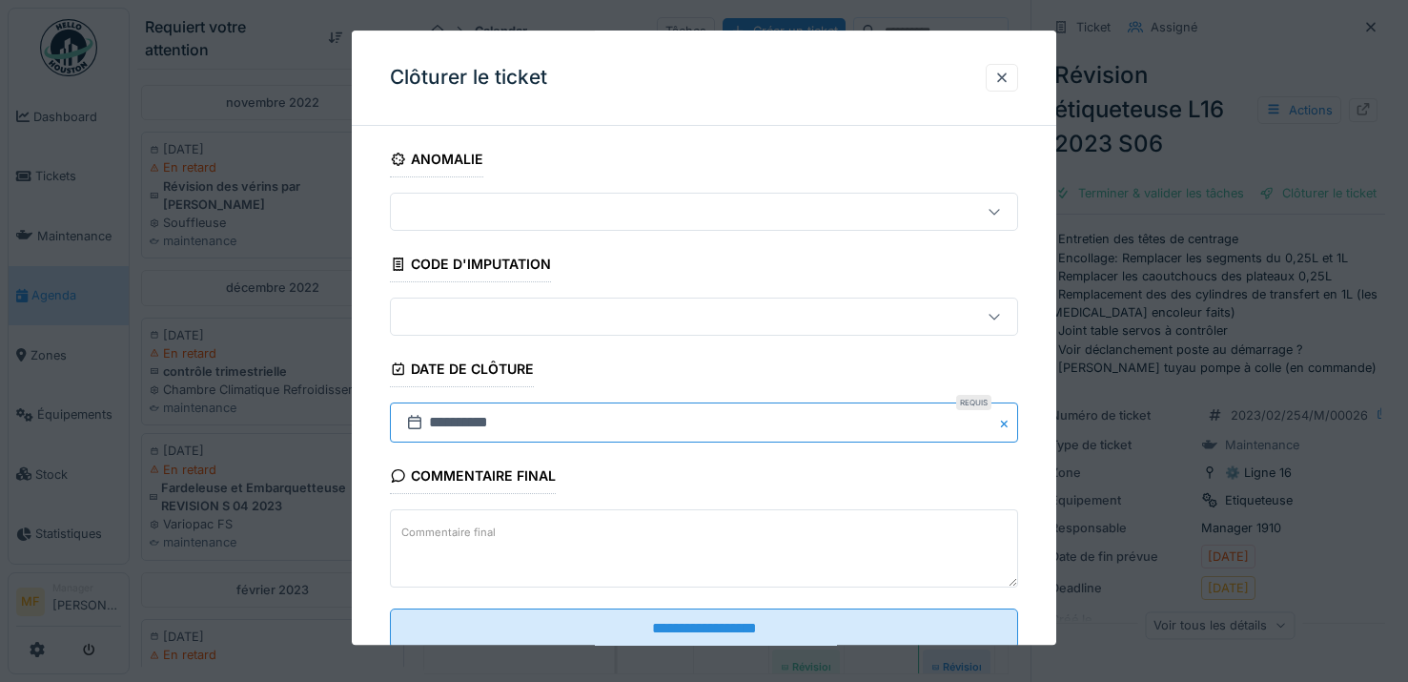
click at [539, 422] on input "**********" at bounding box center [704, 423] width 628 height 40
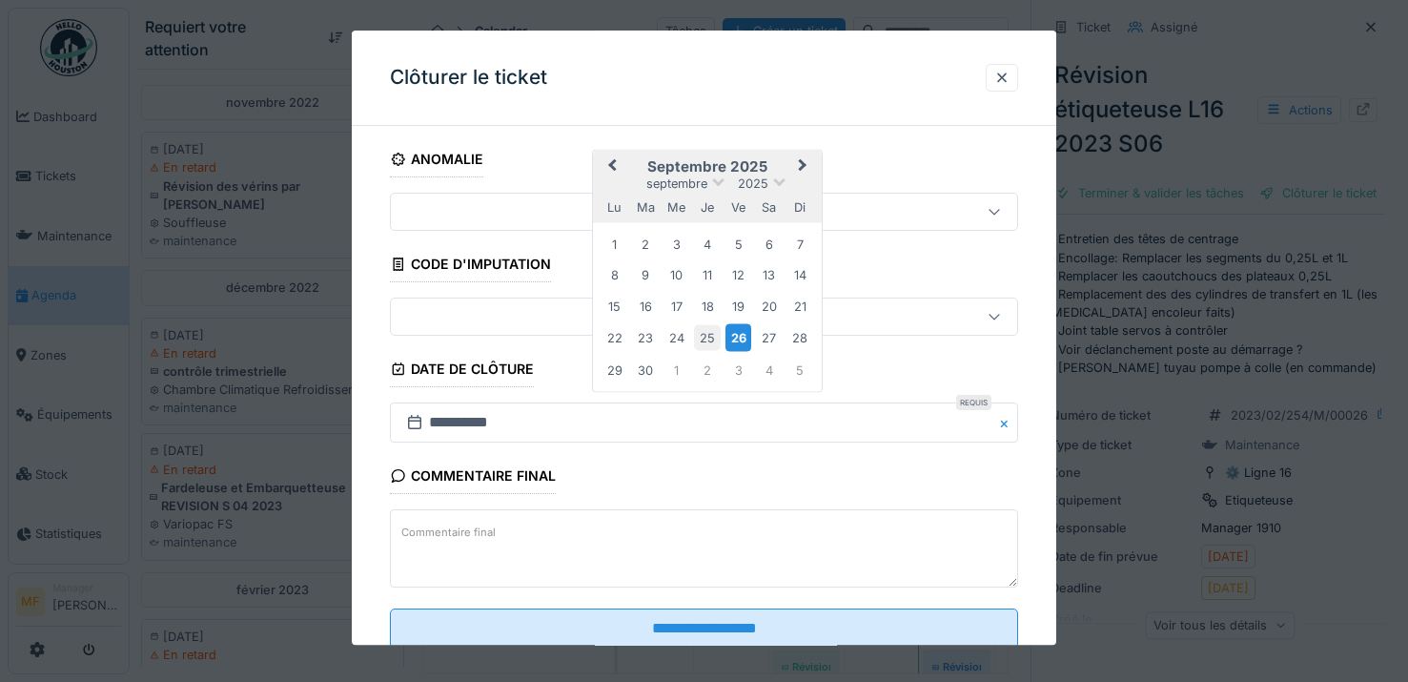
click at [708, 335] on div "25" at bounding box center [708, 338] width 26 height 26
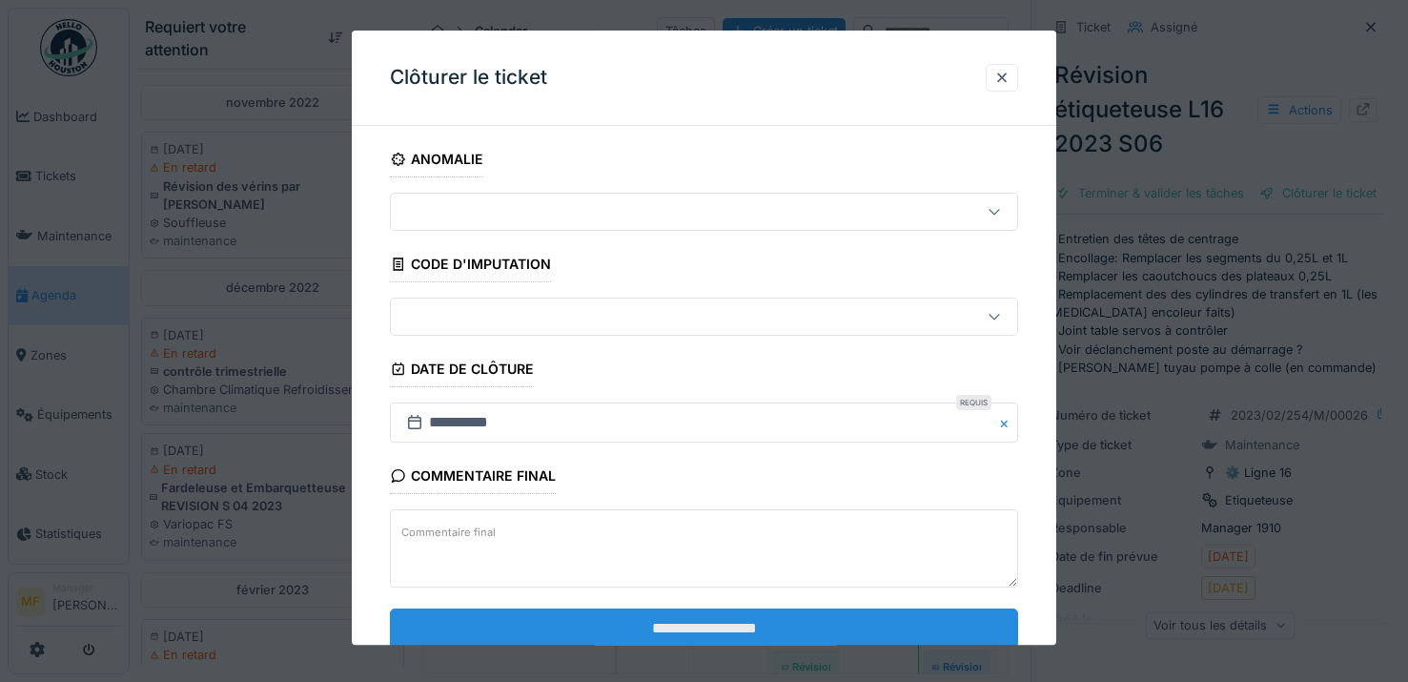
click at [688, 630] on input "**********" at bounding box center [704, 628] width 628 height 40
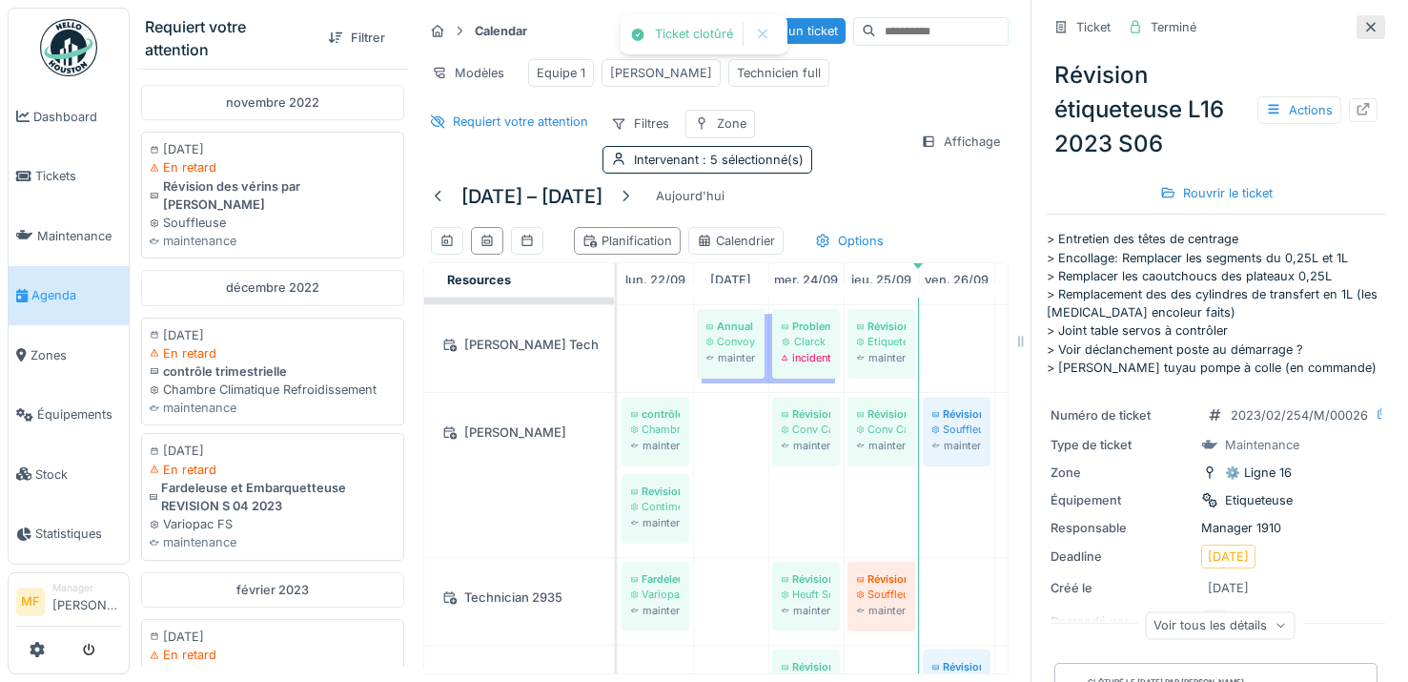
click at [1363, 28] on icon at bounding box center [1370, 27] width 15 height 12
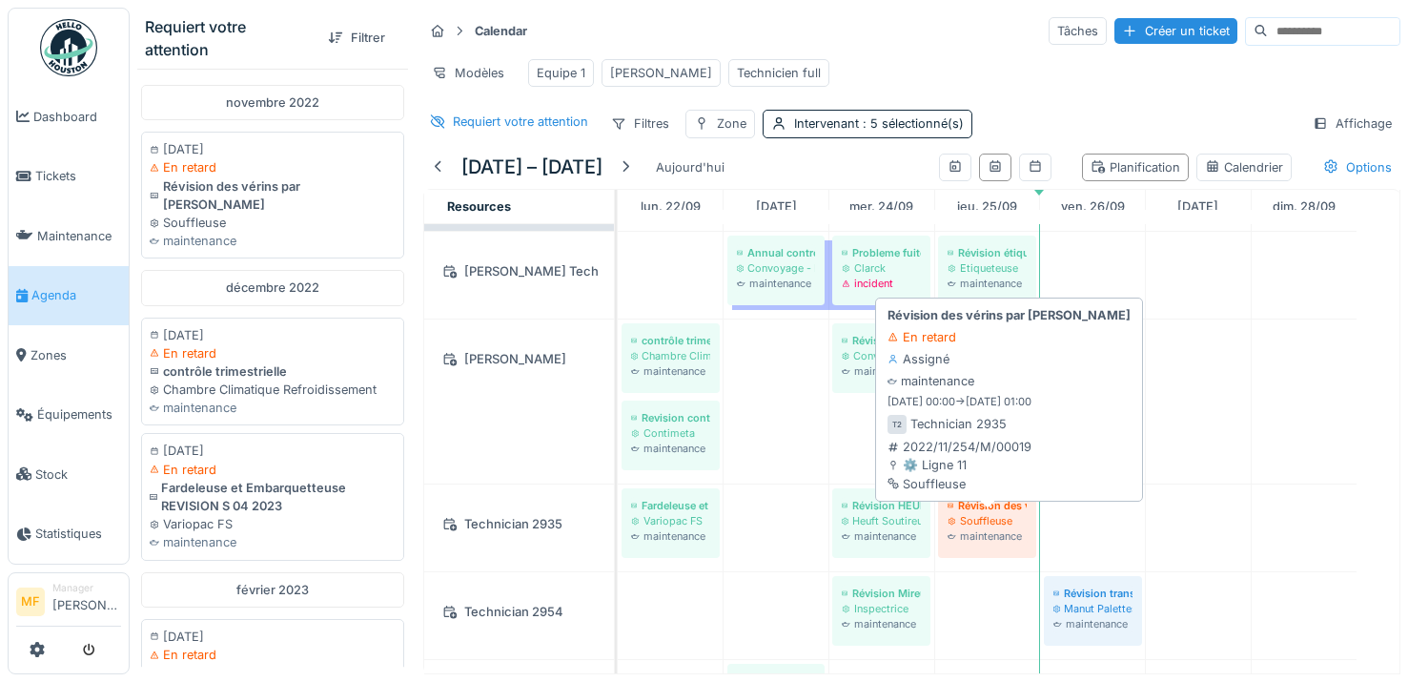
click at [1000, 543] on div "maintenance" at bounding box center [986, 535] width 79 height 15
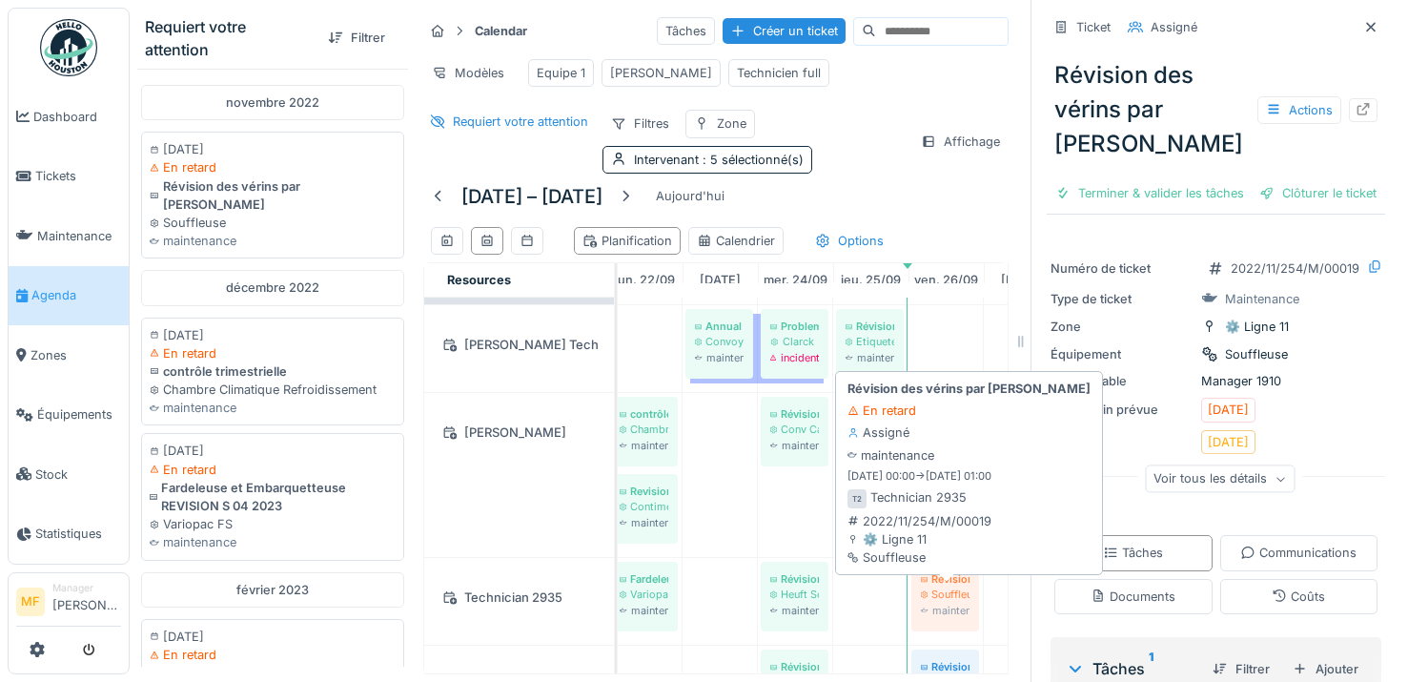
scroll to position [0, 28]
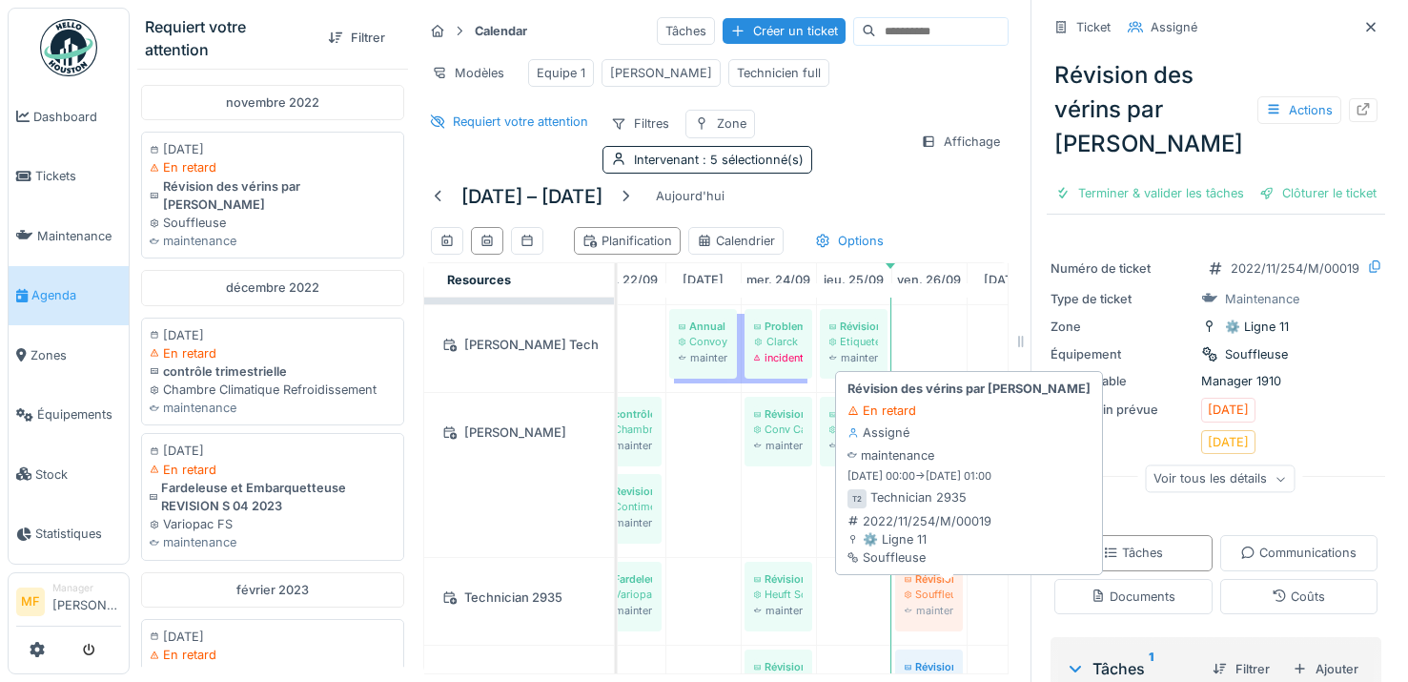
drag, startPoint x: 894, startPoint y: 604, endPoint x: 946, endPoint y: 592, distance: 53.9
click at [590, 592] on div "Fardeleuse et Embarquetteuse REVISION S 04 2023 Variopac FS maintenance Révisio…" at bounding box center [590, 601] width 0 height 87
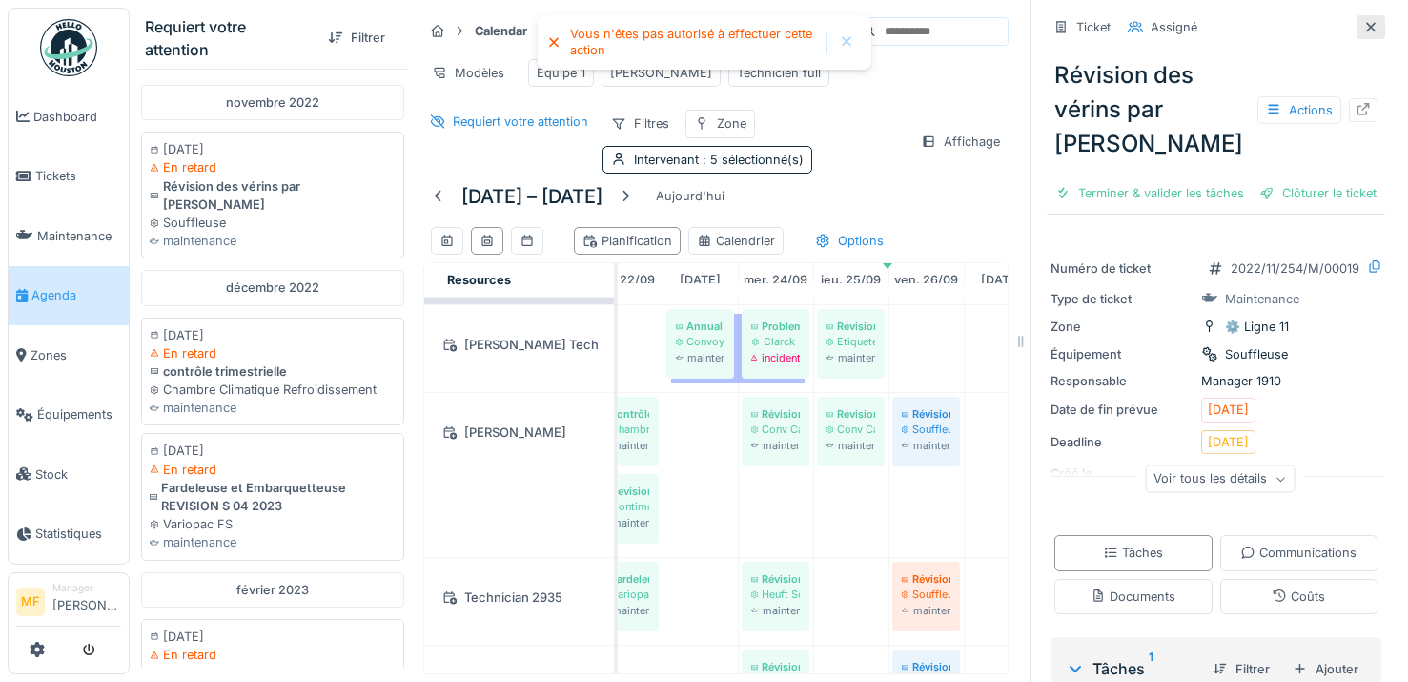
scroll to position [27, 0]
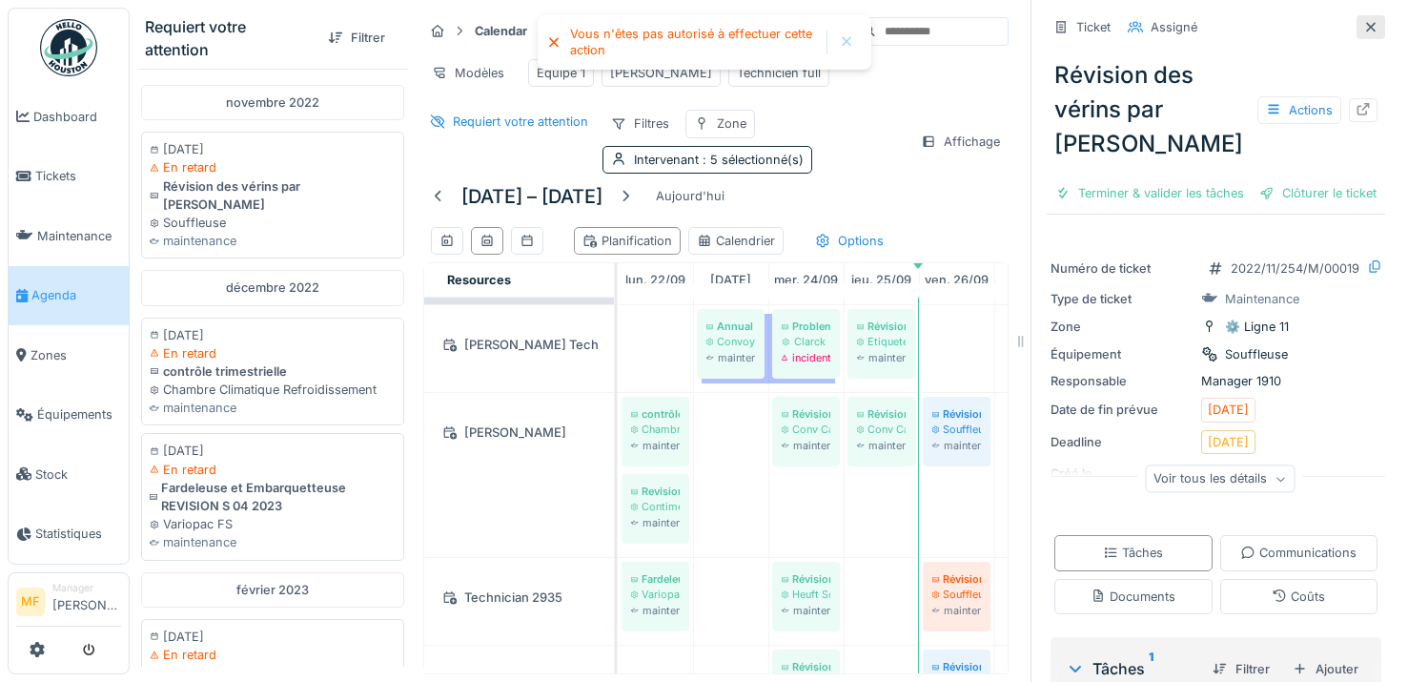
click at [1366, 28] on icon at bounding box center [1371, 27] width 10 height 10
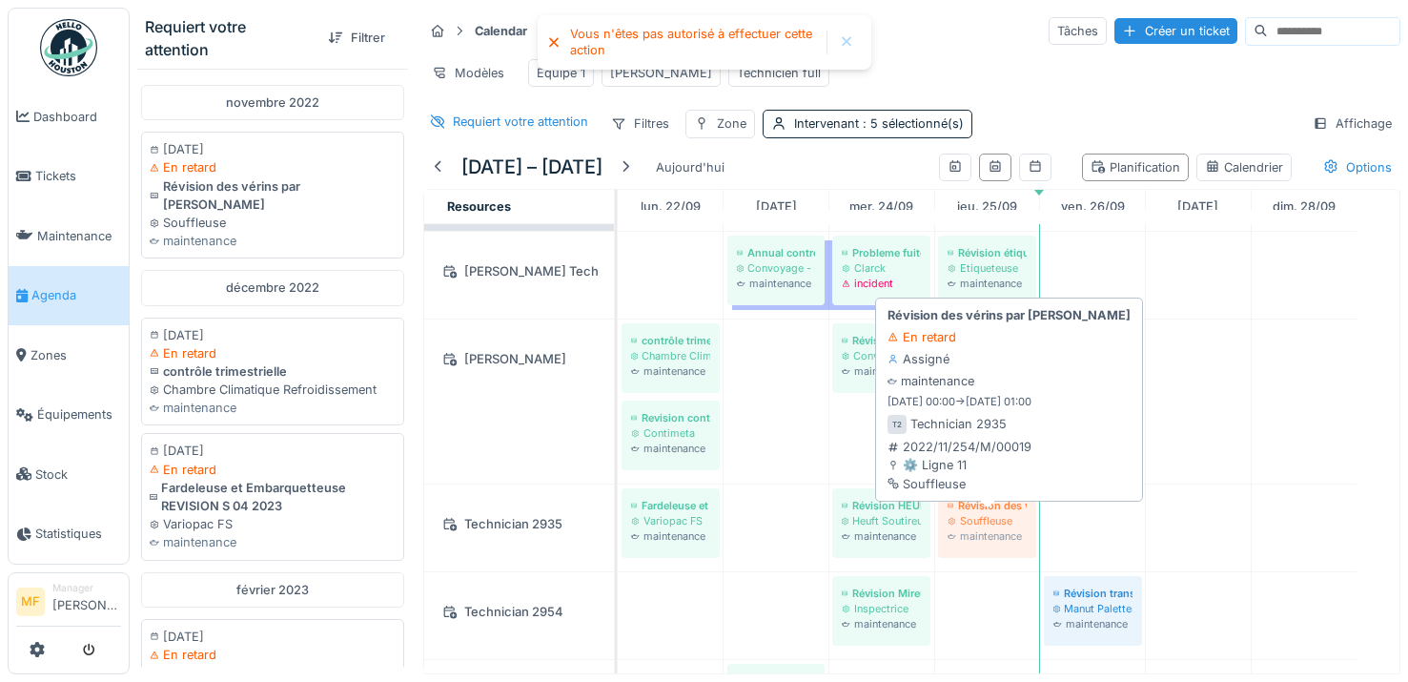
drag, startPoint x: 964, startPoint y: 530, endPoint x: 954, endPoint y: 516, distance: 17.2
click at [618, 516] on div "Fardeleuse et Embarquetteuse REVISION S 04 2023 Variopac FS maintenance Révisio…" at bounding box center [618, 527] width 0 height 87
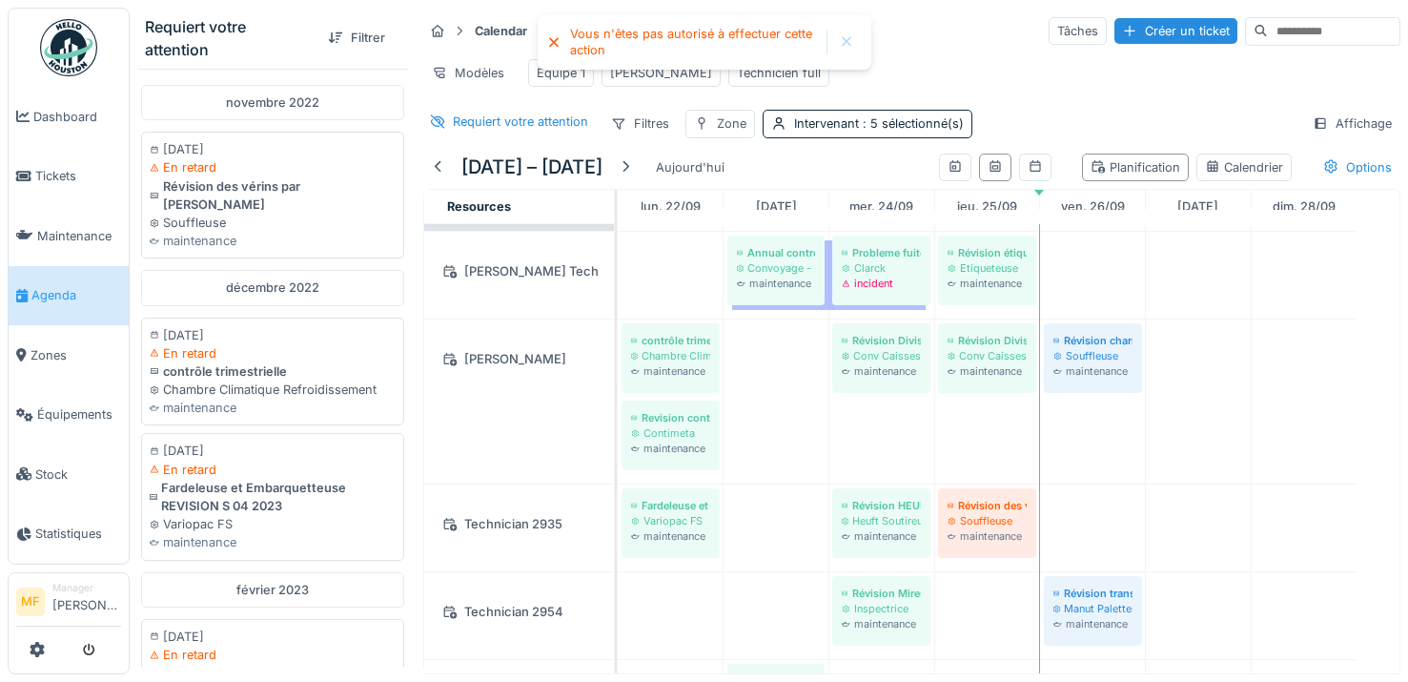
click at [843, 49] on div at bounding box center [846, 42] width 15 height 16
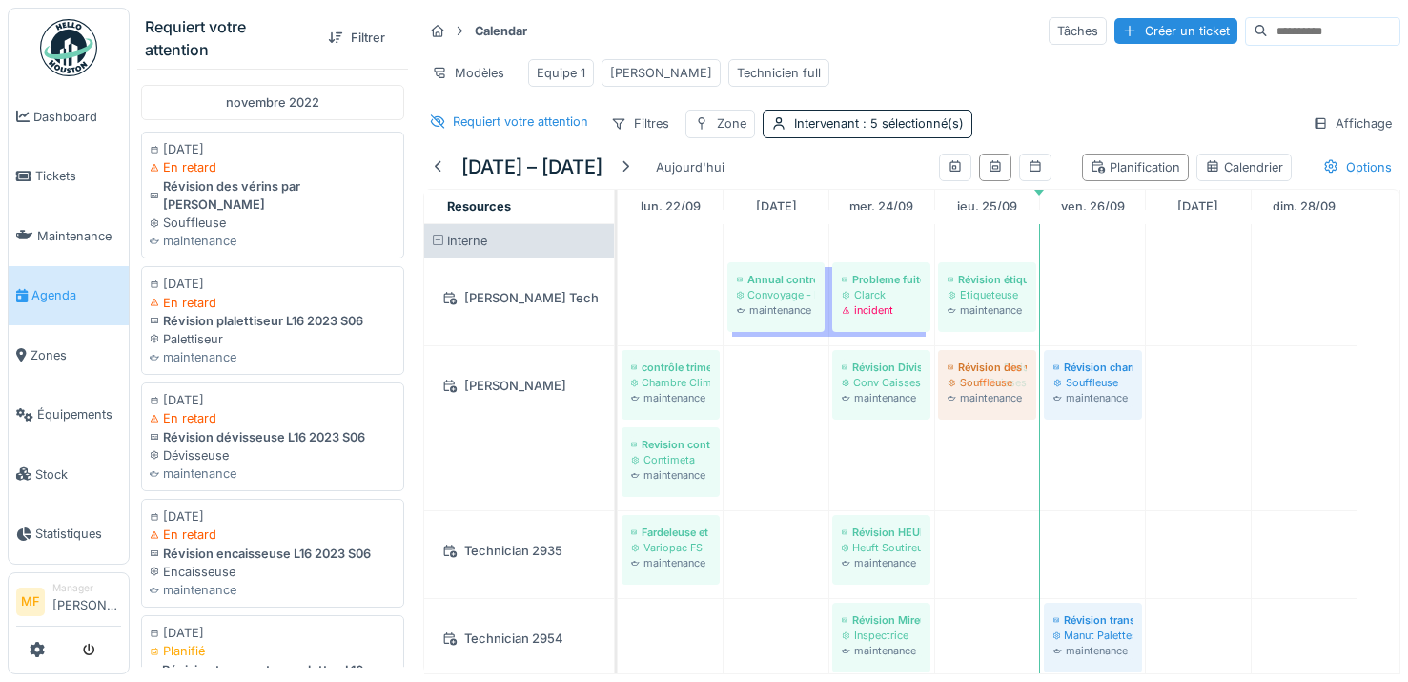
drag, startPoint x: 972, startPoint y: 553, endPoint x: 973, endPoint y: 478, distance: 74.4
click at [973, 478] on div "CONGE Annual control preventive Convoyage - Double Spirales maintenance Problem…" at bounding box center [1009, 611] width 782 height 775
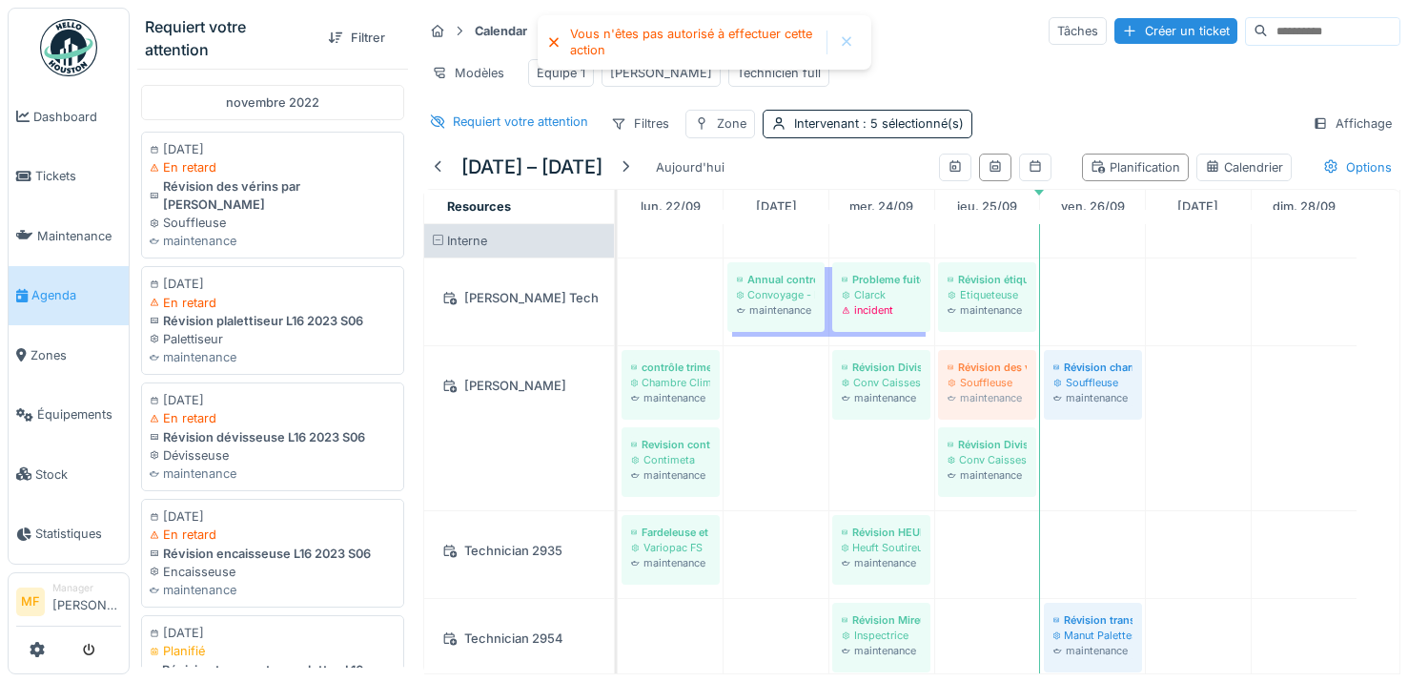
drag, startPoint x: 1006, startPoint y: 392, endPoint x: 1035, endPoint y: 376, distance: 33.7
click at [618, 376] on div "contrôle trimestrielle Chambre Climatique Refroidissement maintenance Révision …" at bounding box center [618, 428] width 0 height 164
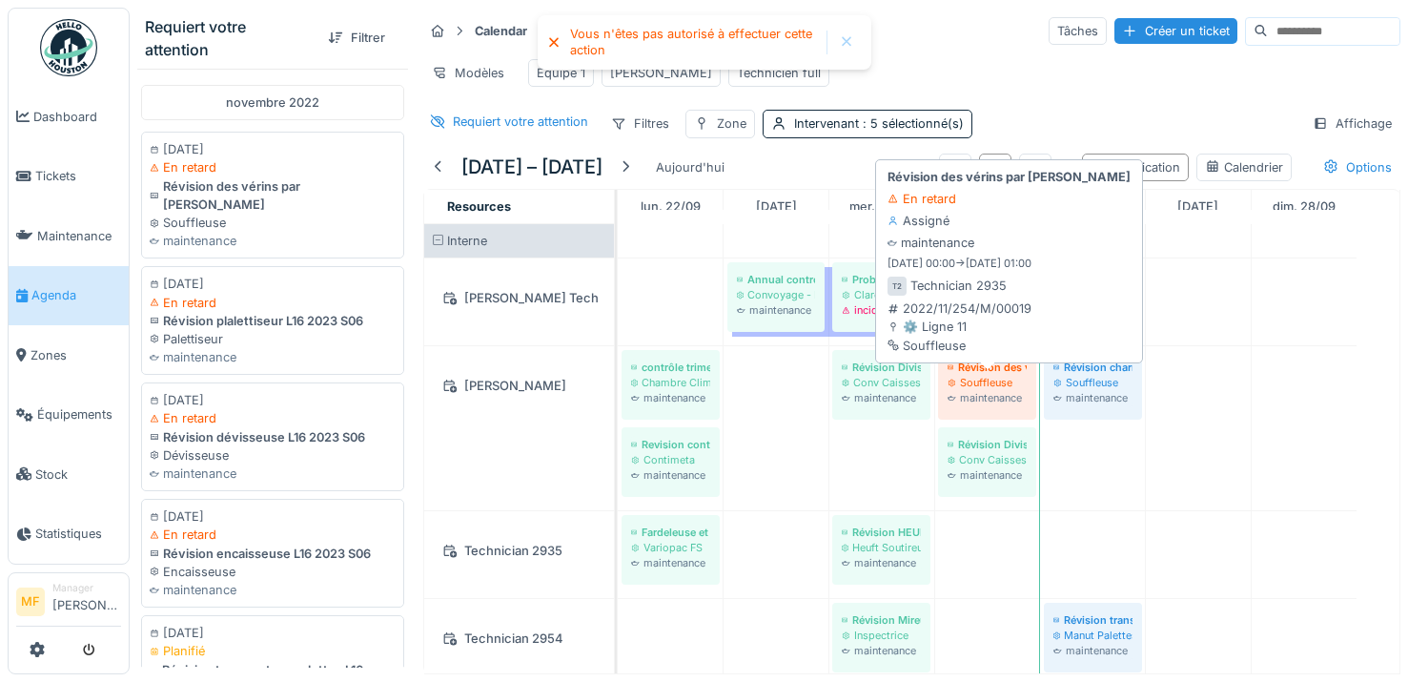
click at [990, 375] on div "Révision des vérins par [PERSON_NAME]" at bounding box center [986, 366] width 79 height 15
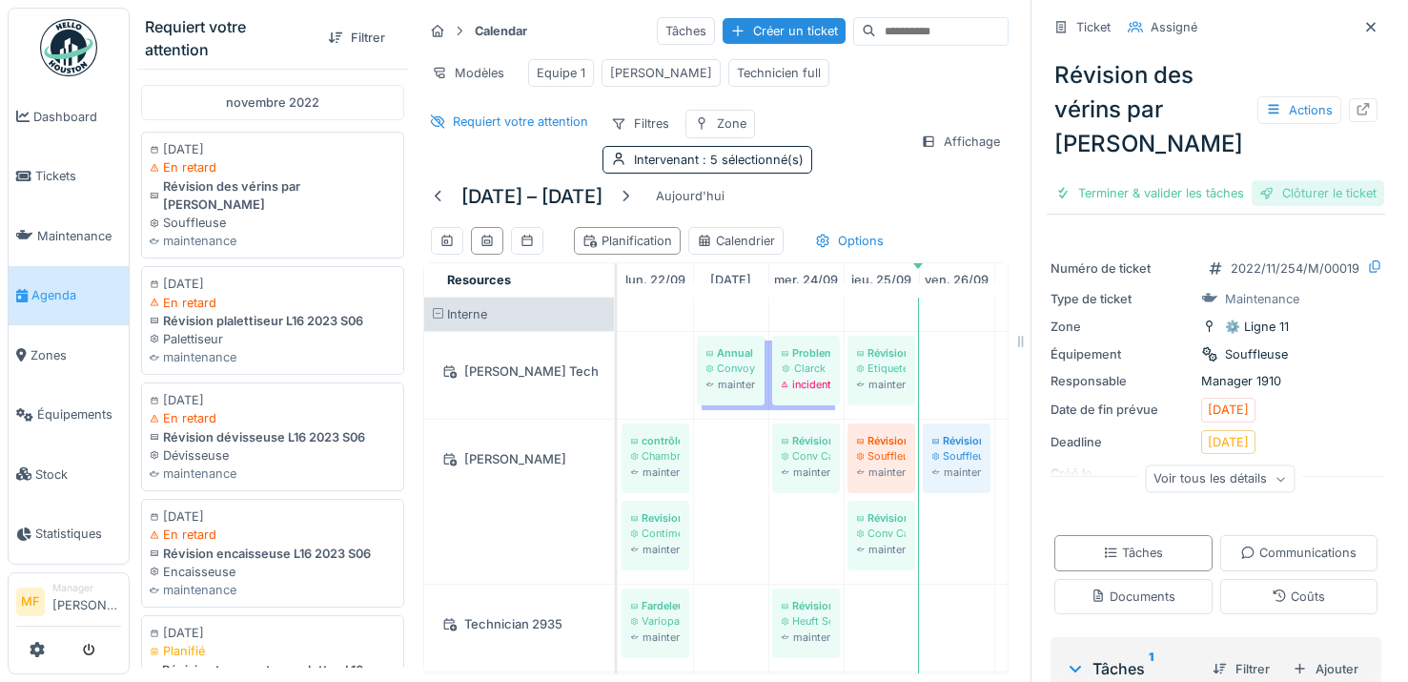
click at [1308, 206] on div "Clôturer le ticket" at bounding box center [1317, 193] width 132 height 26
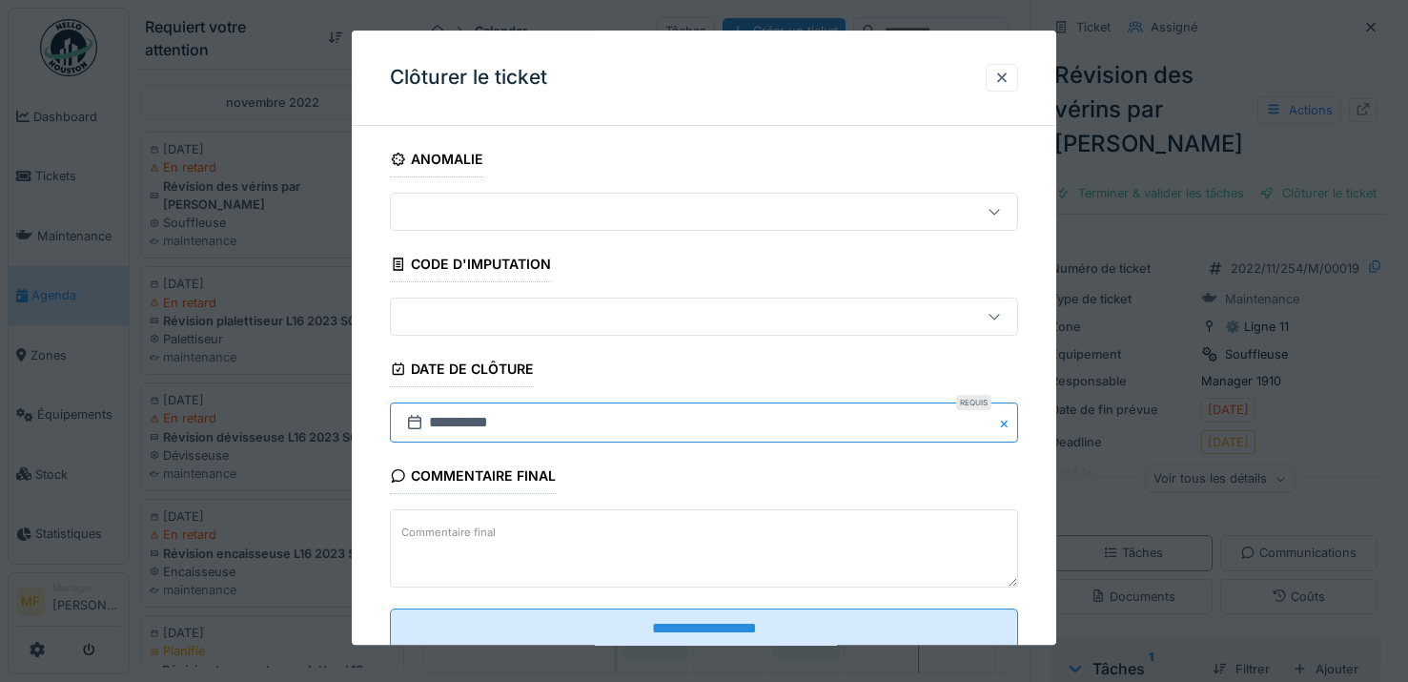
click at [541, 422] on input "**********" at bounding box center [704, 423] width 628 height 40
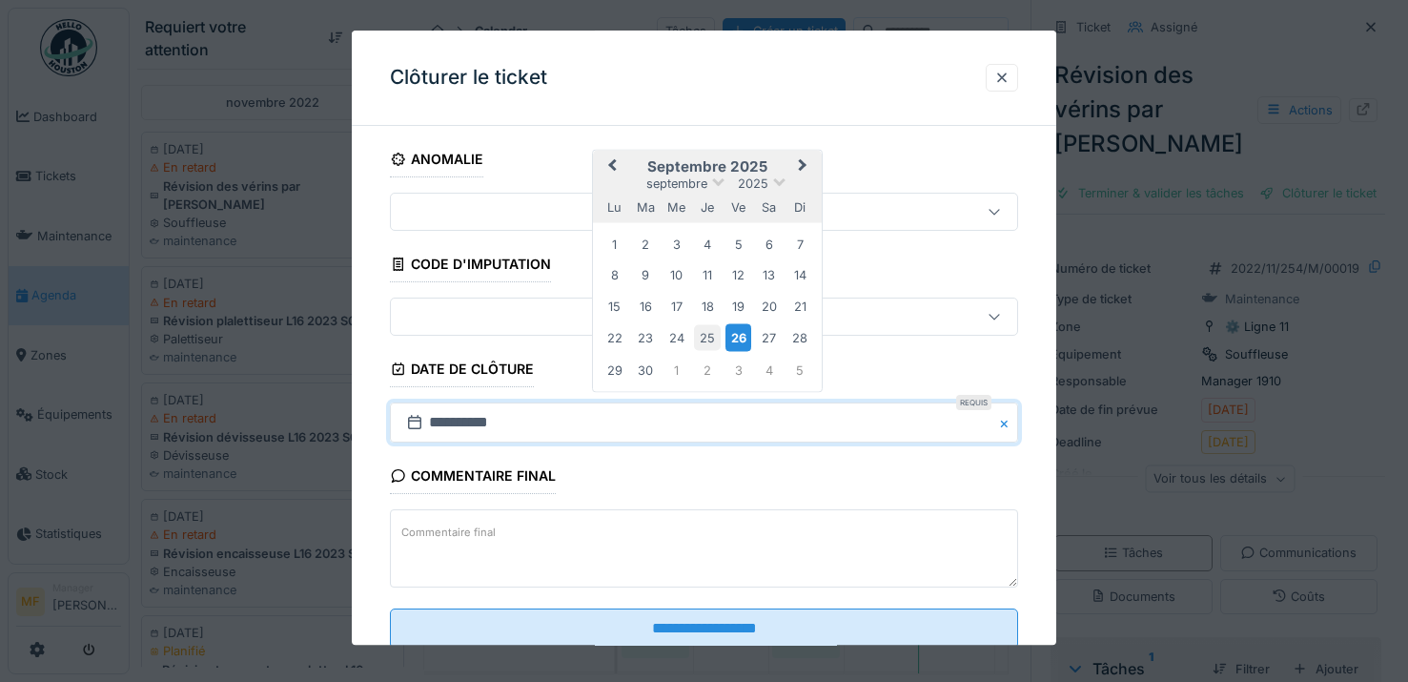
click at [701, 337] on div "25" at bounding box center [708, 338] width 26 height 26
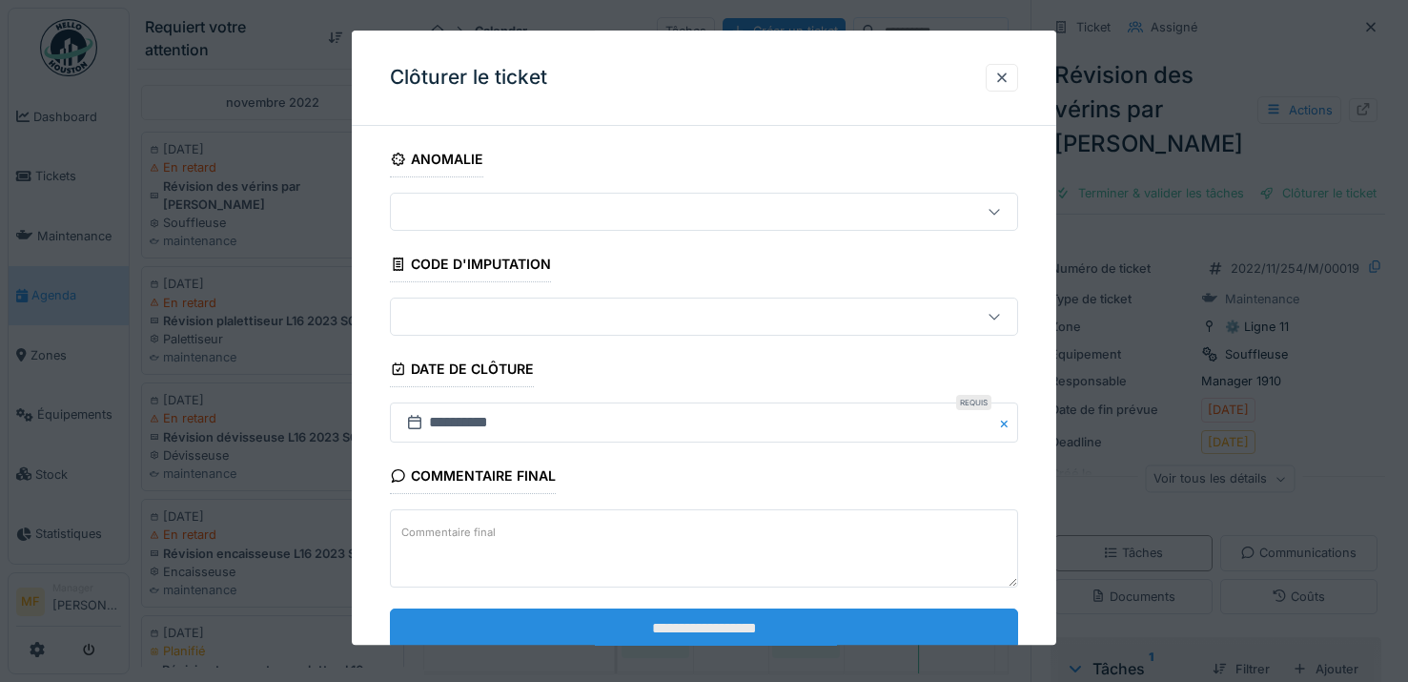
click at [672, 641] on input "**********" at bounding box center [704, 628] width 628 height 40
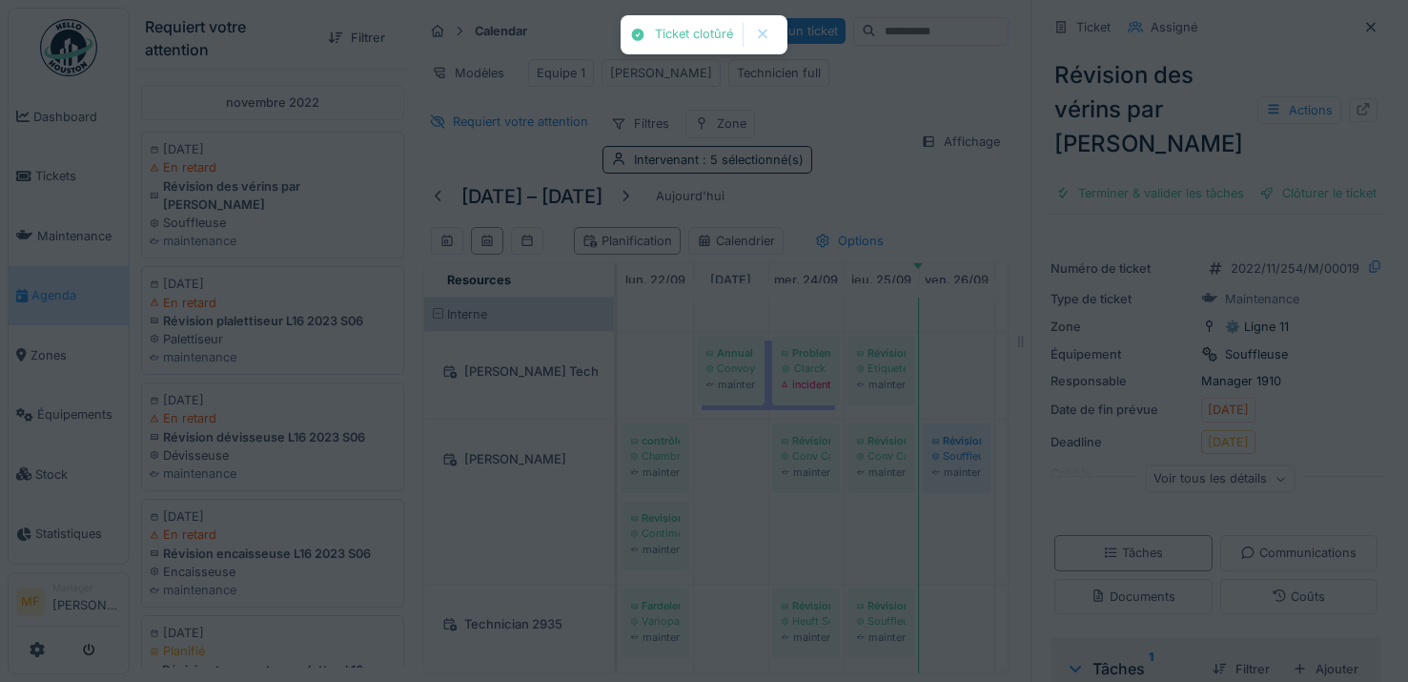
click at [719, 619] on div "Ticket clotûré Annuler Requiert votre attention Filtrer novembre 2022 21/11/202…" at bounding box center [769, 341] width 1278 height 682
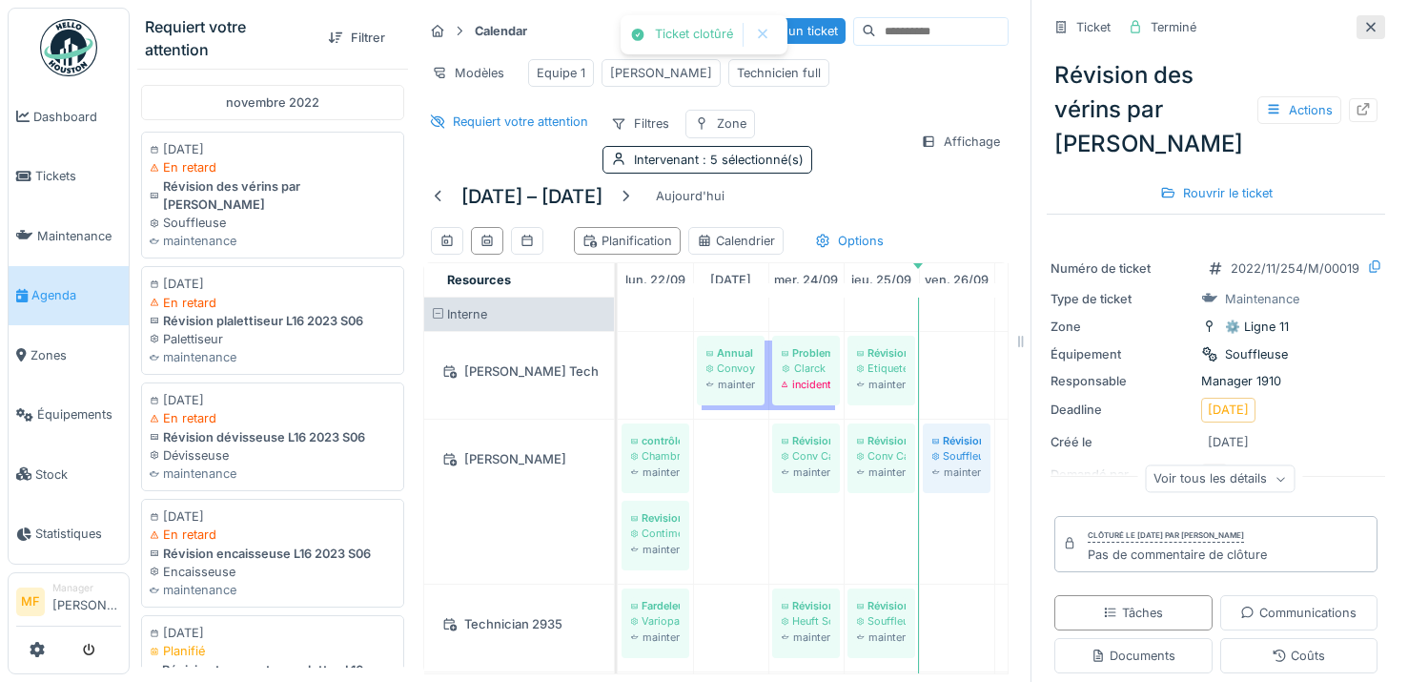
click at [1363, 32] on div at bounding box center [1370, 27] width 15 height 18
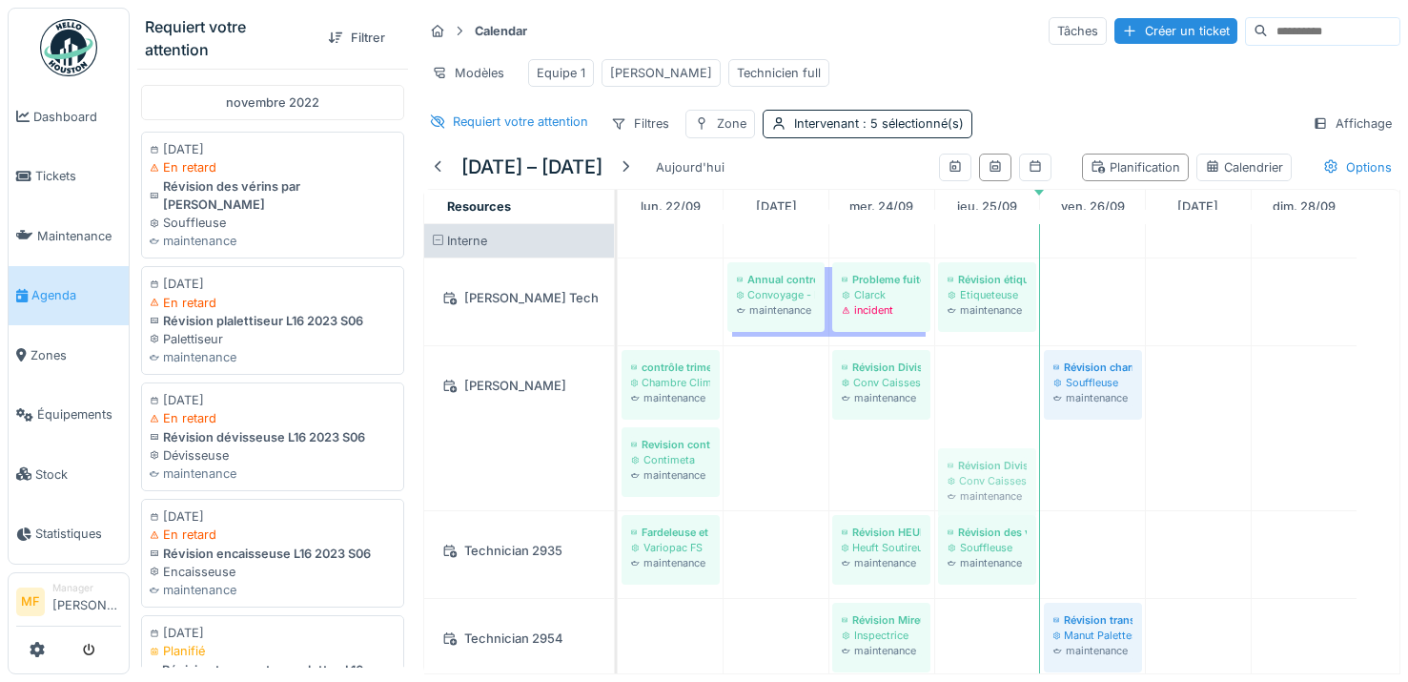
drag, startPoint x: 1004, startPoint y: 394, endPoint x: 1004, endPoint y: 478, distance: 83.9
click at [1004, 478] on div "CONGE Annual control preventive Convoyage - Double Spirales maintenance Problem…" at bounding box center [1009, 611] width 782 height 775
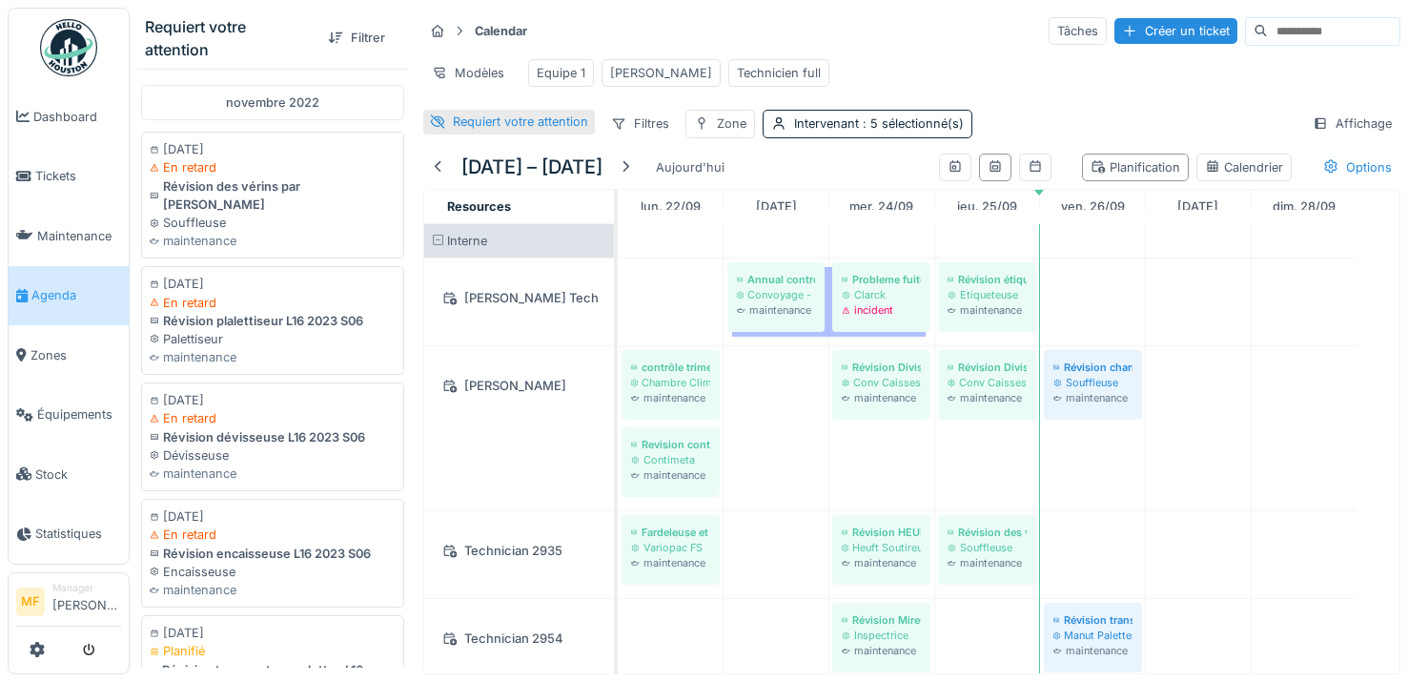
click at [453, 131] on div "Requiert votre attention" at bounding box center [520, 121] width 135 height 18
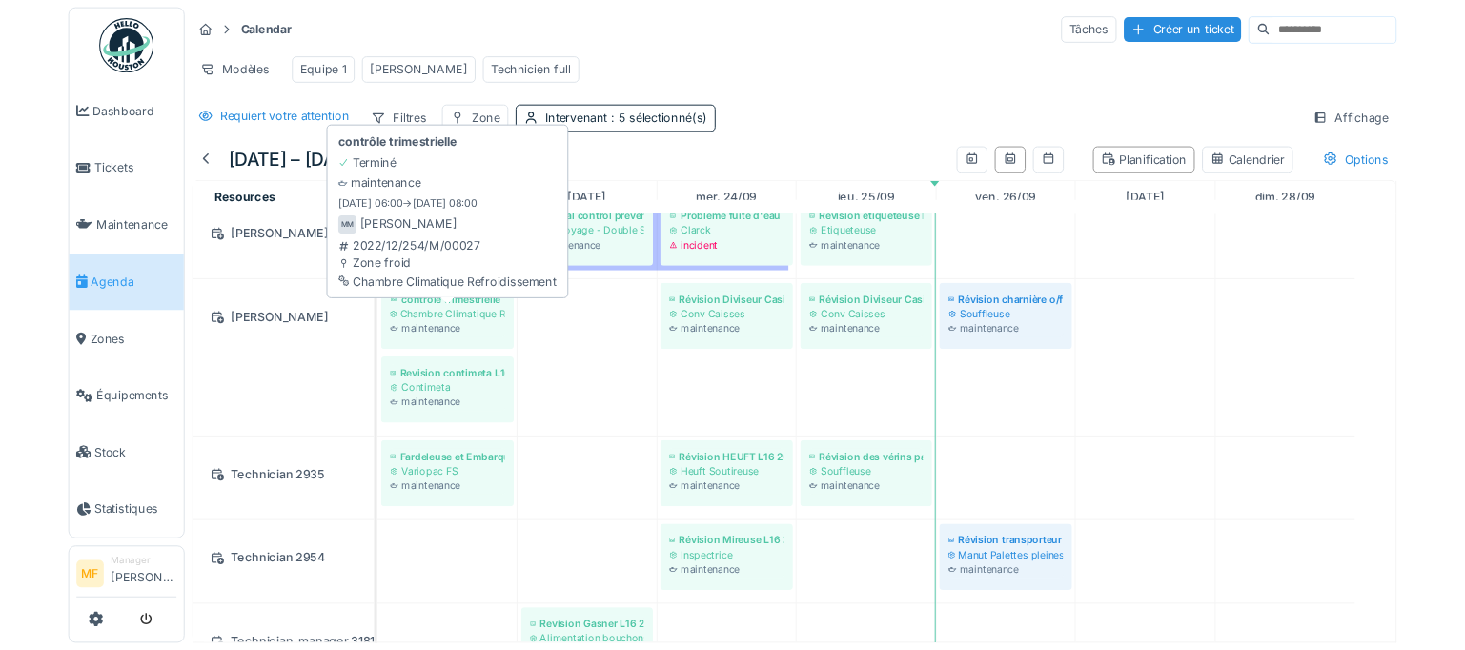
scroll to position [29, 0]
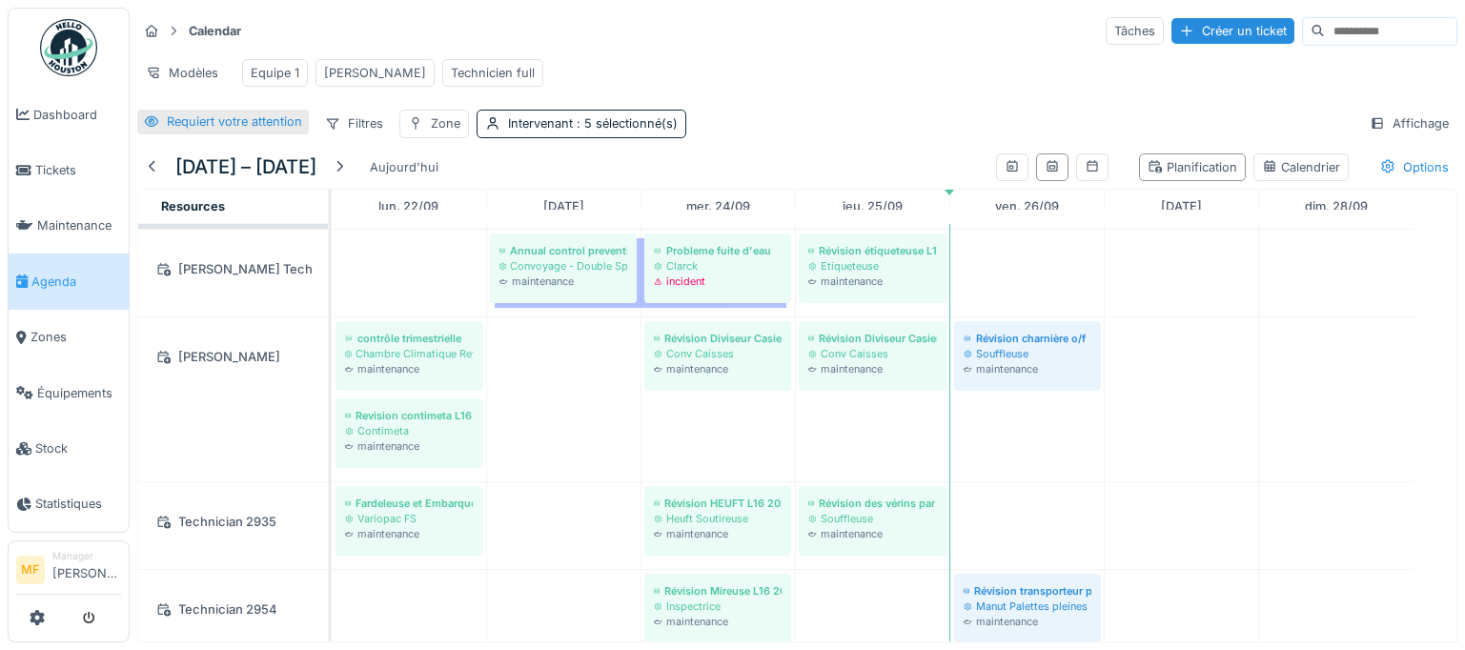
click at [273, 131] on div "Requiert votre attention" at bounding box center [234, 121] width 135 height 18
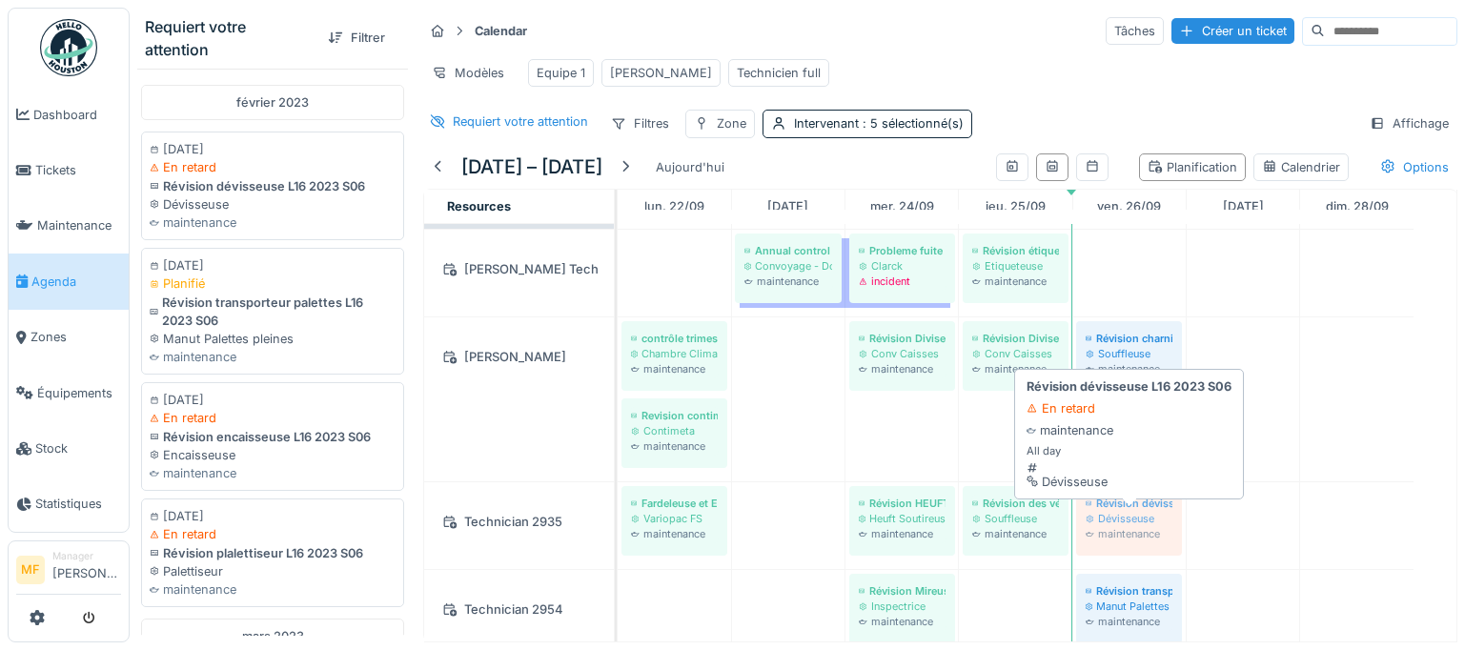
drag, startPoint x: 238, startPoint y: 190, endPoint x: 1144, endPoint y: 539, distance: 970.7
click at [1144, 539] on div "Requiert votre attention Filtrer février 2023 06/02/2023 En retard Révision dév…" at bounding box center [797, 325] width 1335 height 650
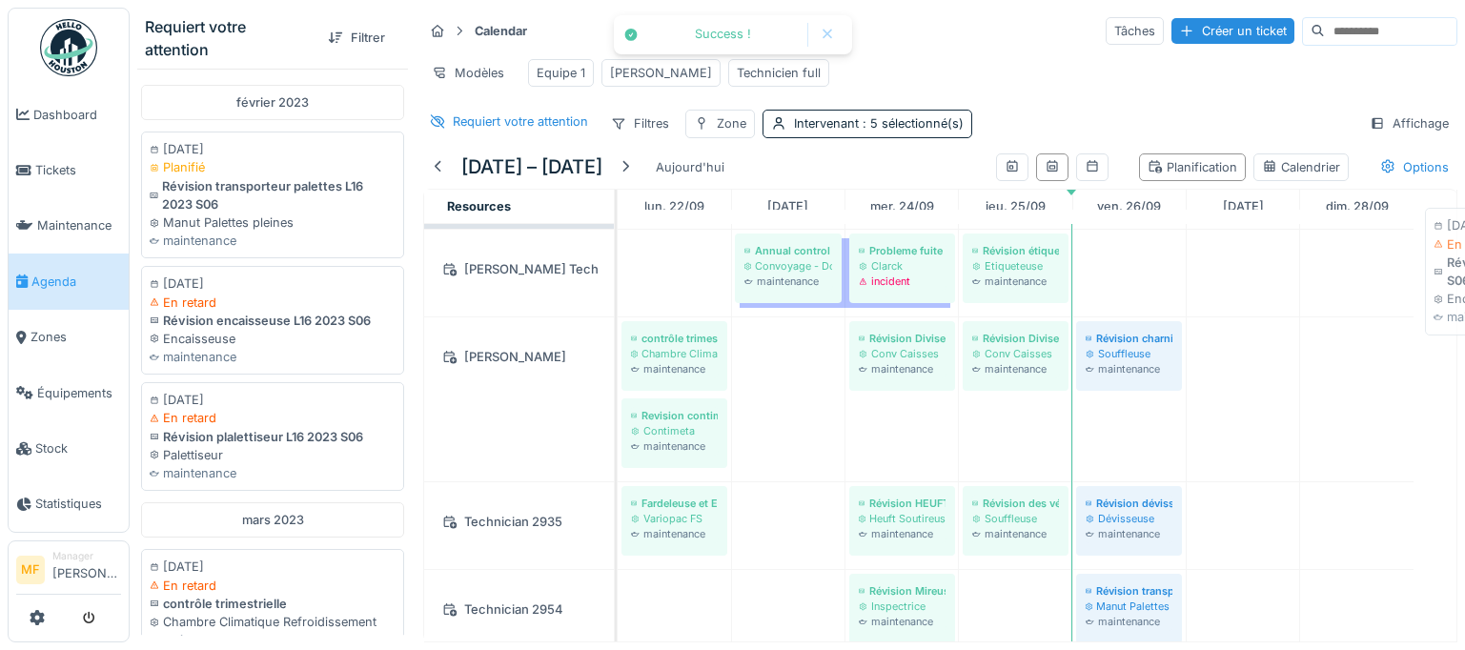
scroll to position [17, 0]
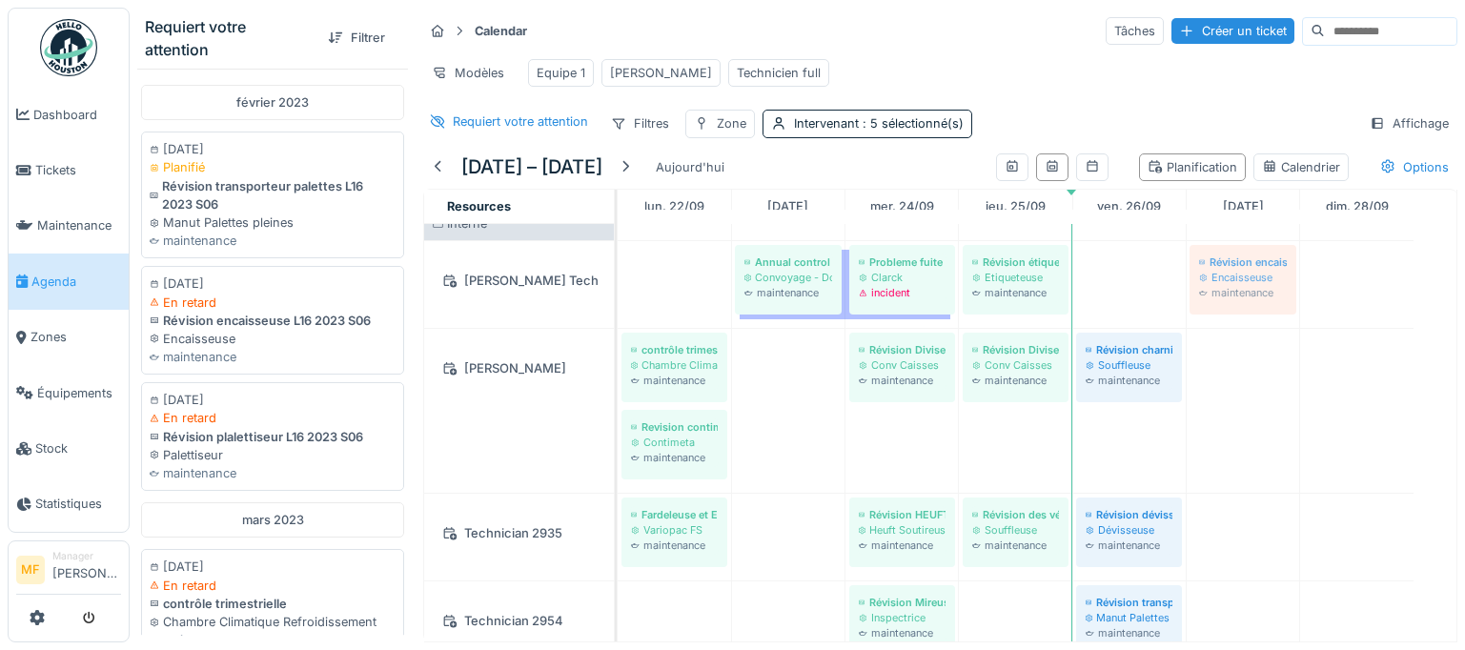
drag, startPoint x: 156, startPoint y: 316, endPoint x: 1206, endPoint y: 335, distance: 1049.6
click at [1206, 335] on div "Requiert votre attention Filtrer février 2023 06/02/2023 Planifié Révision tran…" at bounding box center [797, 325] width 1335 height 650
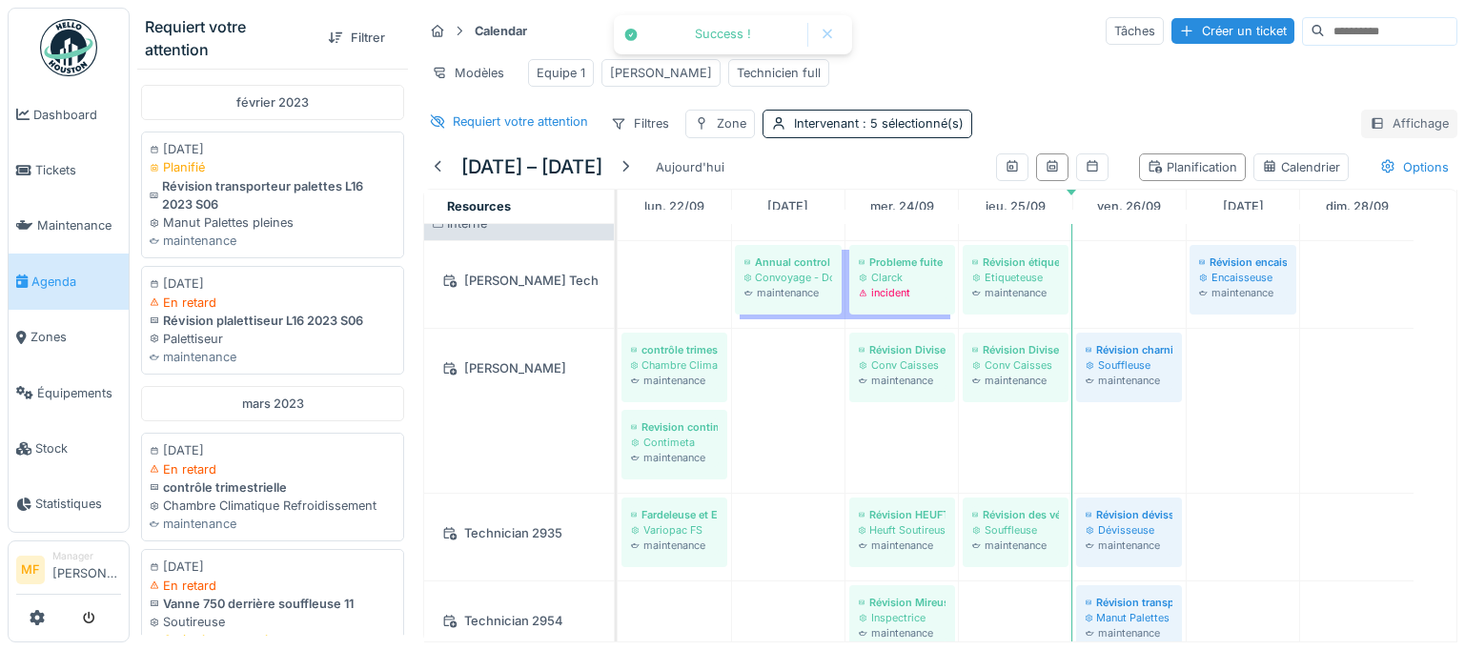
click at [1361, 137] on div "Affichage" at bounding box center [1409, 124] width 96 height 28
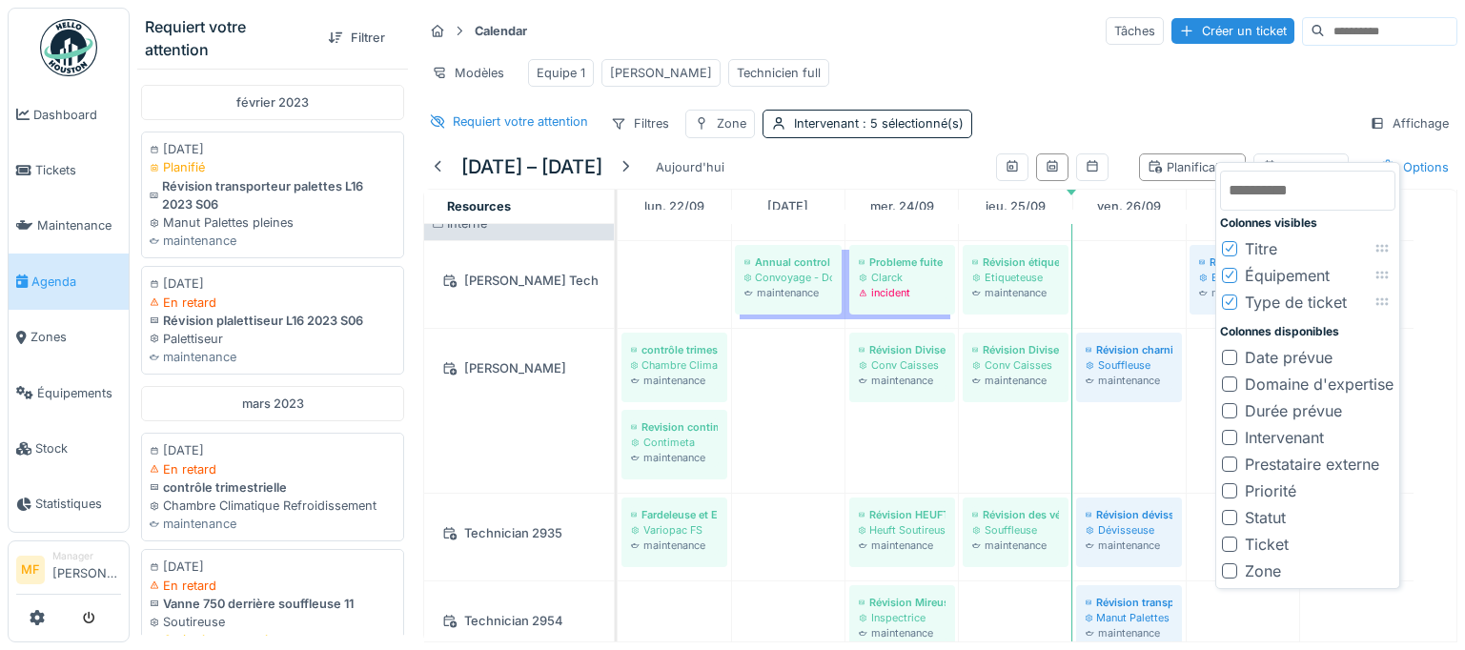
click at [1231, 409] on div at bounding box center [1229, 410] width 15 height 15
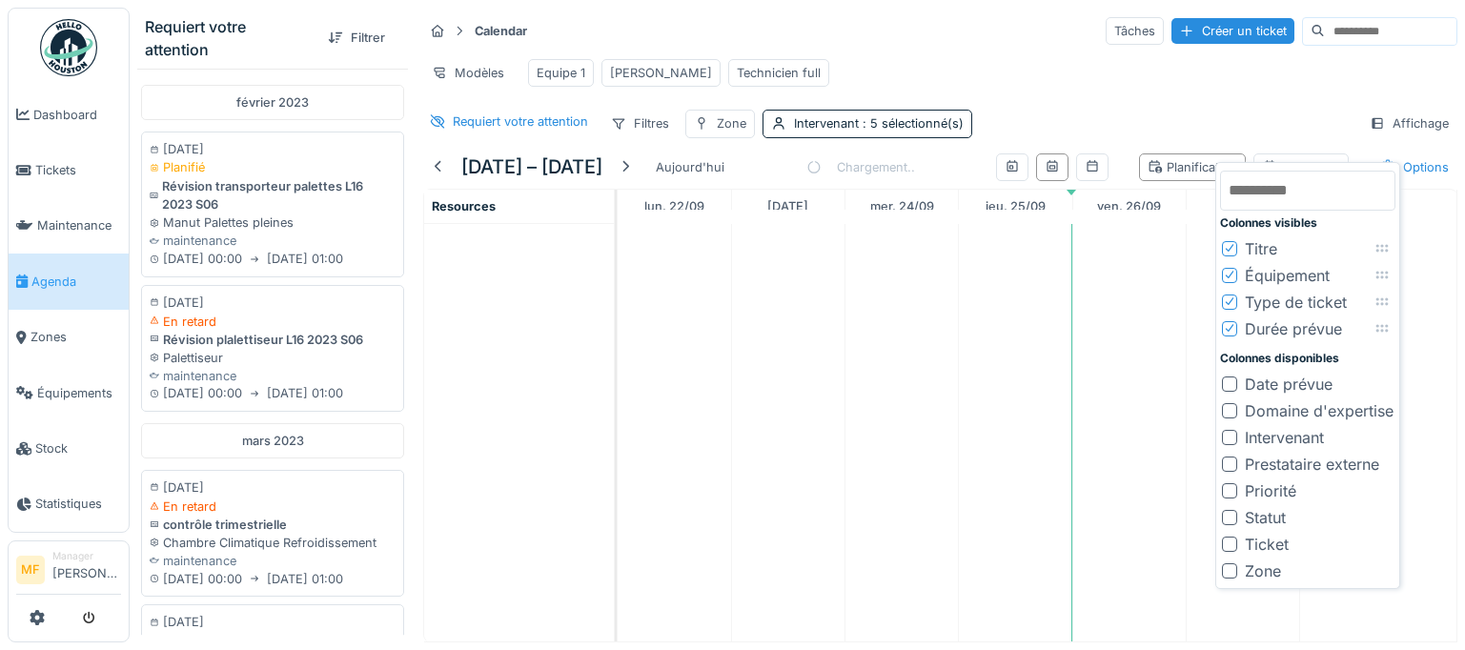
scroll to position [0, 0]
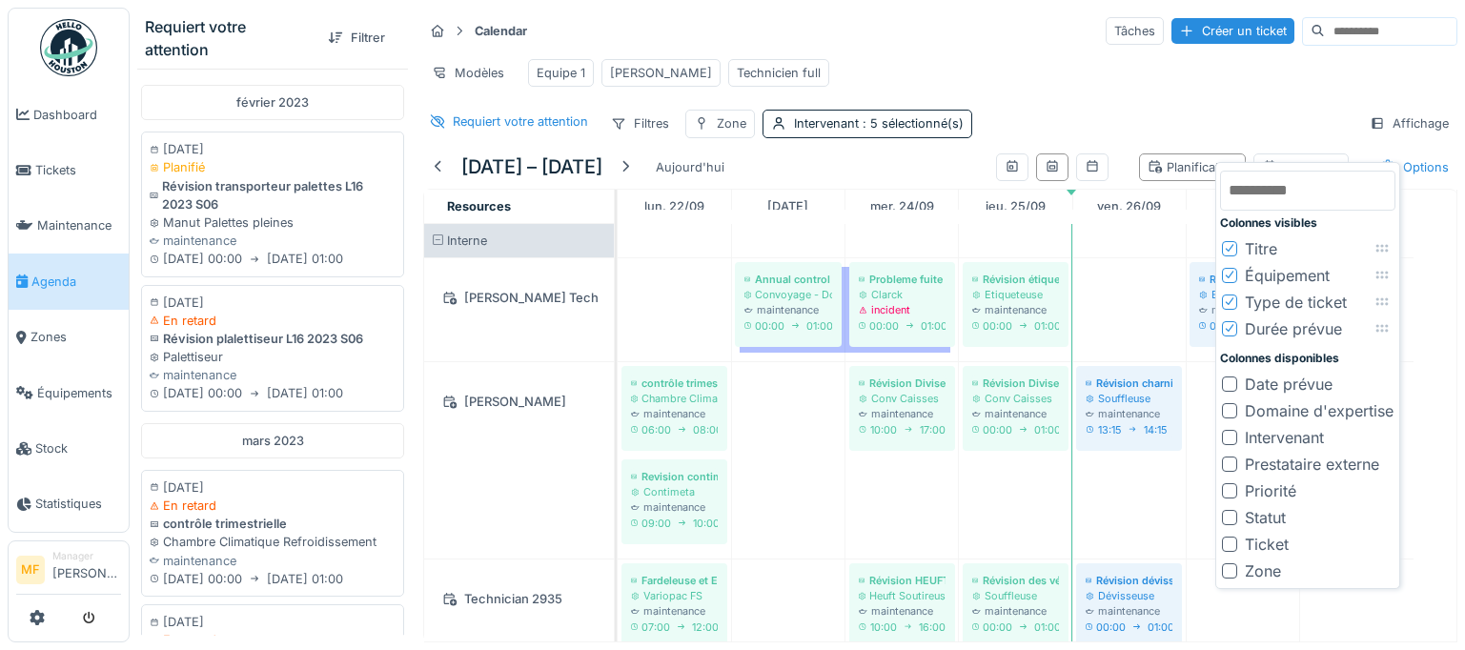
click at [1231, 470] on div at bounding box center [1229, 464] width 15 height 15
click at [1224, 331] on icon at bounding box center [1225, 329] width 8 height 8
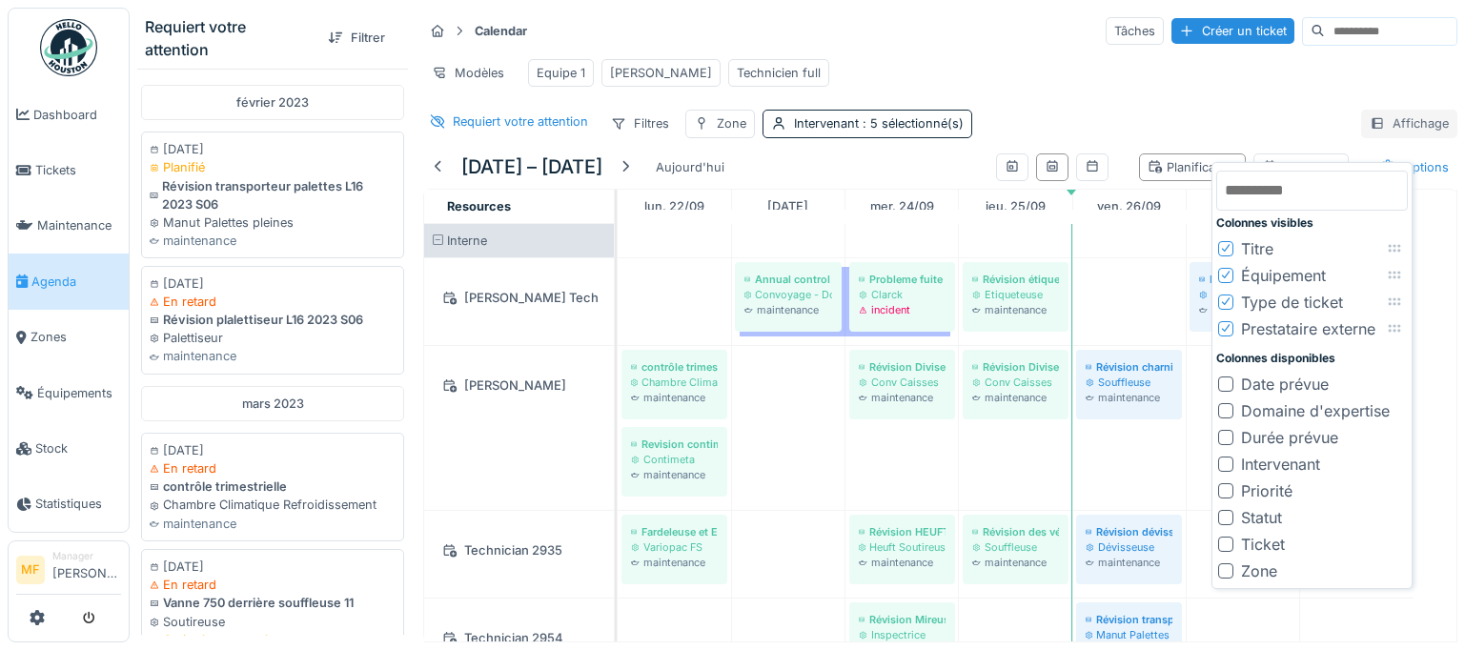
click at [1389, 134] on div "Affichage" at bounding box center [1409, 124] width 96 height 28
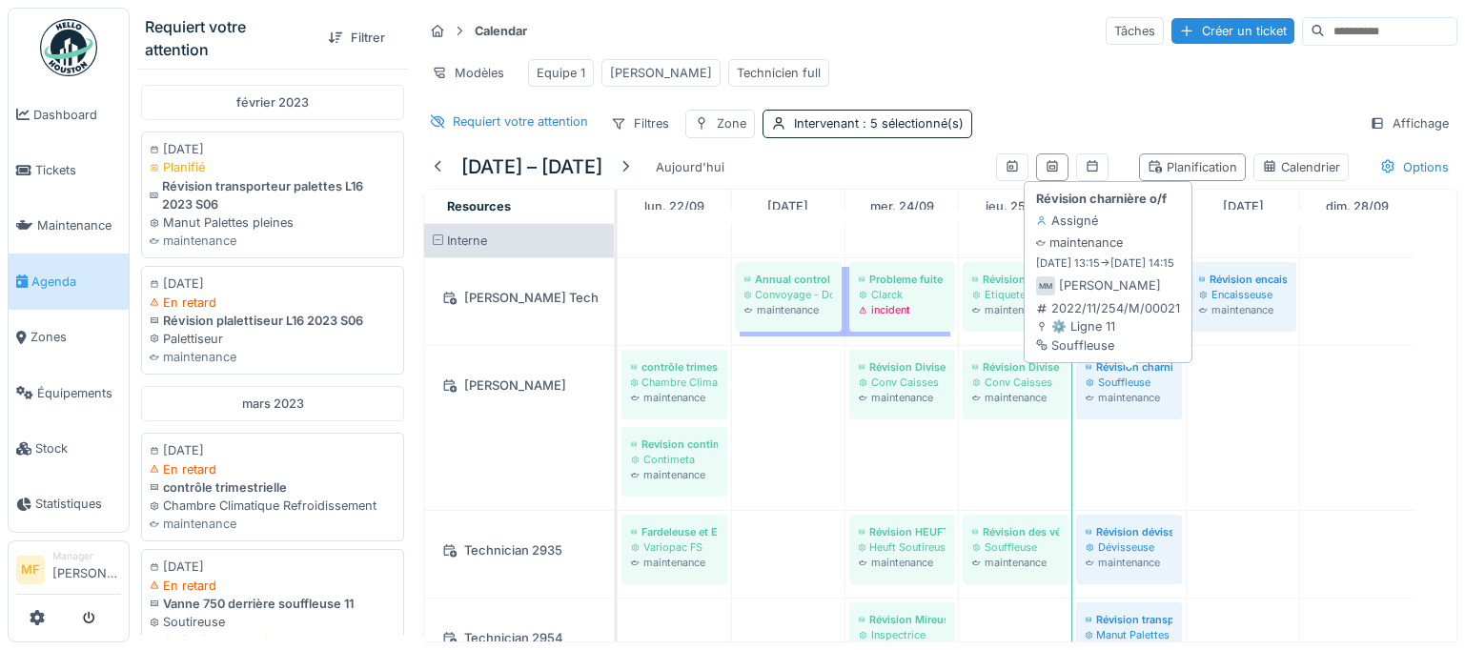
click at [1147, 390] on div "Souffleuse" at bounding box center [1129, 382] width 87 height 15
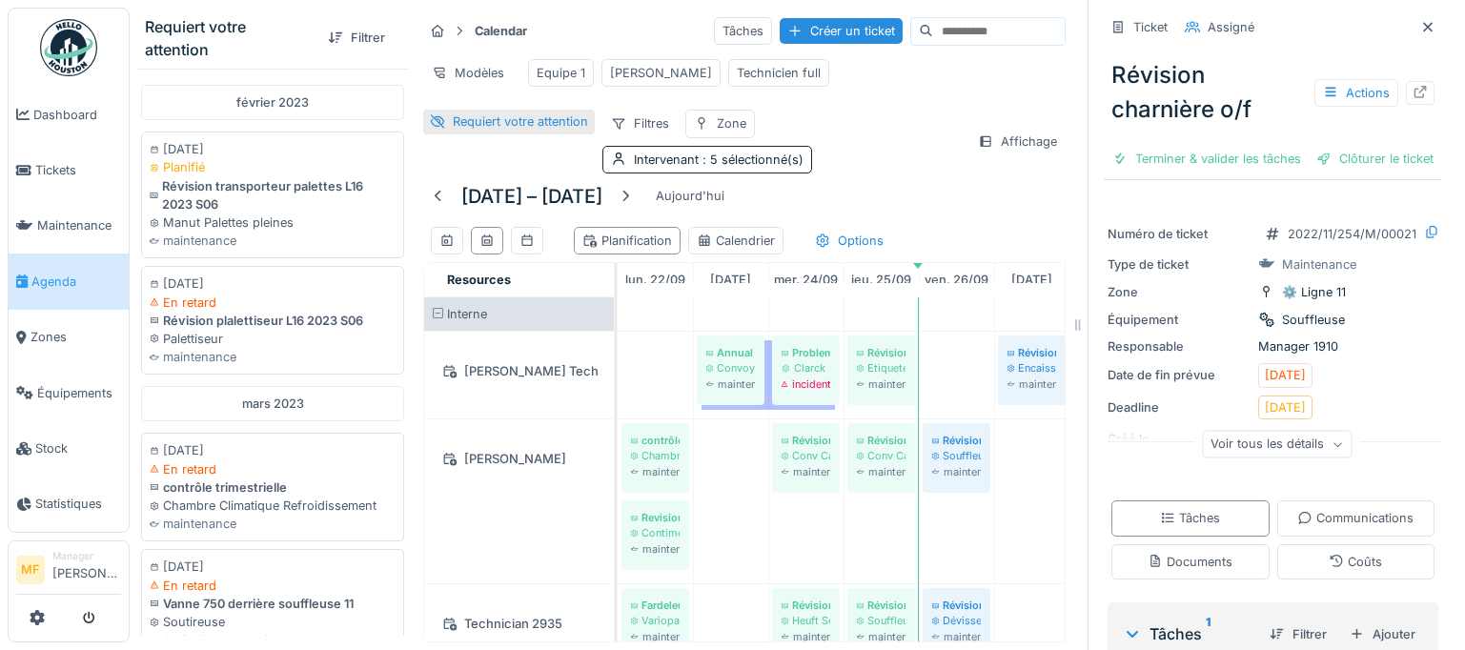
click at [479, 130] on div "Requiert votre attention" at bounding box center [520, 121] width 135 height 18
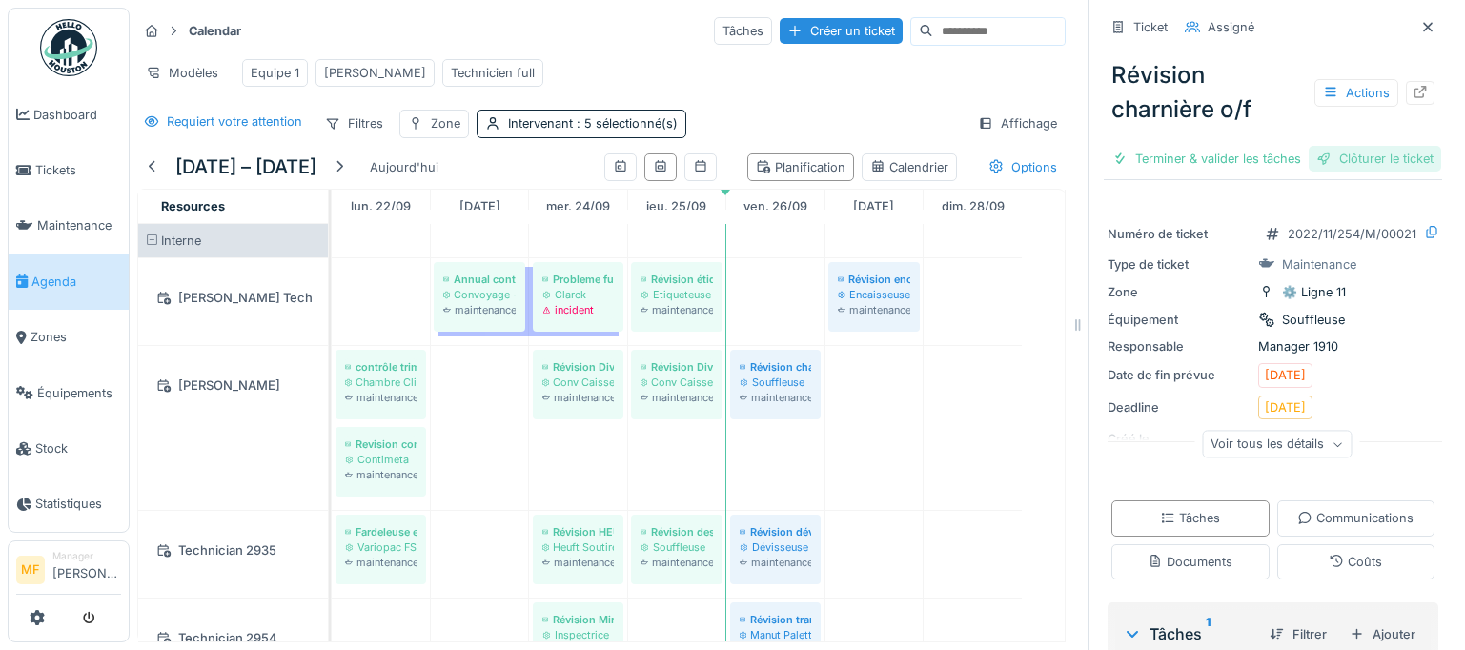
click at [1356, 172] on div "Clôturer le ticket" at bounding box center [1375, 159] width 132 height 26
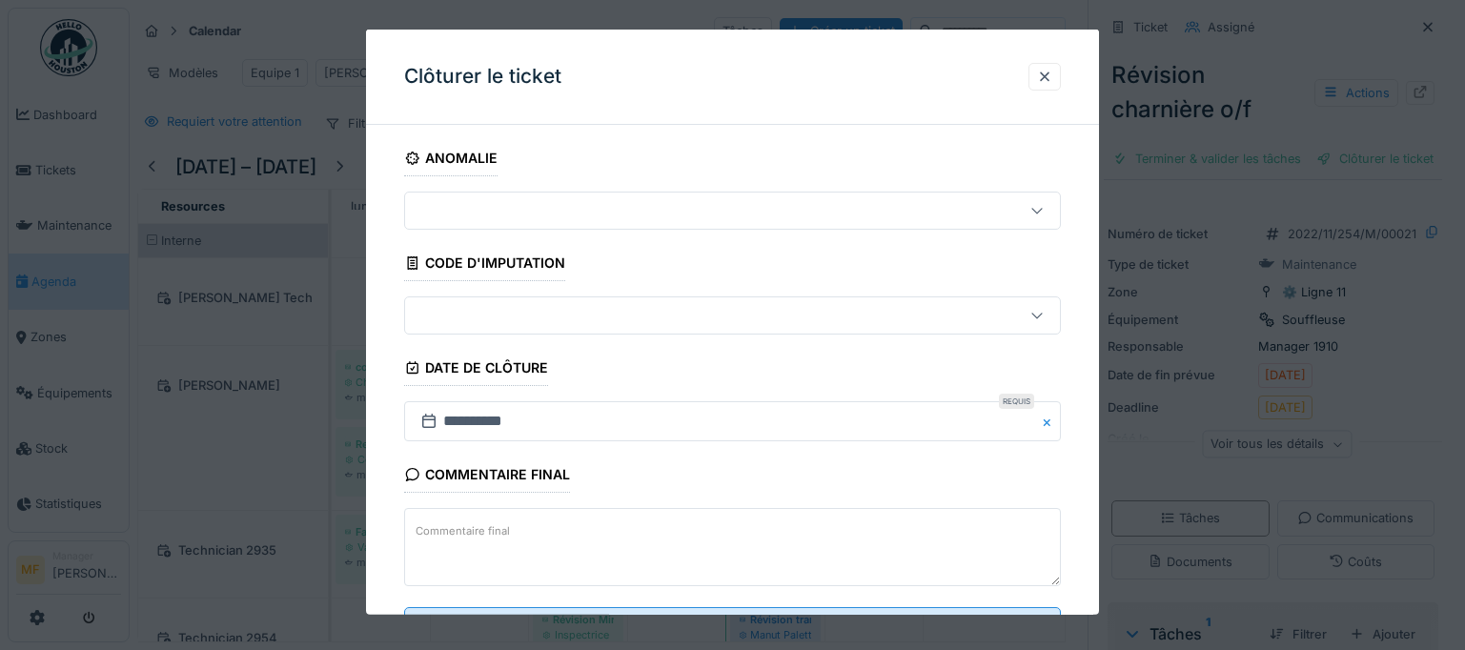
scroll to position [85, 0]
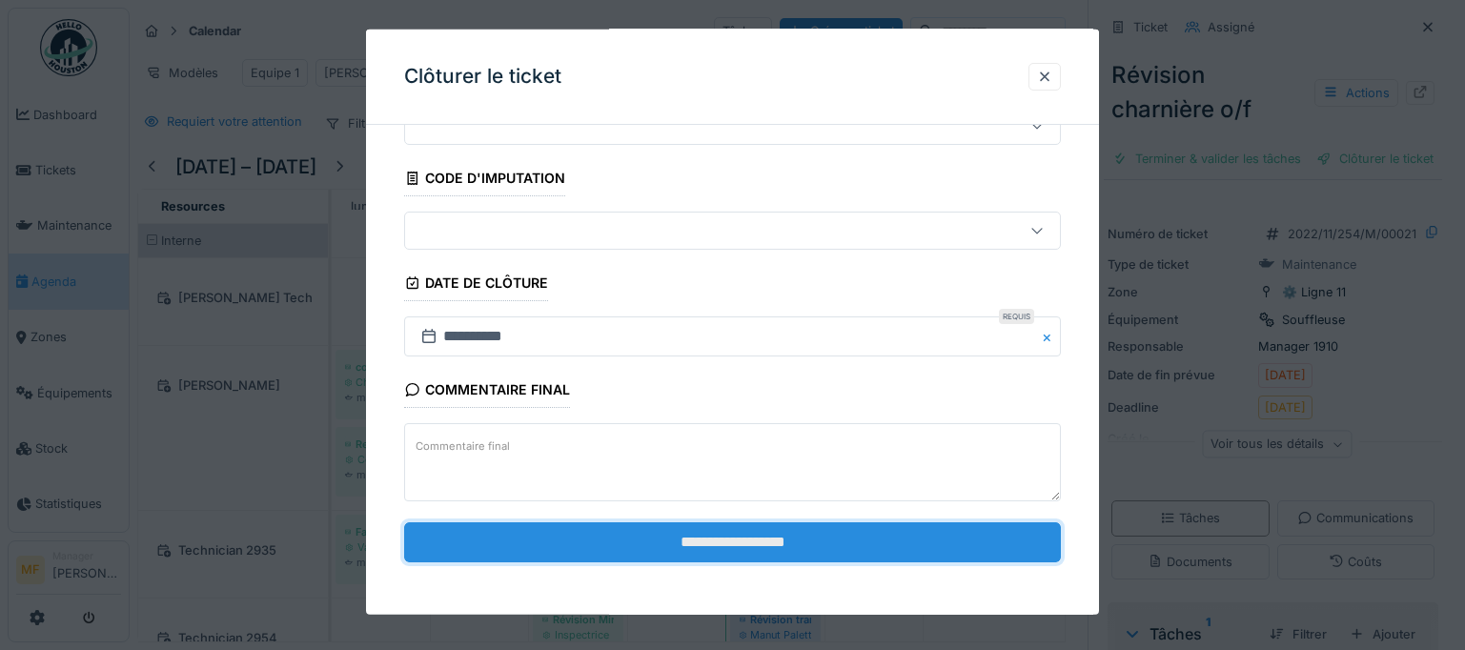
click at [700, 529] on input "**********" at bounding box center [732, 541] width 657 height 40
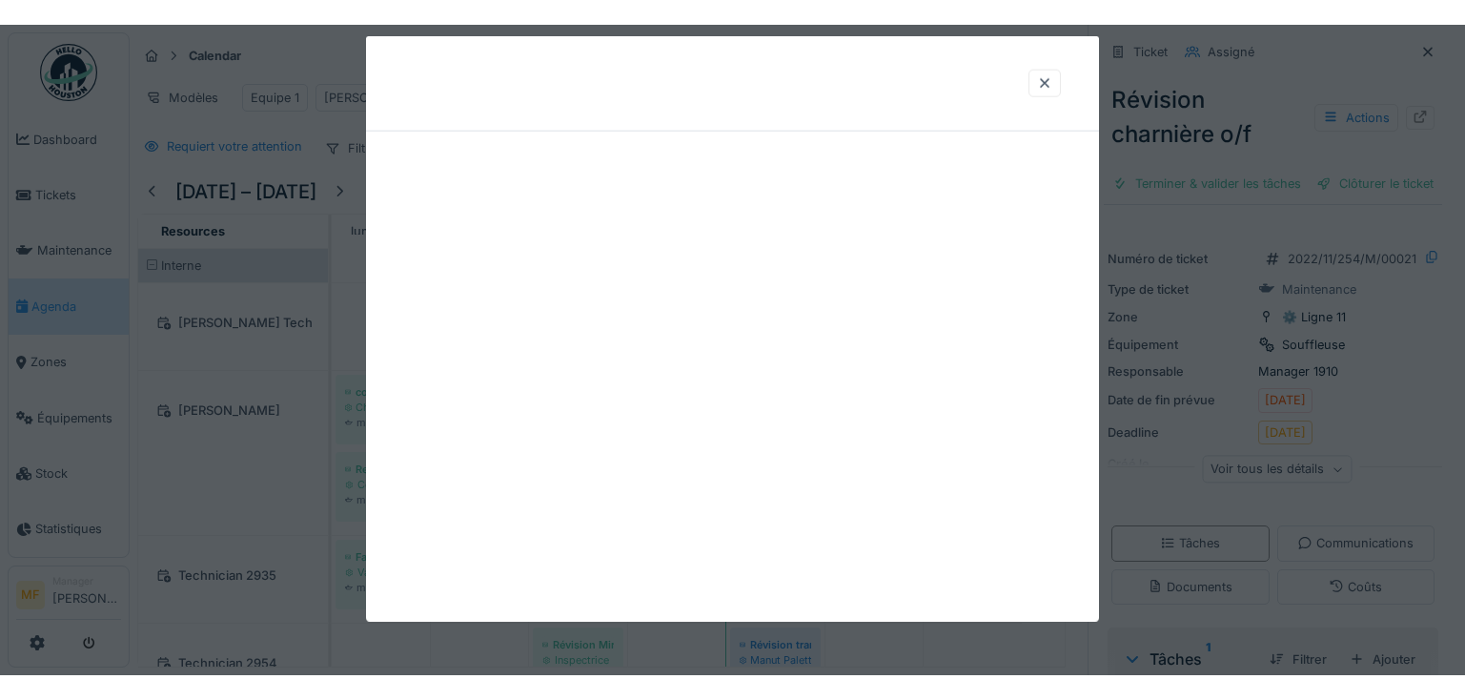
scroll to position [0, 0]
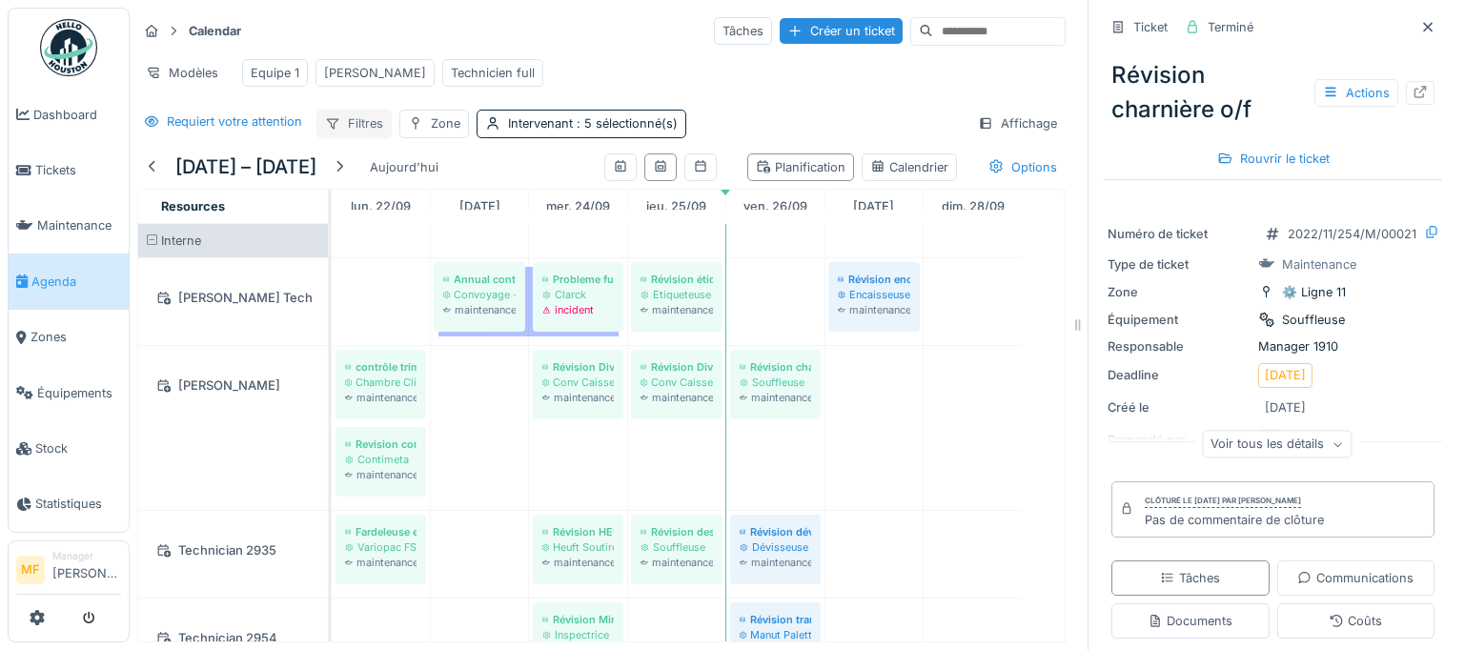
click at [359, 137] on div "Filtres" at bounding box center [353, 124] width 75 height 28
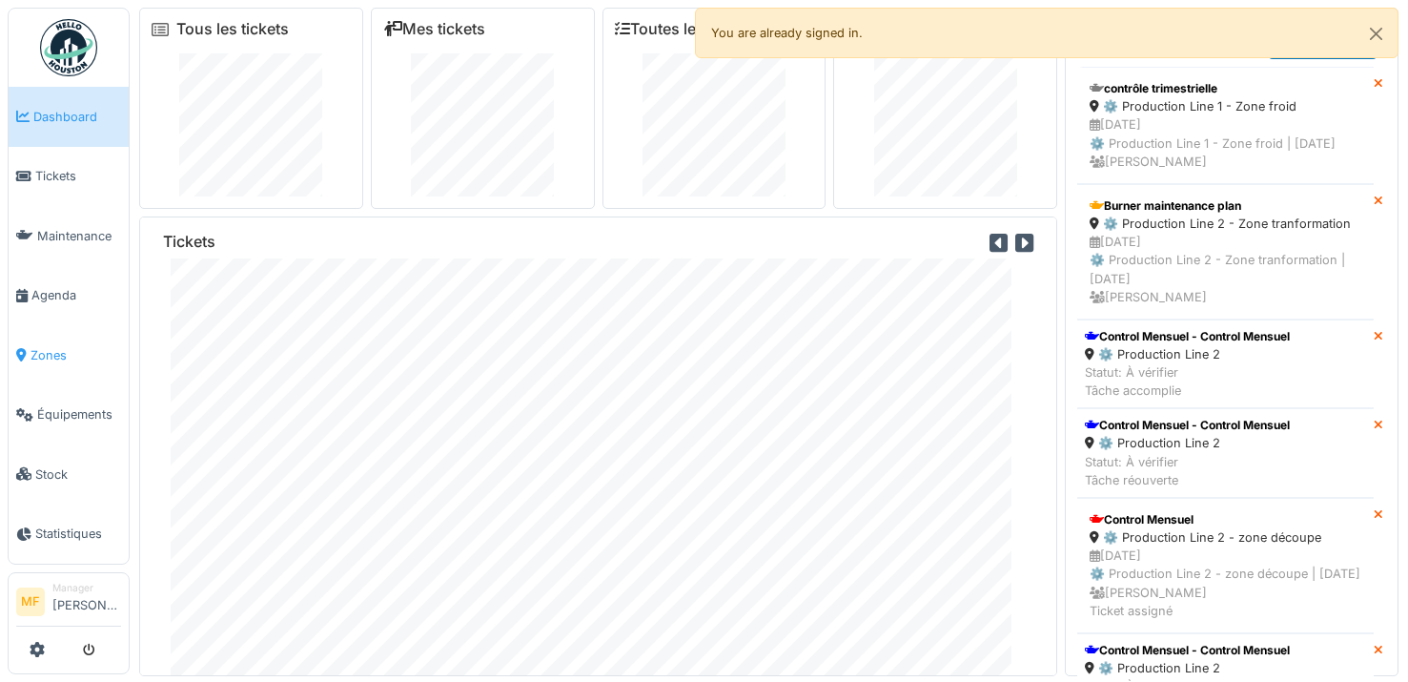
click at [69, 349] on span "Zones" at bounding box center [76, 355] width 91 height 18
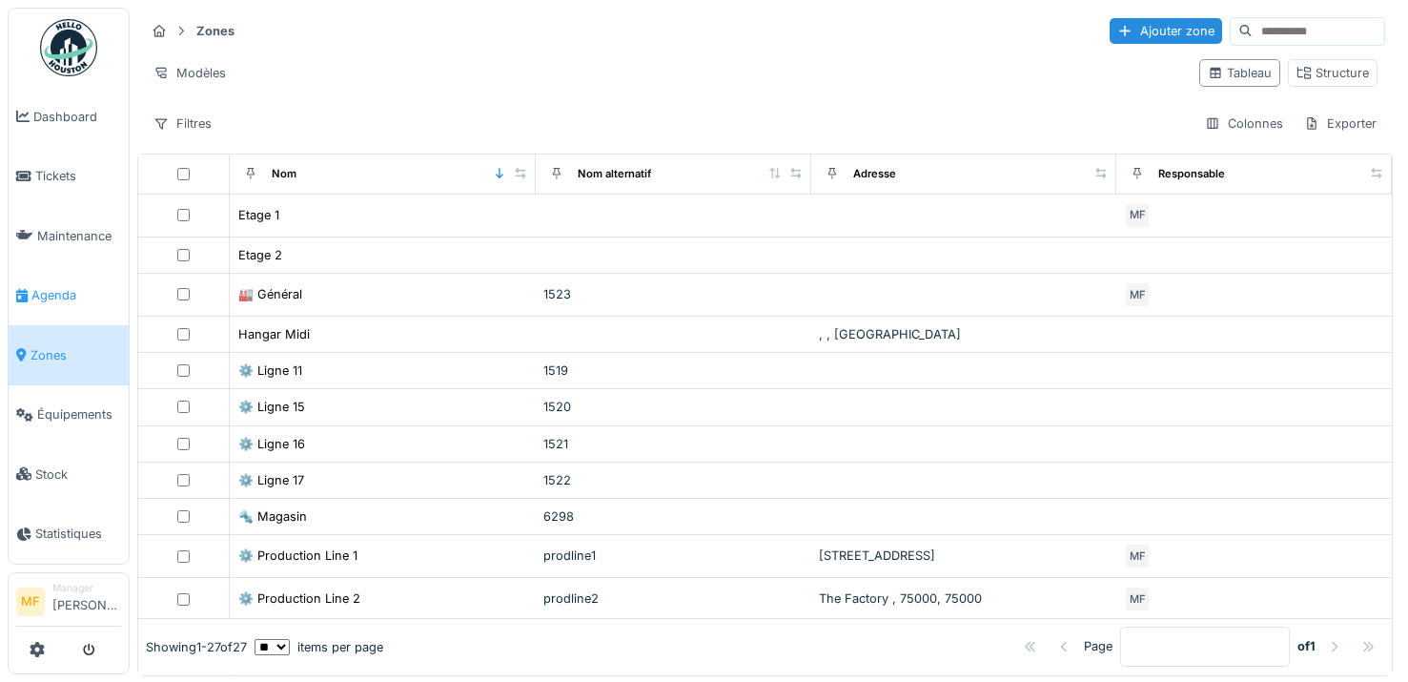
click at [63, 295] on span "Agenda" at bounding box center [76, 295] width 90 height 18
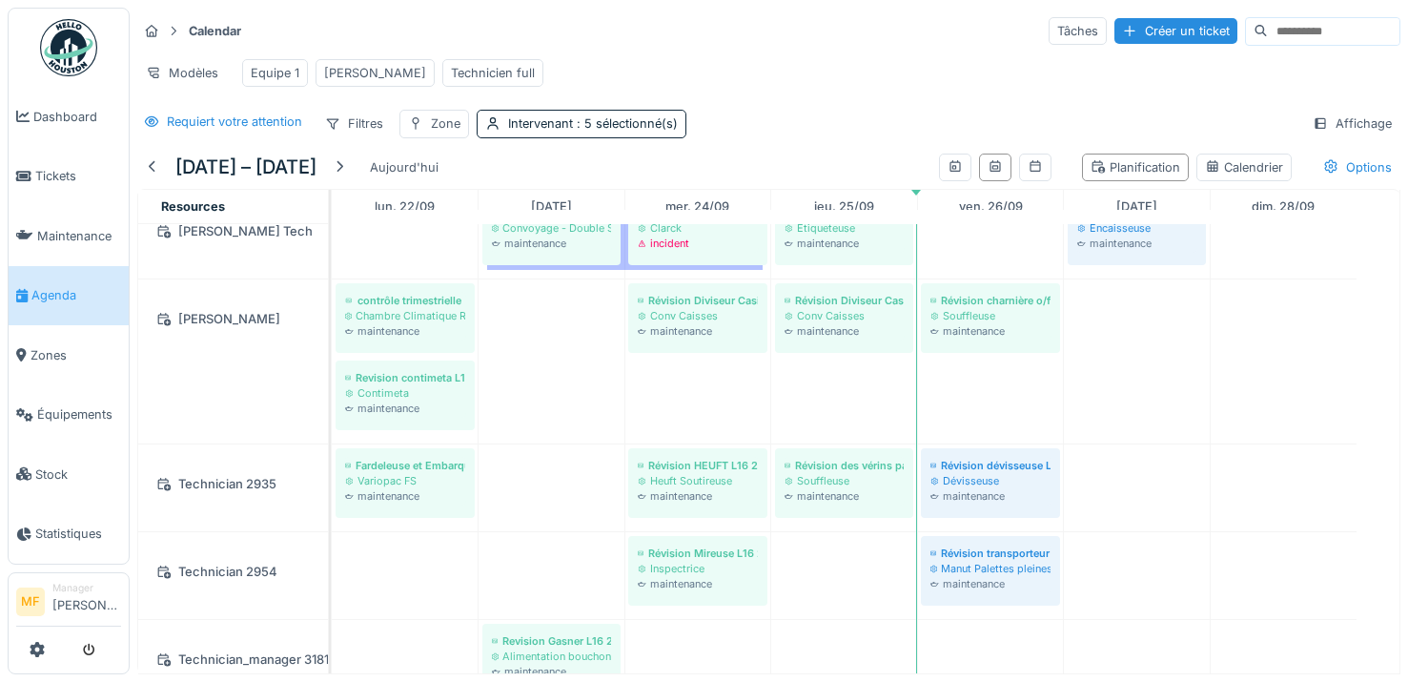
scroll to position [71, 0]
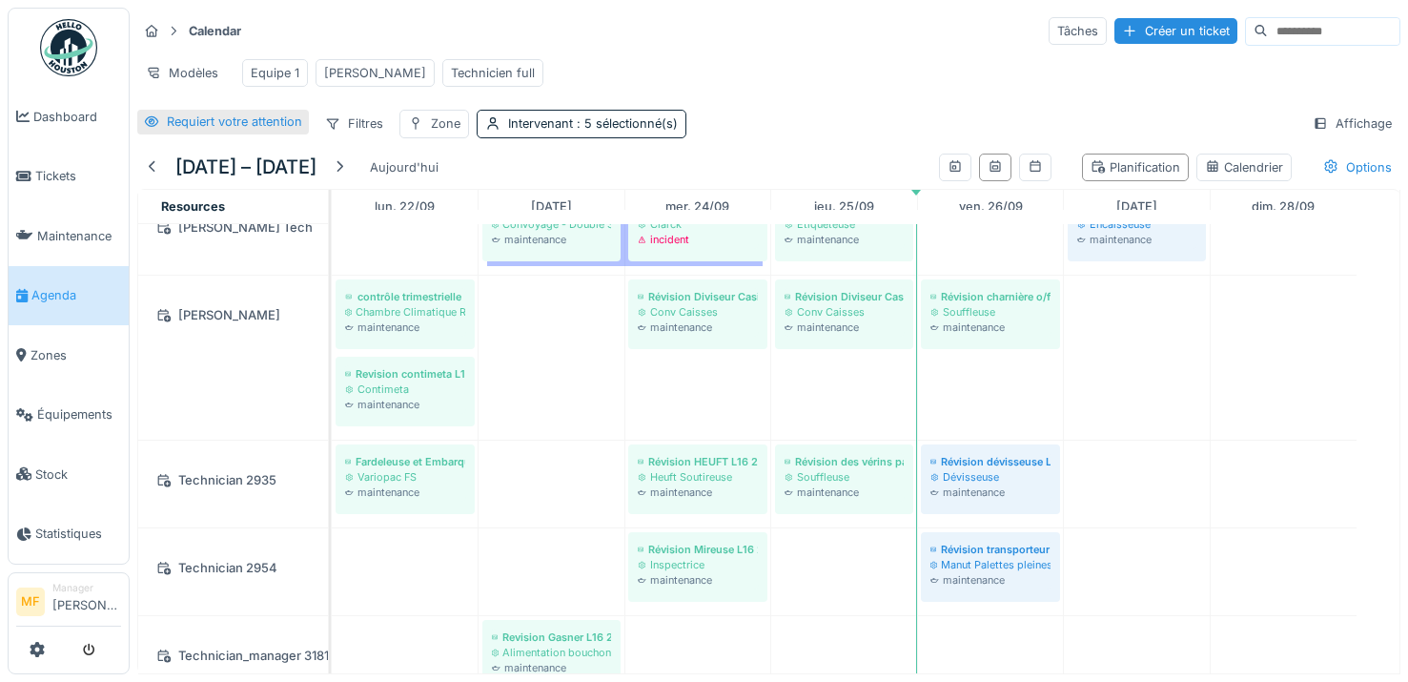
click at [255, 131] on div "Requiert votre attention" at bounding box center [234, 121] width 135 height 18
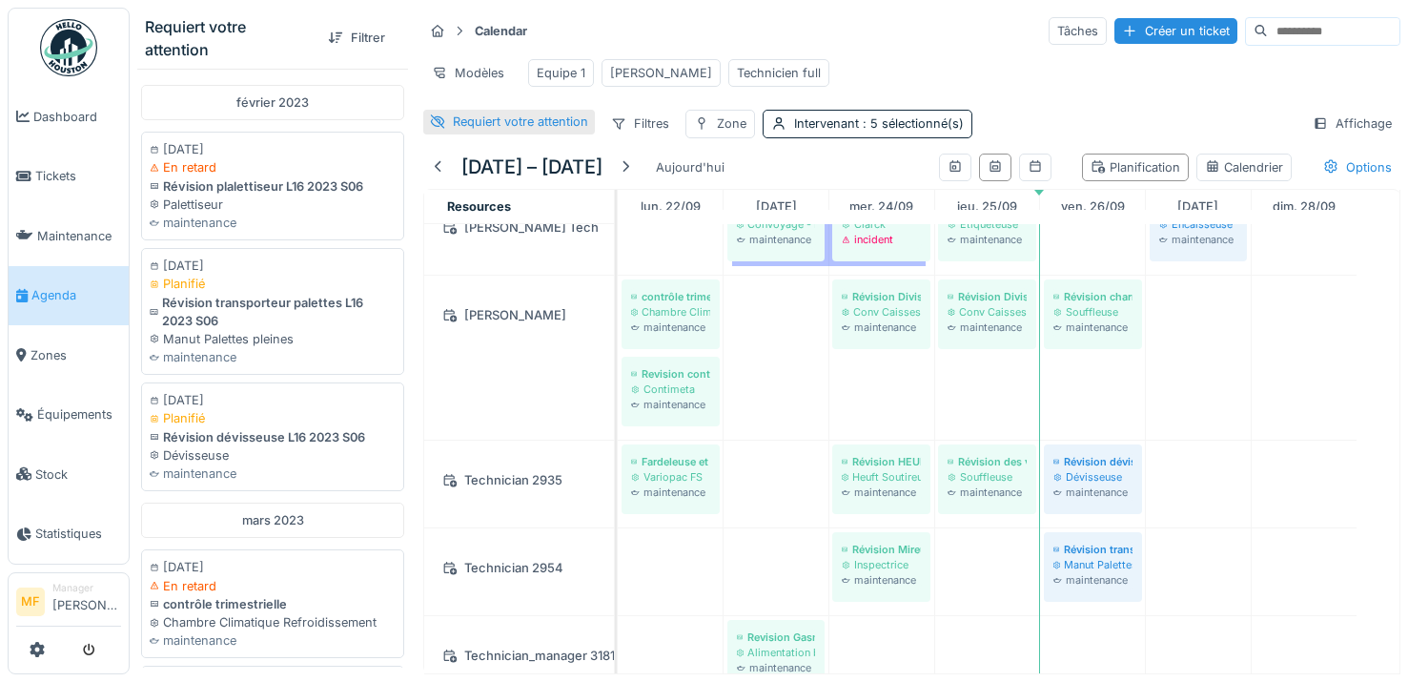
click at [449, 130] on div "Requiert votre attention" at bounding box center [509, 122] width 172 height 24
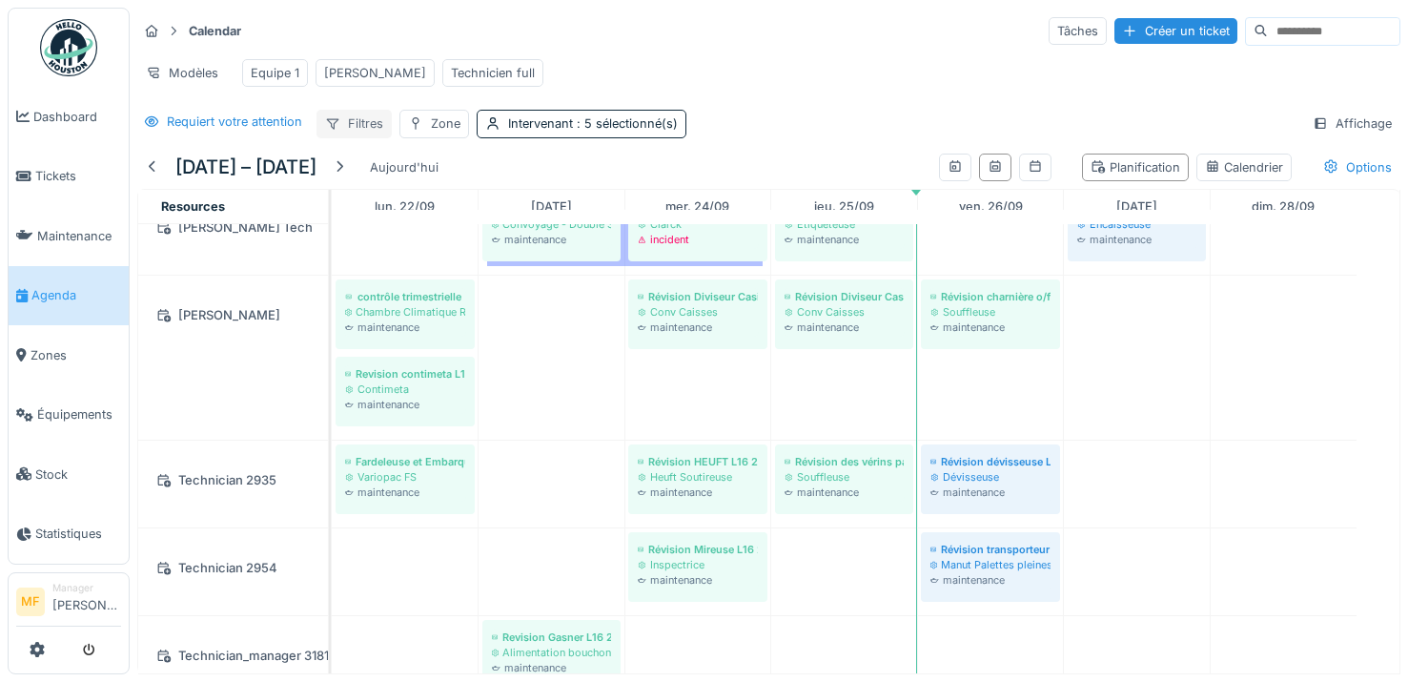
click at [358, 137] on div "Filtres" at bounding box center [353, 124] width 75 height 28
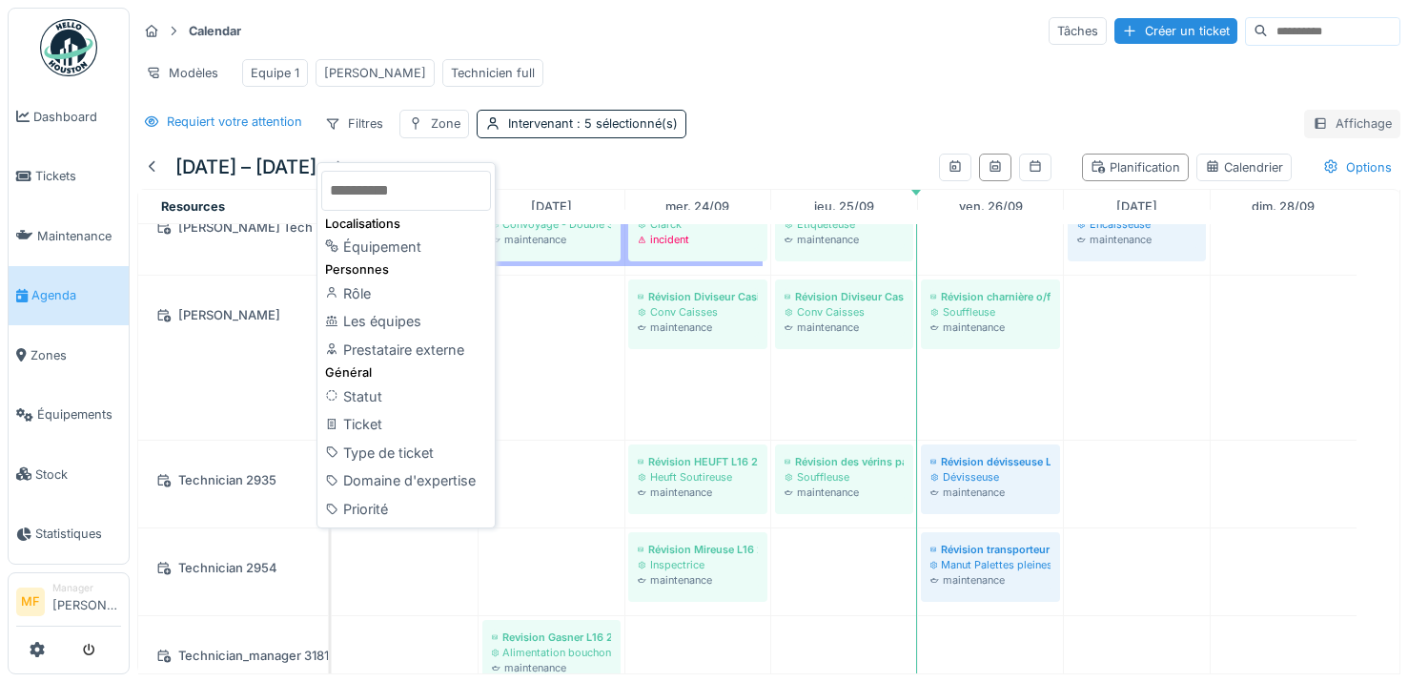
click at [1309, 137] on div "Affichage" at bounding box center [1352, 124] width 96 height 28
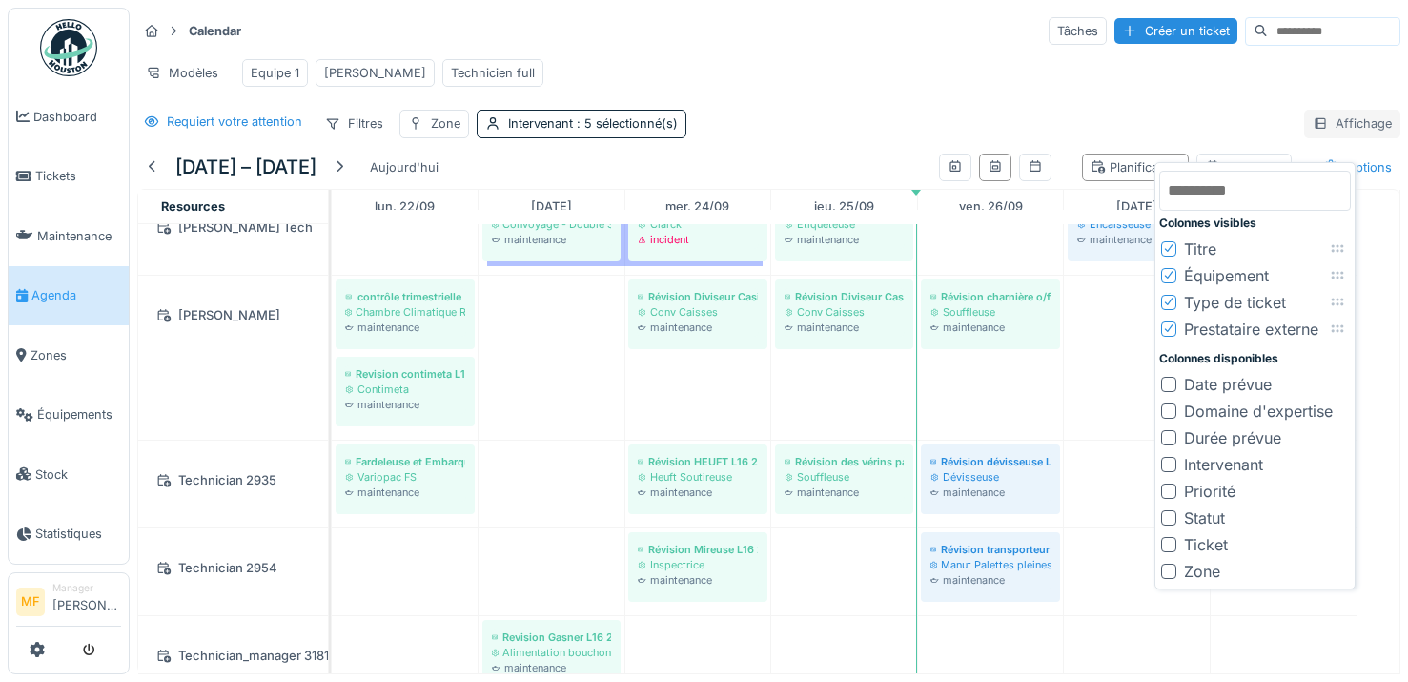
click at [1325, 137] on div "Affichage" at bounding box center [1352, 124] width 96 height 28
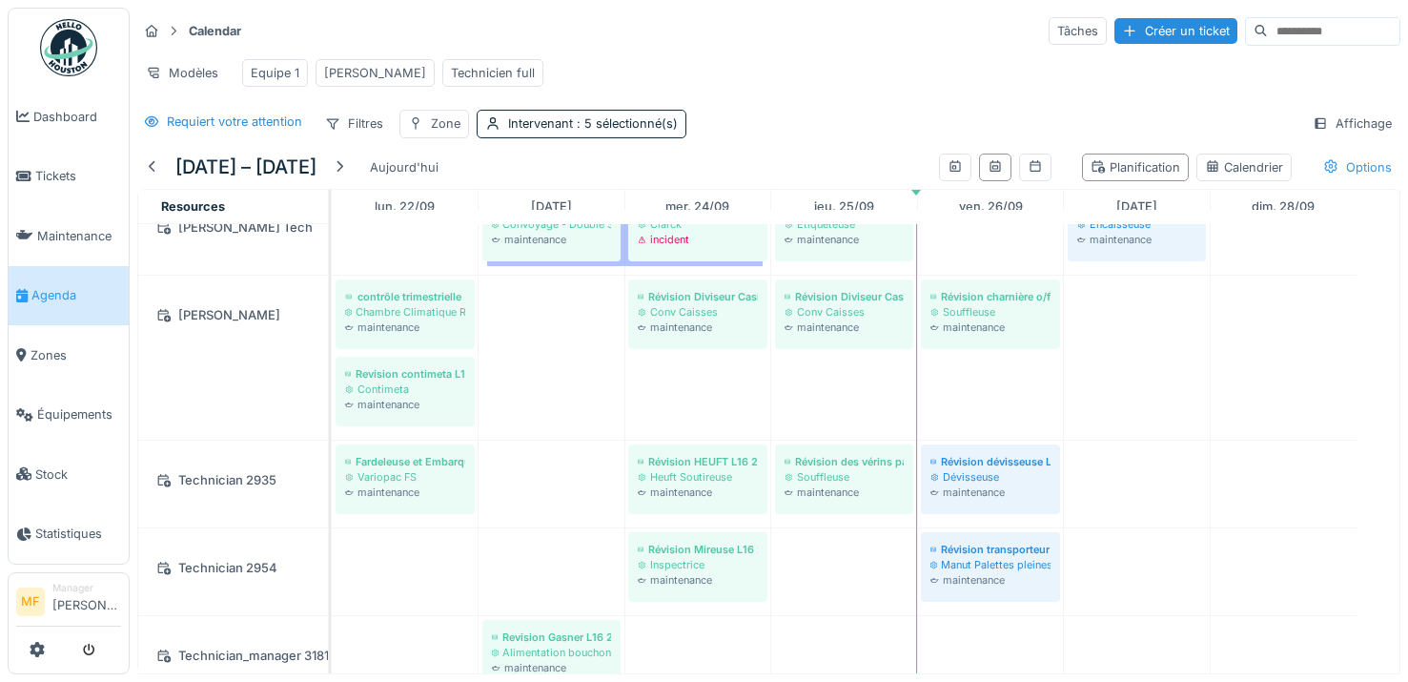
click at [1331, 181] on div "Options" at bounding box center [1357, 167] width 86 height 28
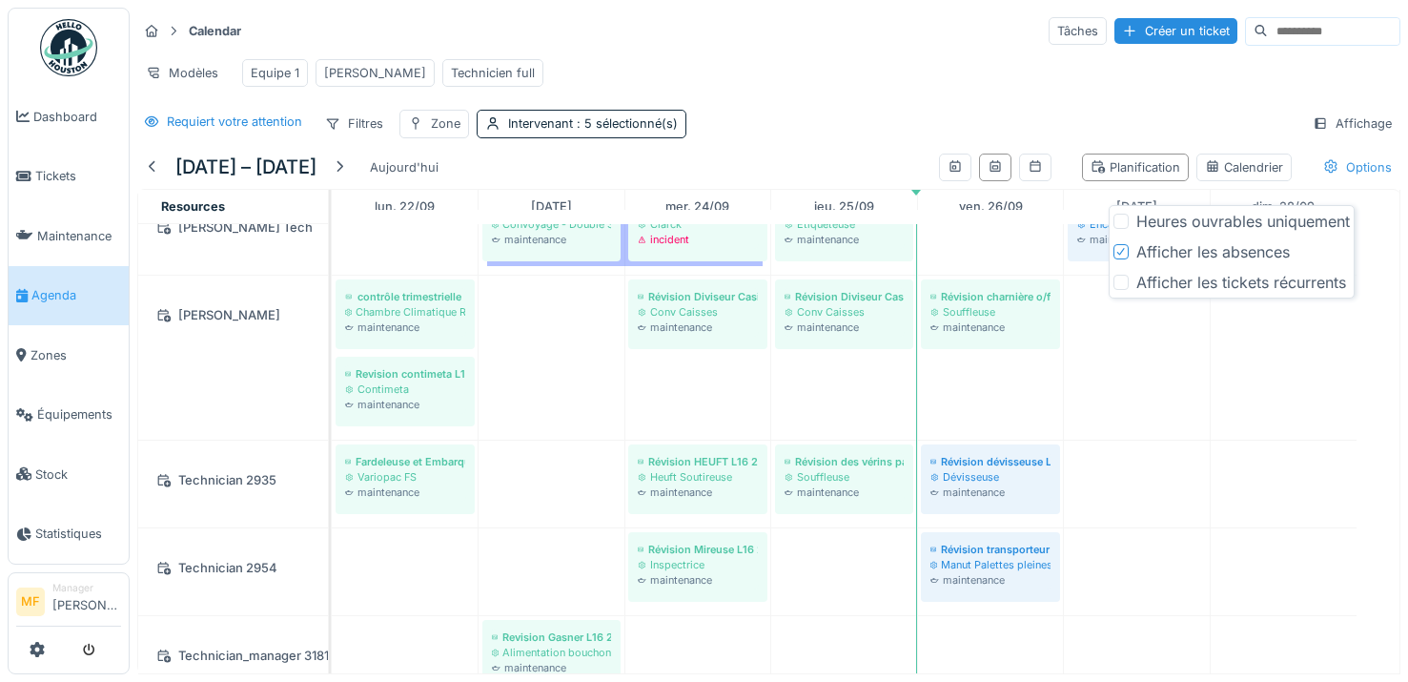
click at [1331, 181] on div "Options" at bounding box center [1357, 167] width 86 height 28
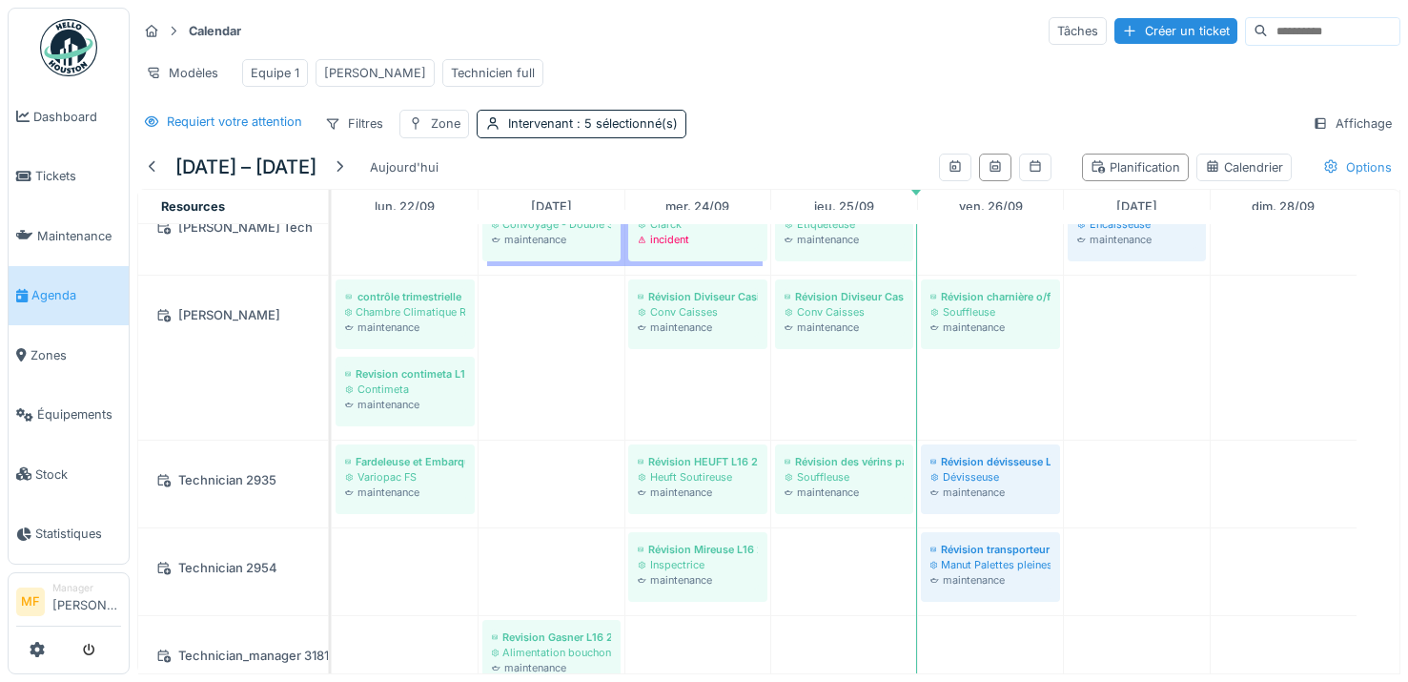
click at [1331, 181] on div "Options" at bounding box center [1357, 167] width 86 height 28
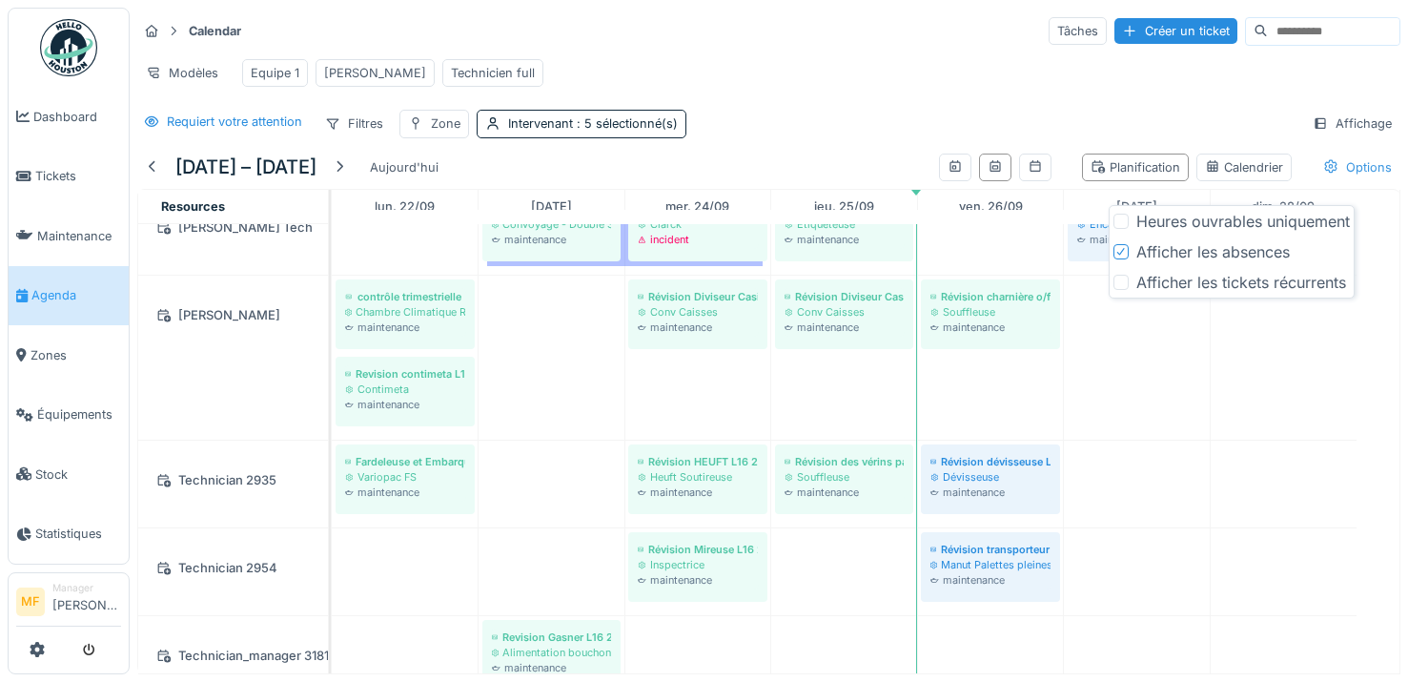
click at [1331, 181] on div "Options" at bounding box center [1357, 167] width 86 height 28
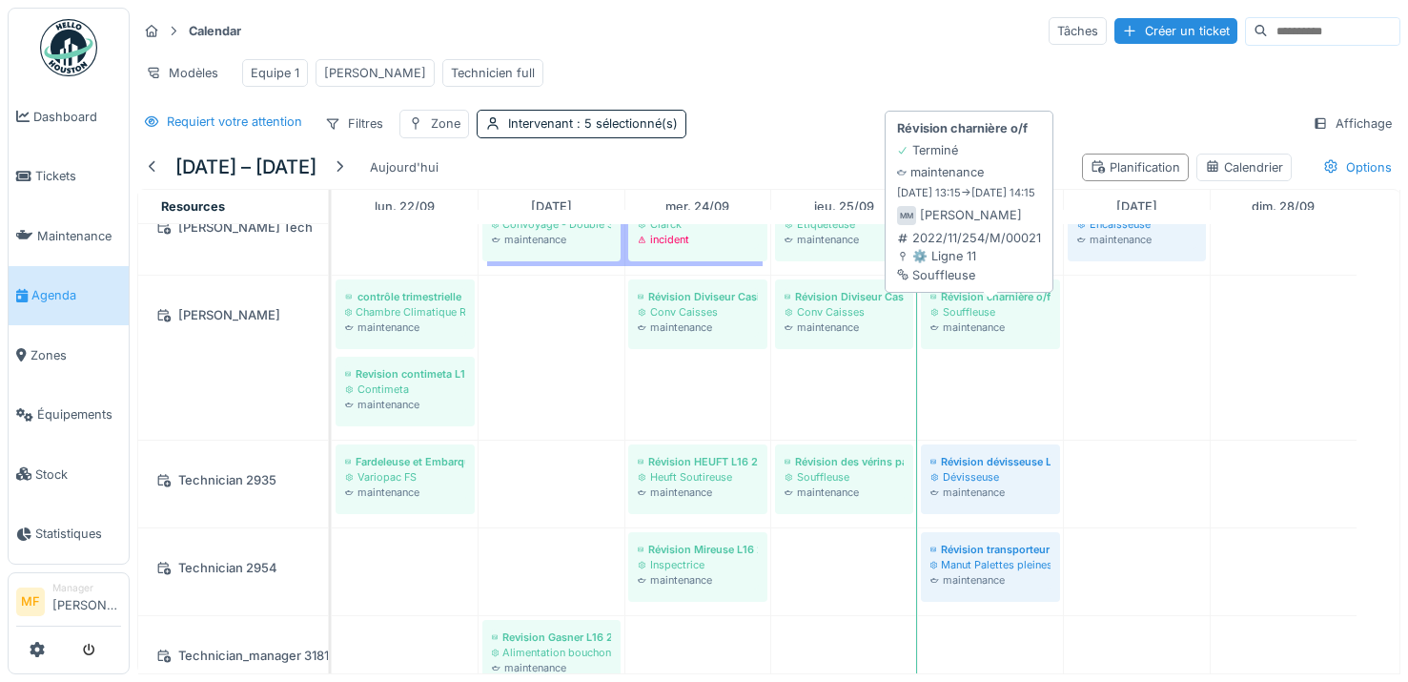
click at [945, 319] on div "Souffleuse" at bounding box center [990, 311] width 120 height 15
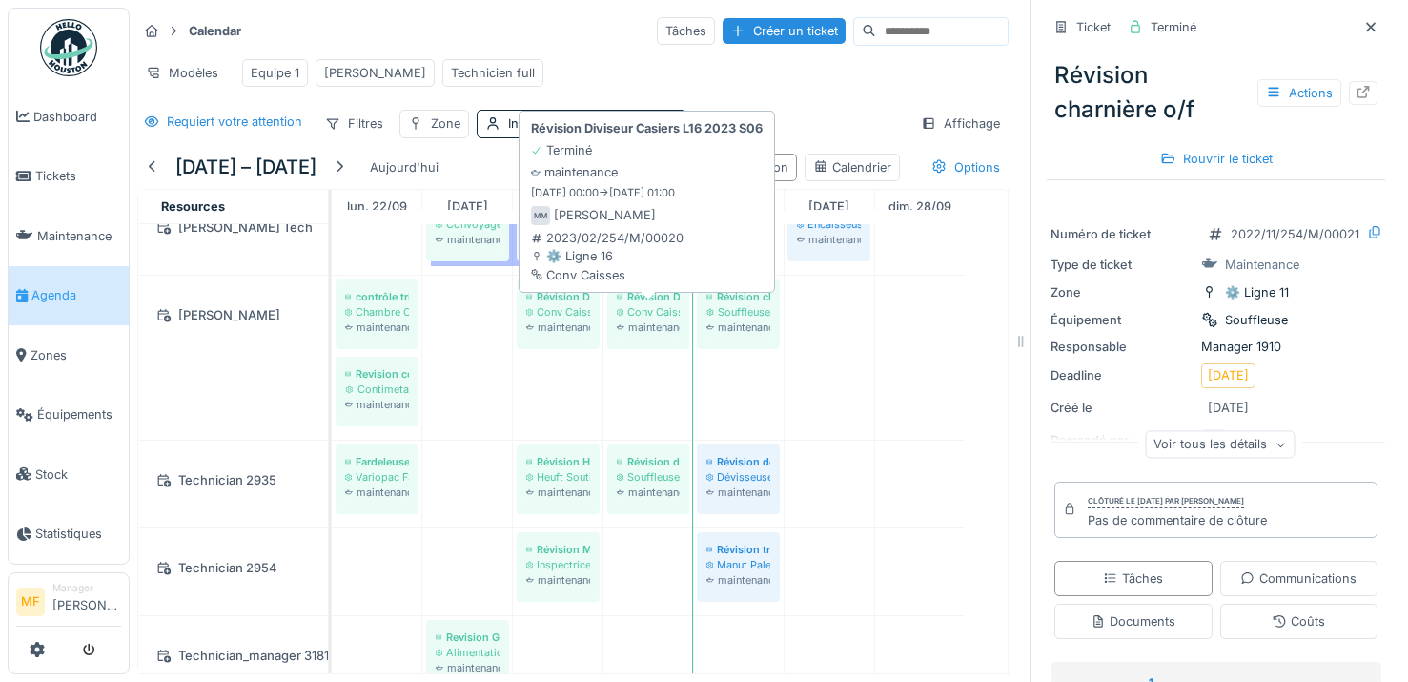
click at [654, 335] on div "maintenance" at bounding box center [648, 326] width 63 height 15
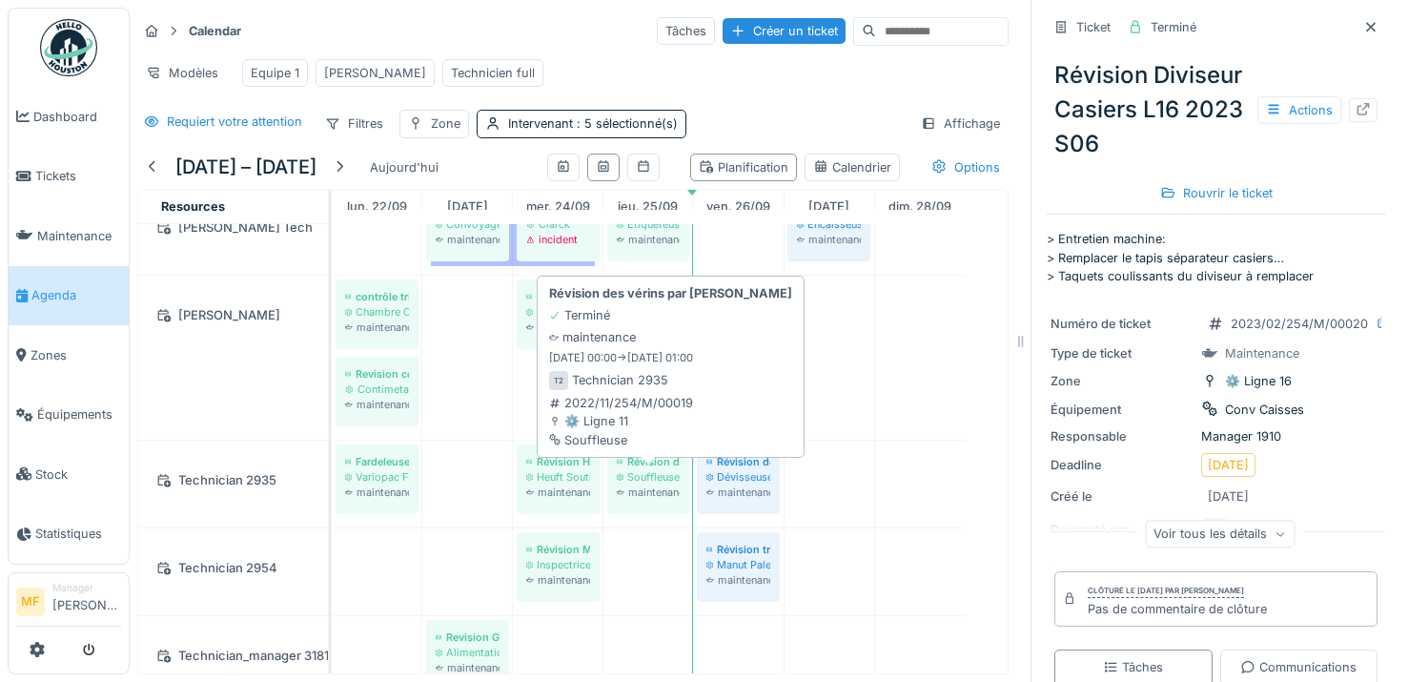
click at [658, 469] on div "Révision des vérins par Hydroseb" at bounding box center [648, 461] width 63 height 15
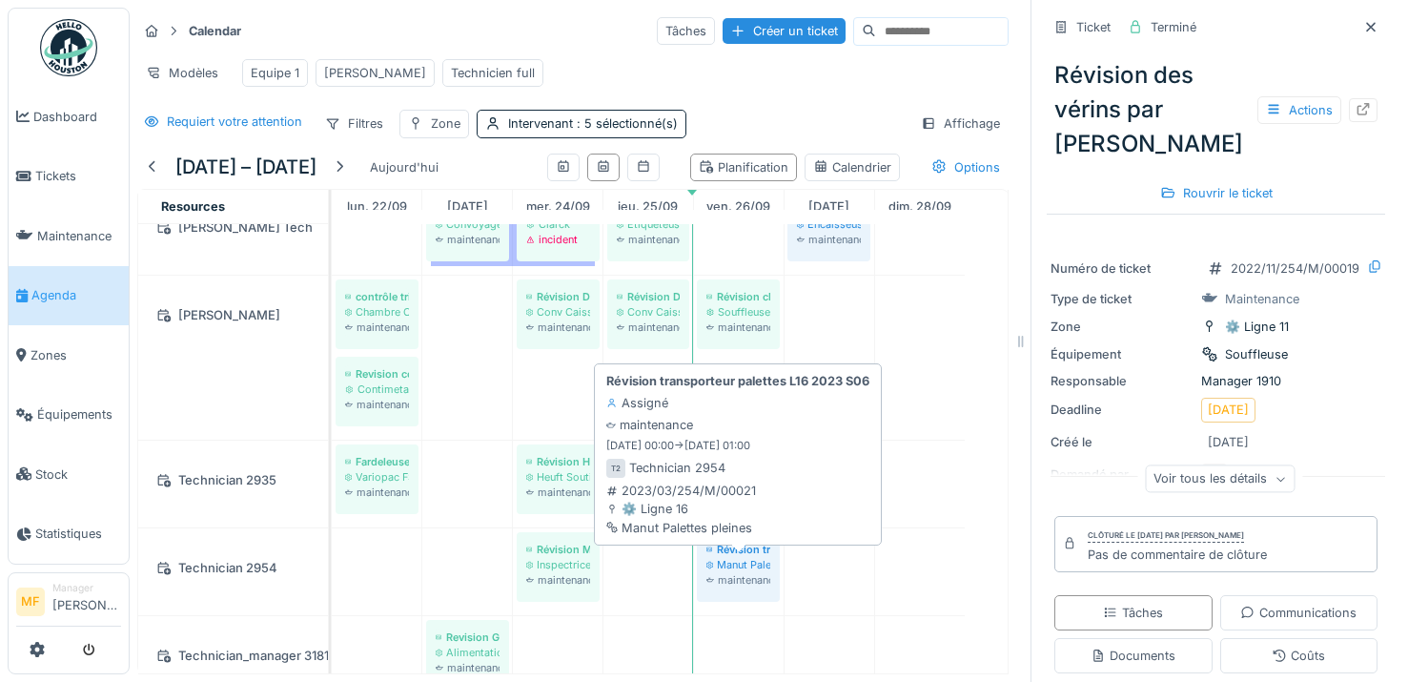
click at [734, 557] on div "Révision transporteur palettes L16 2023 S06" at bounding box center [738, 548] width 64 height 15
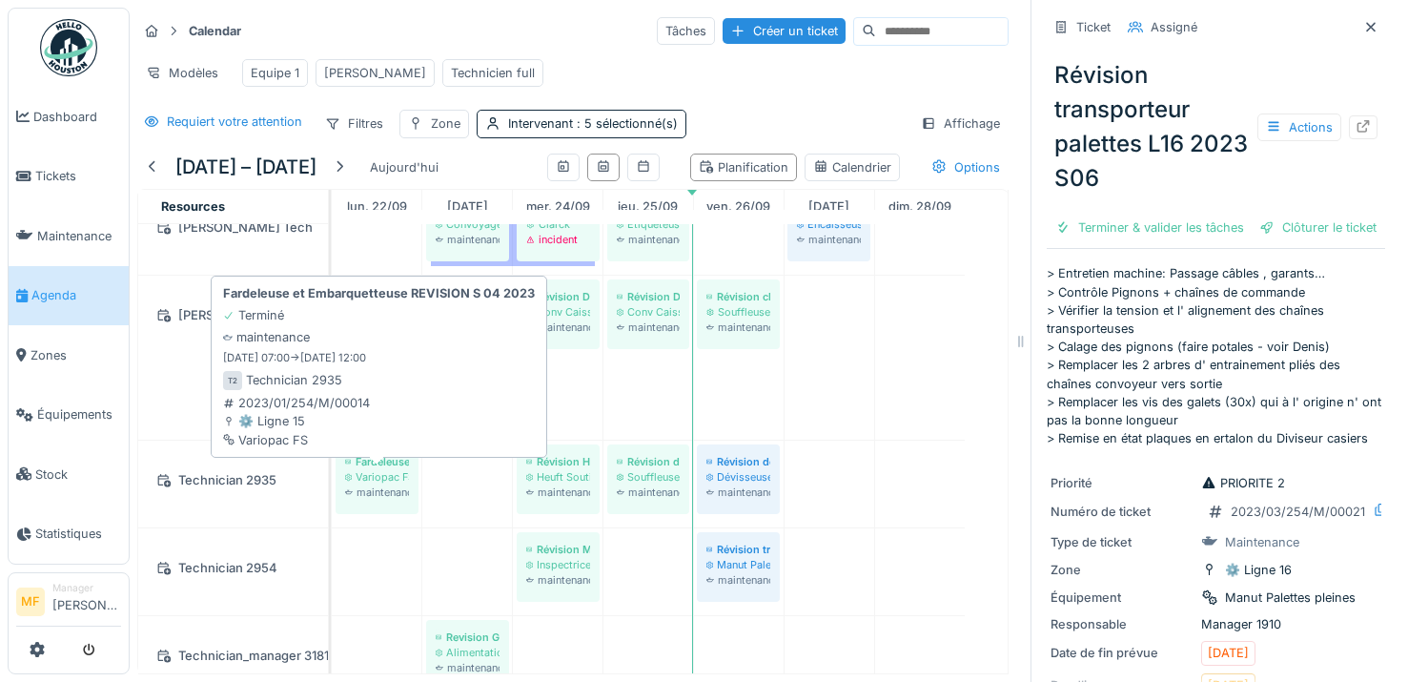
click at [376, 483] on div "Variopac FS" at bounding box center [377, 476] width 64 height 15
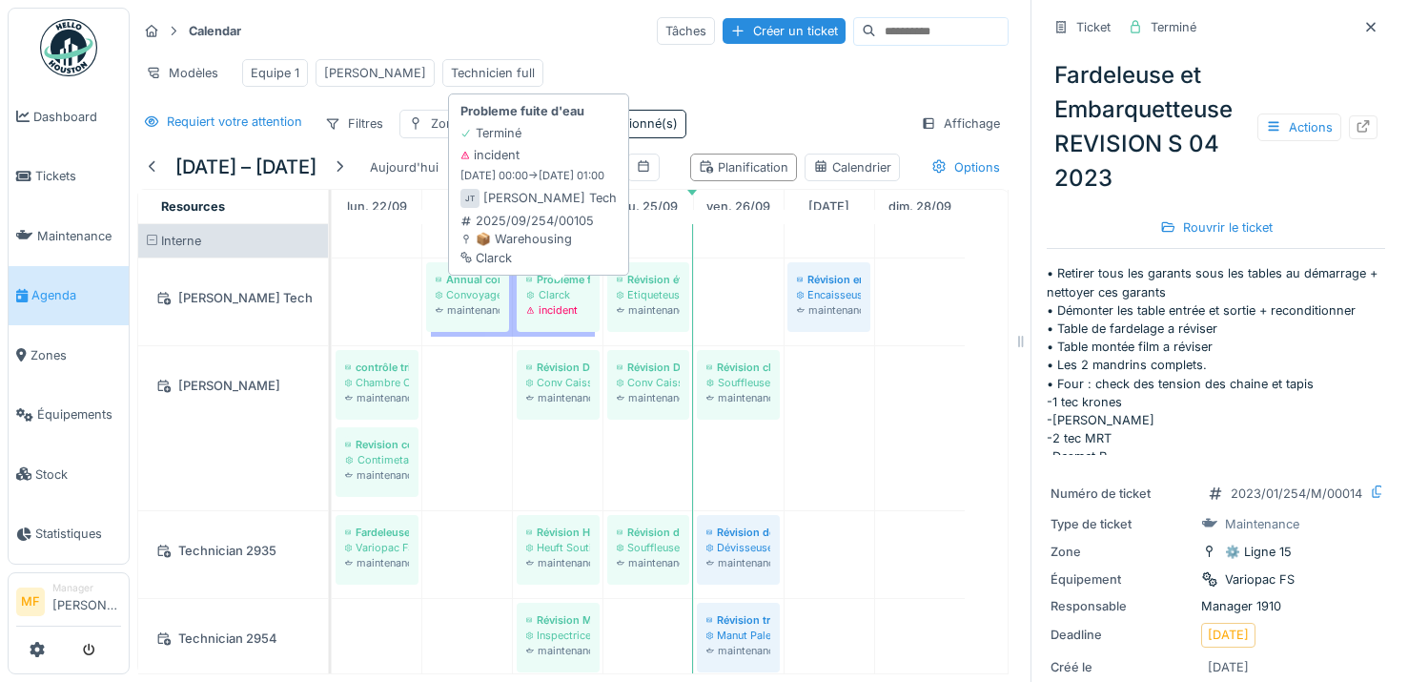
click at [566, 302] on div "Clarck" at bounding box center [558, 294] width 64 height 15
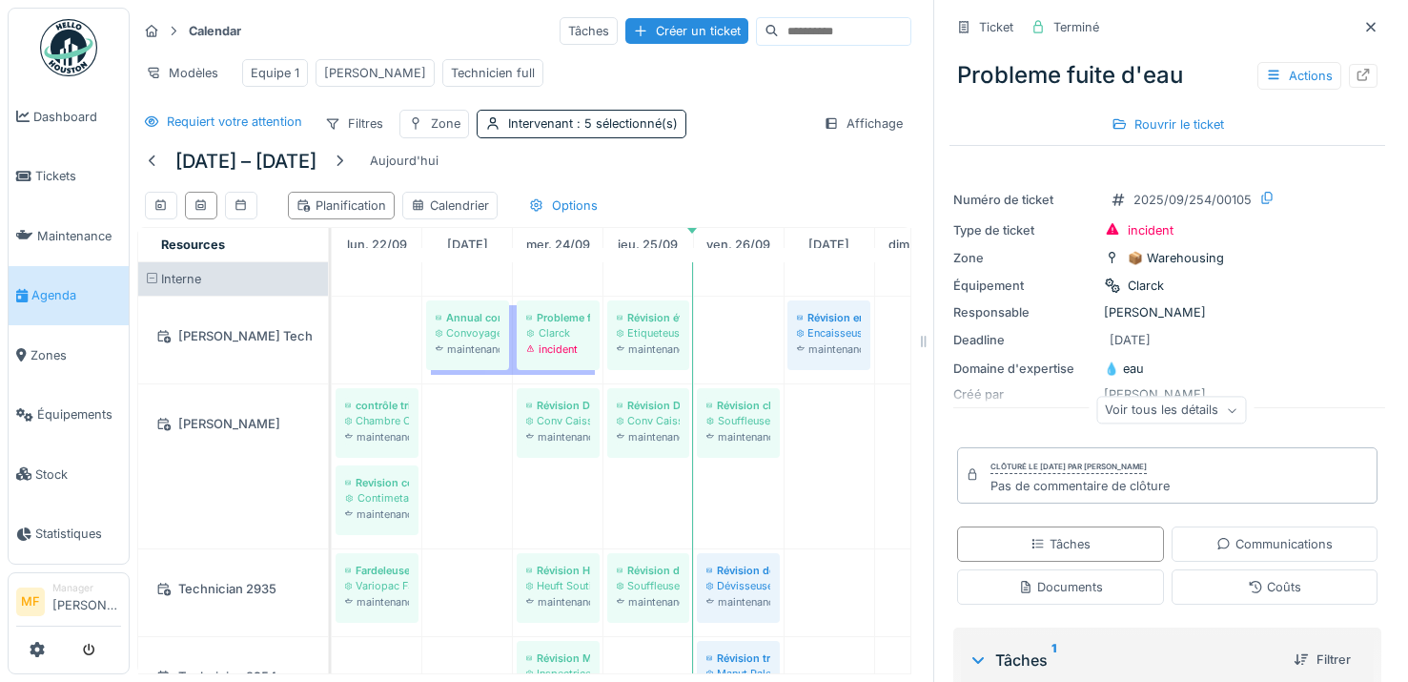
drag, startPoint x: 1006, startPoint y: 338, endPoint x: 908, endPoint y: 340, distance: 97.2
click at [915, 340] on icon at bounding box center [923, 341] width 17 height 13
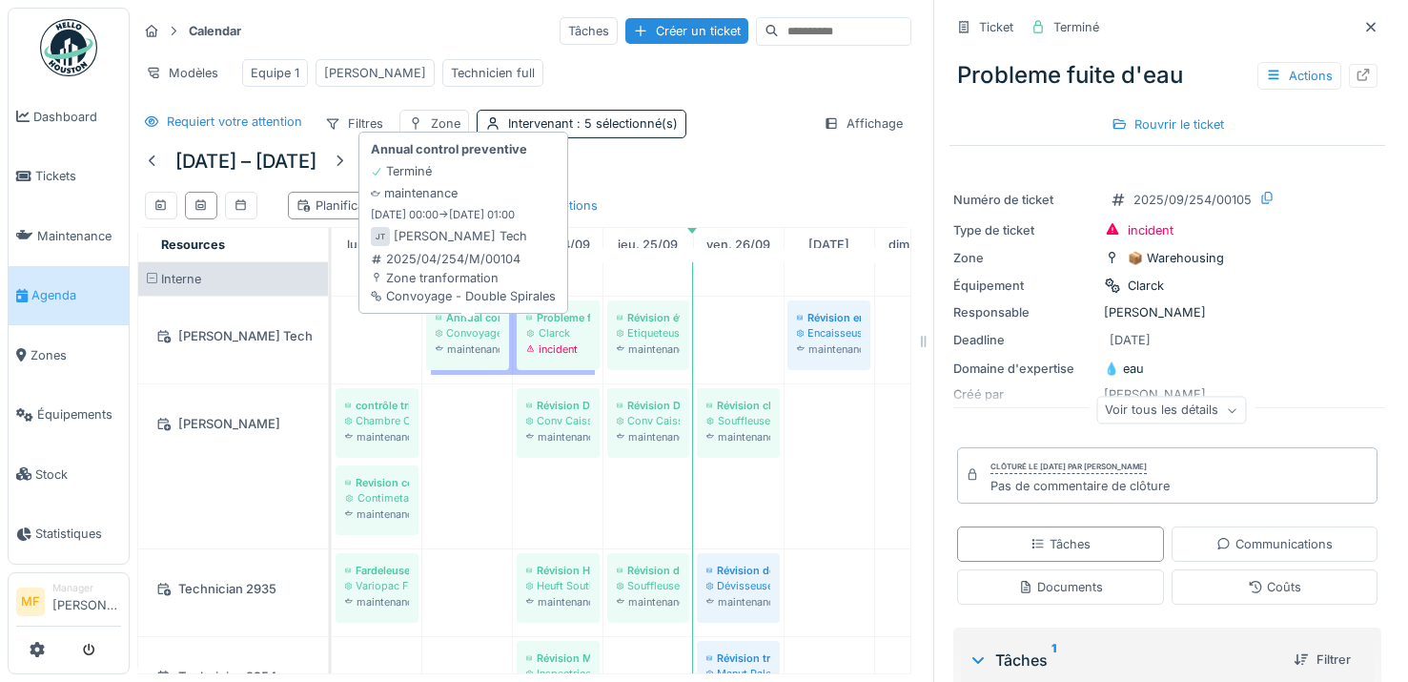
click at [490, 340] on div "Convoyage - Double Spirales" at bounding box center [468, 332] width 64 height 15
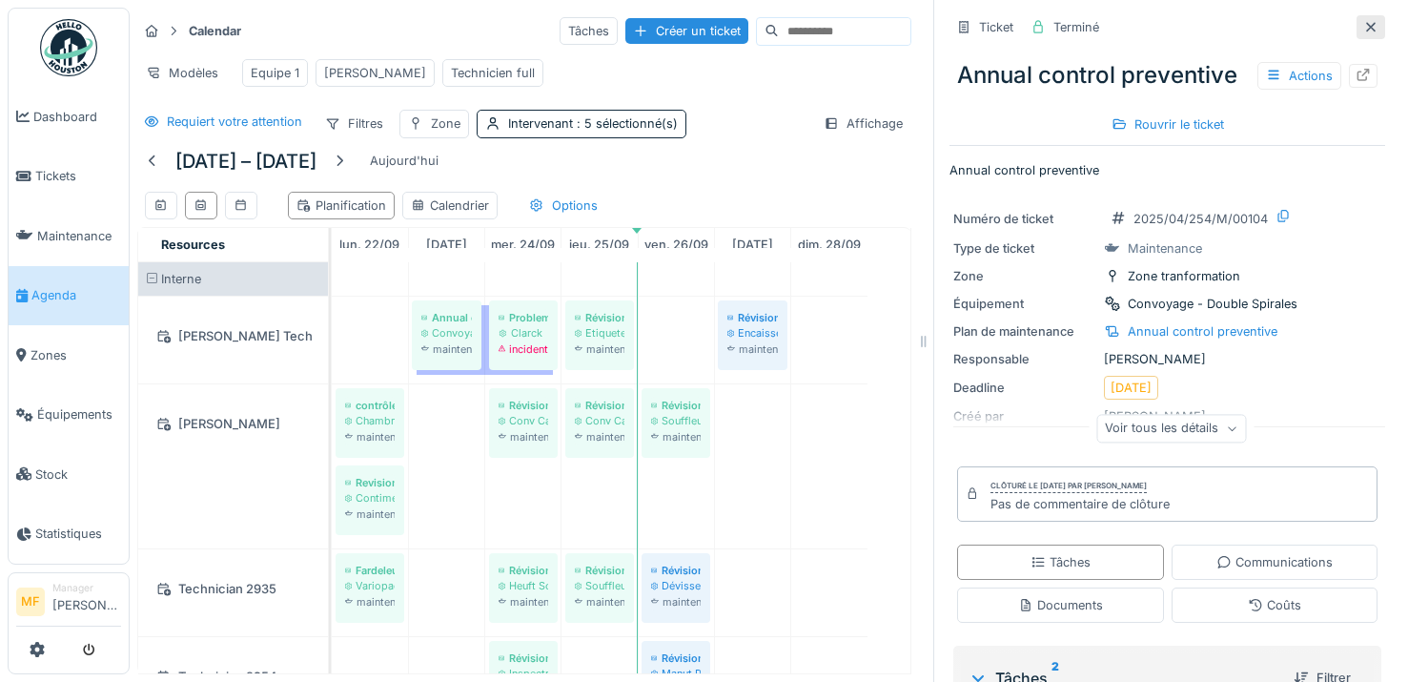
click at [1366, 29] on icon at bounding box center [1371, 27] width 10 height 10
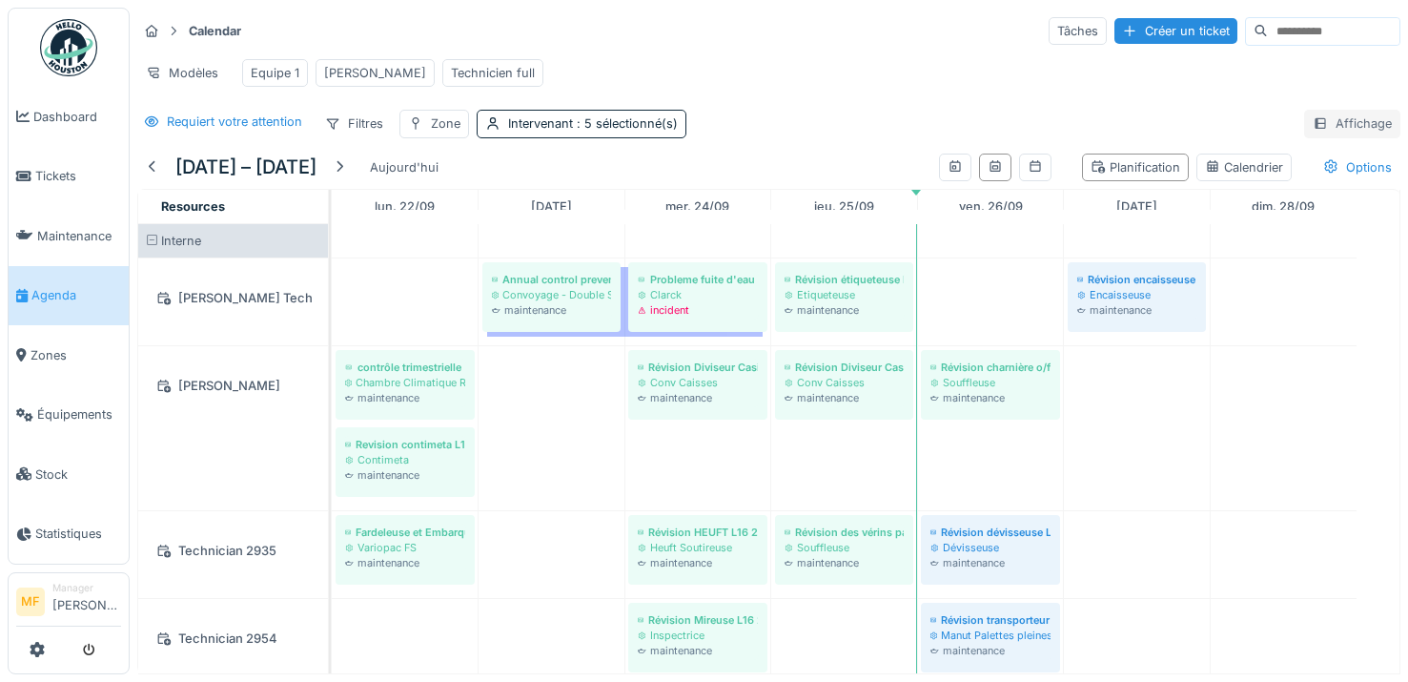
click at [1311, 130] on div "Affichage" at bounding box center [1352, 124] width 96 height 28
click at [1207, 123] on div "Calendar Tâches Créer un ticket Modèles Equipe 1 John Technicien full Requiert …" at bounding box center [769, 77] width 1278 height 138
click at [359, 137] on div "Filtres" at bounding box center [353, 124] width 75 height 28
click at [607, 168] on div "22 – 28 sept. 2025 Aujourd'hui Planification Calendrier Options" at bounding box center [768, 167] width 1263 height 43
click at [194, 131] on div "Requiert votre attention" at bounding box center [234, 121] width 135 height 18
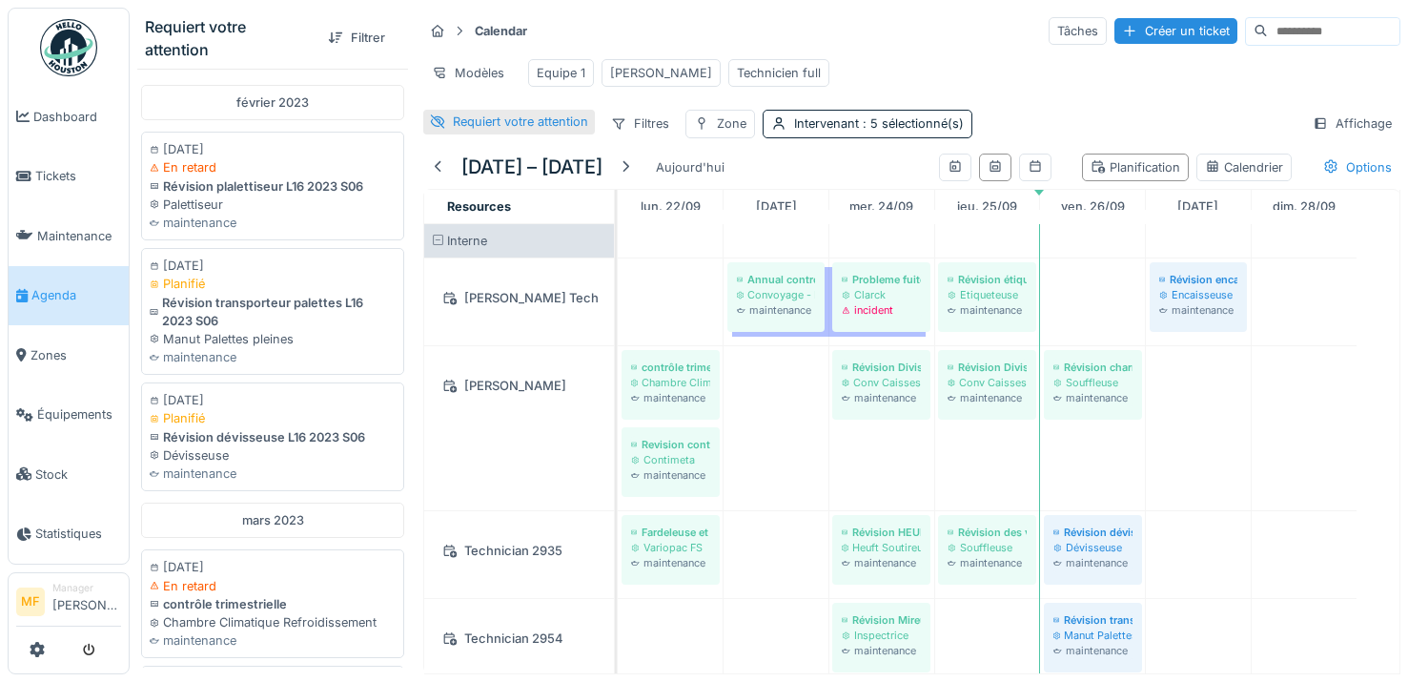
click at [453, 131] on div "Requiert votre attention" at bounding box center [520, 121] width 135 height 18
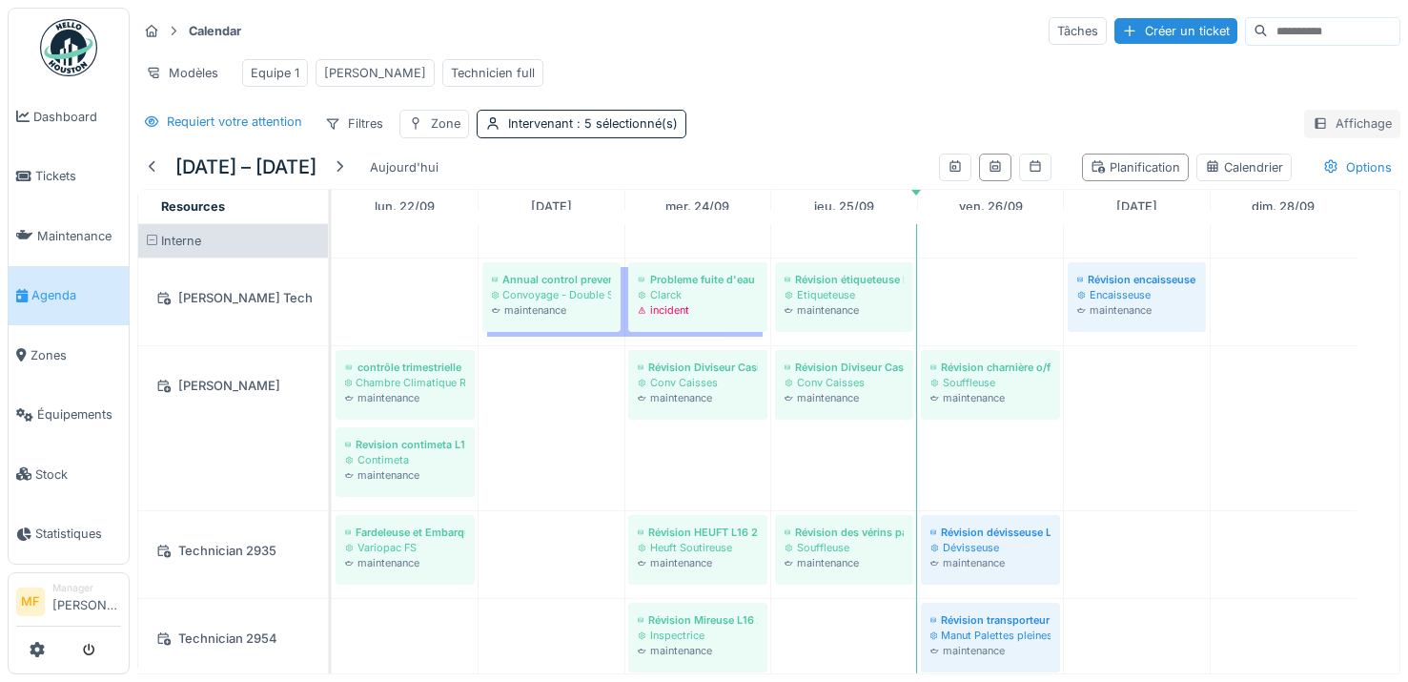
click at [1323, 137] on div "Affichage" at bounding box center [1352, 124] width 96 height 28
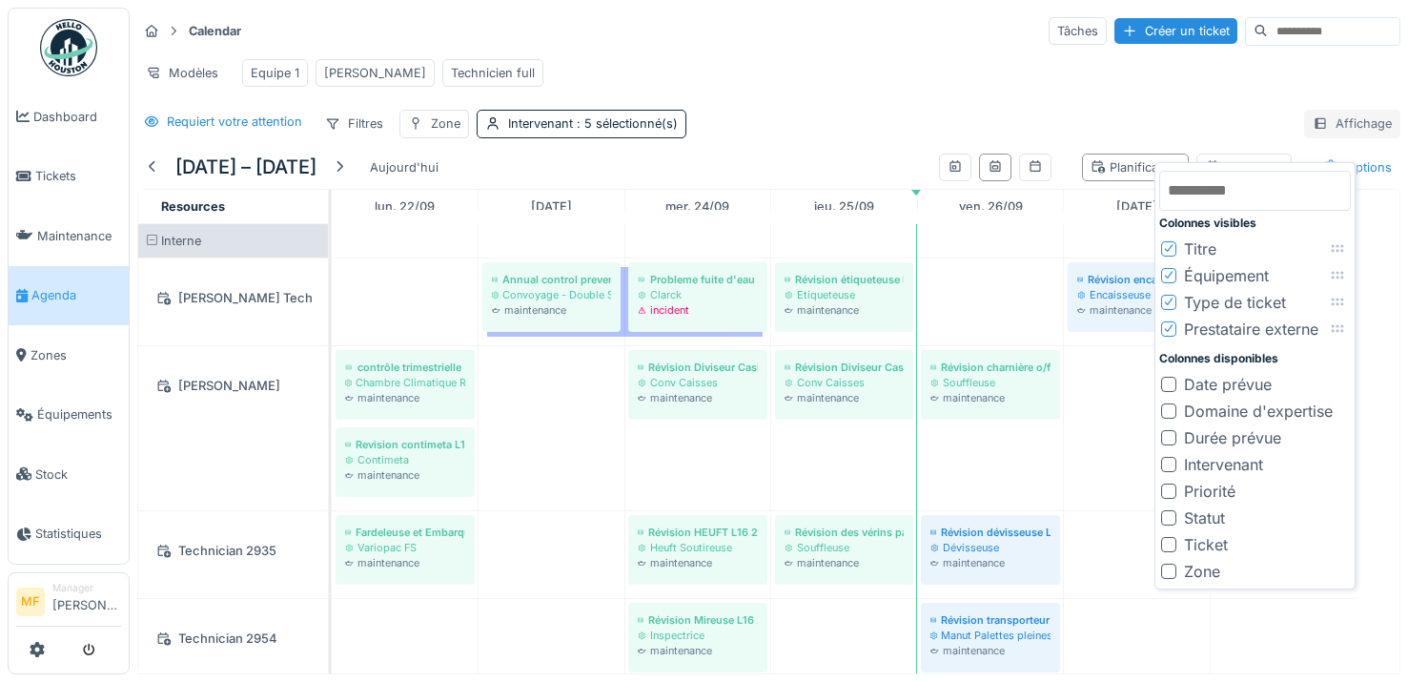
click at [1328, 132] on div "Affichage" at bounding box center [1352, 124] width 96 height 28
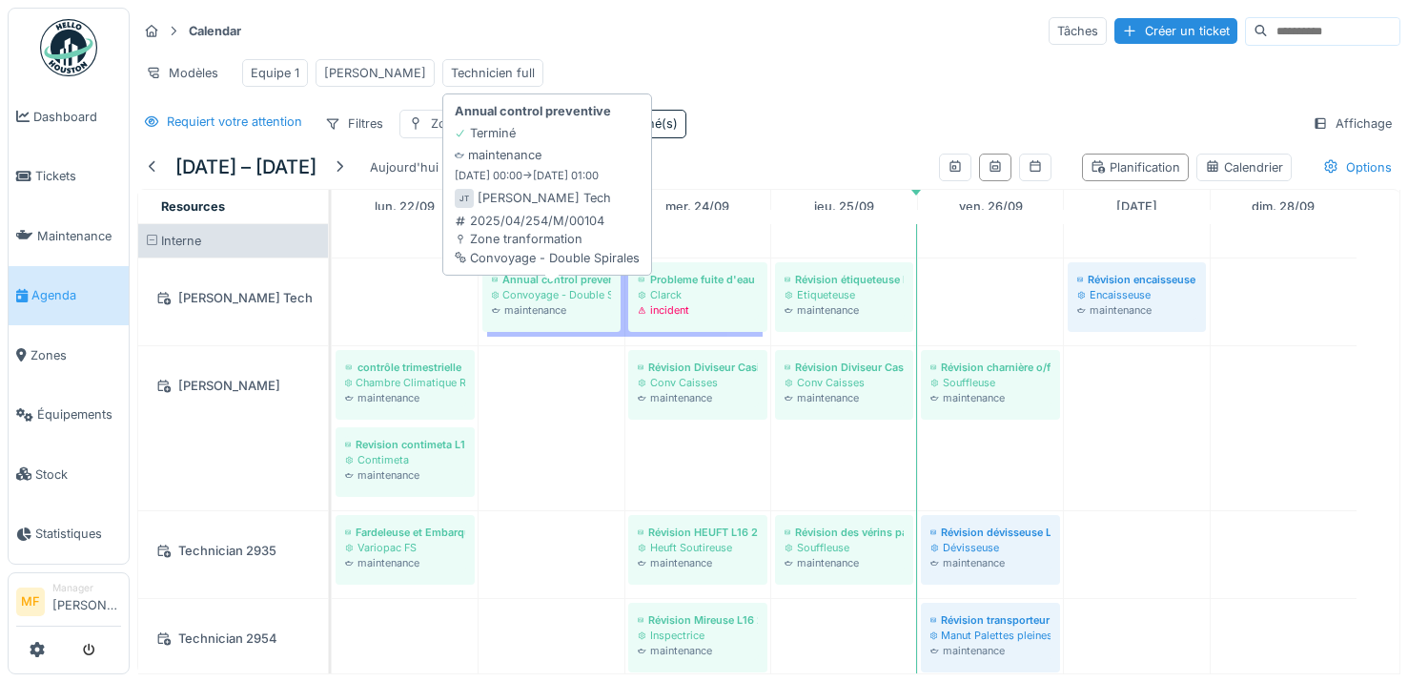
click at [568, 317] on div "maintenance" at bounding box center [551, 309] width 119 height 15
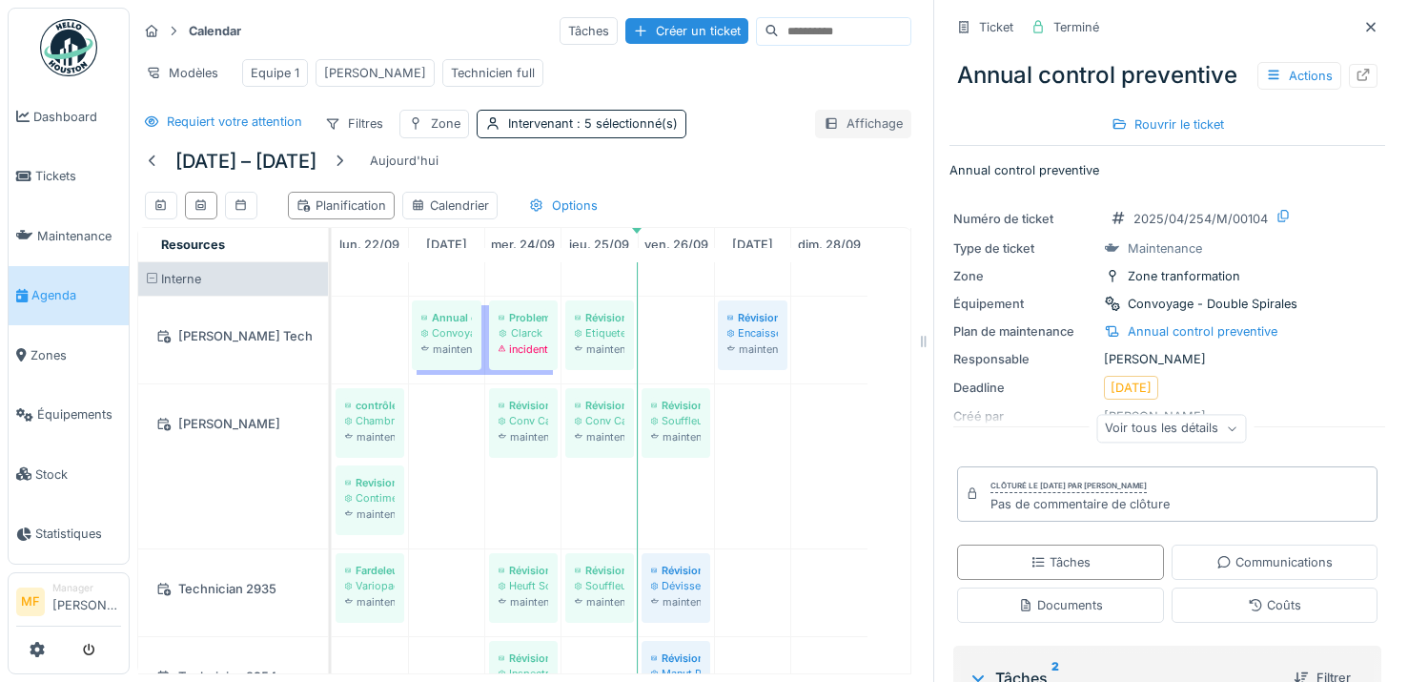
click at [833, 132] on div "Affichage" at bounding box center [863, 124] width 96 height 28
click at [1363, 31] on icon at bounding box center [1370, 27] width 15 height 12
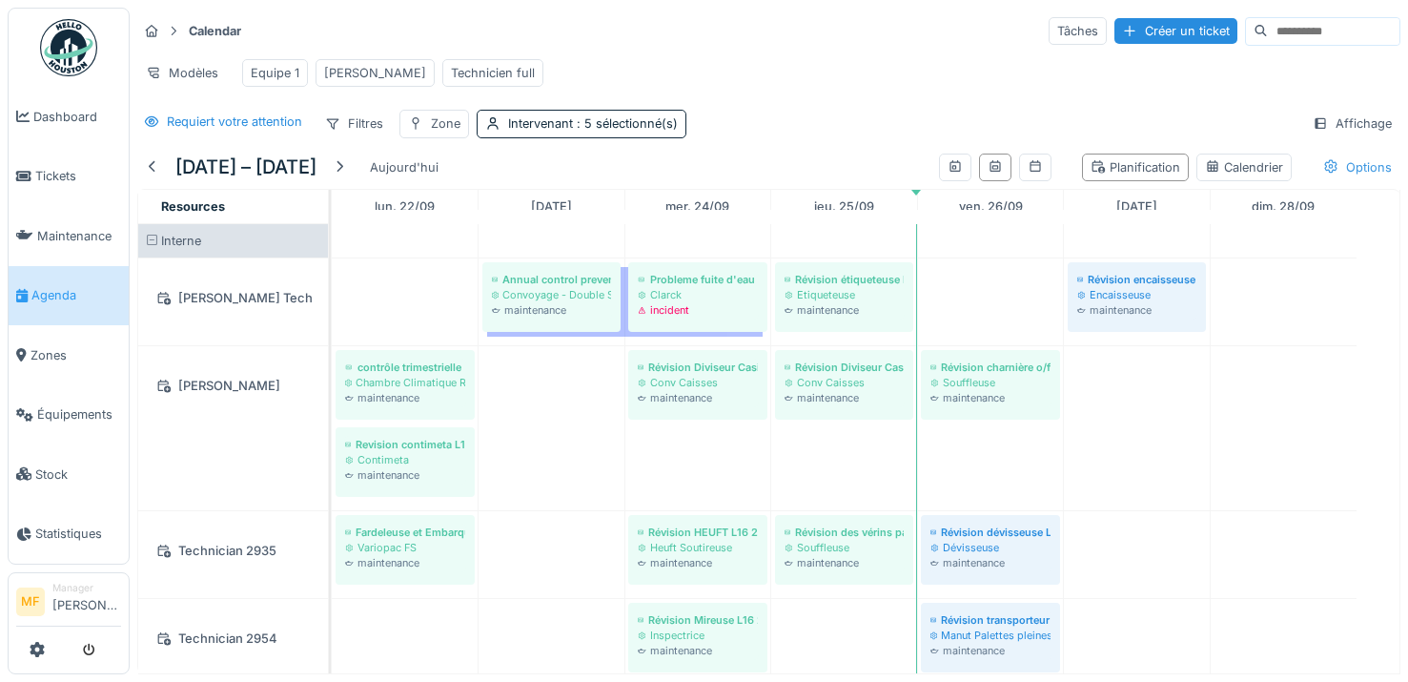
click at [1324, 169] on div "Options" at bounding box center [1357, 167] width 86 height 28
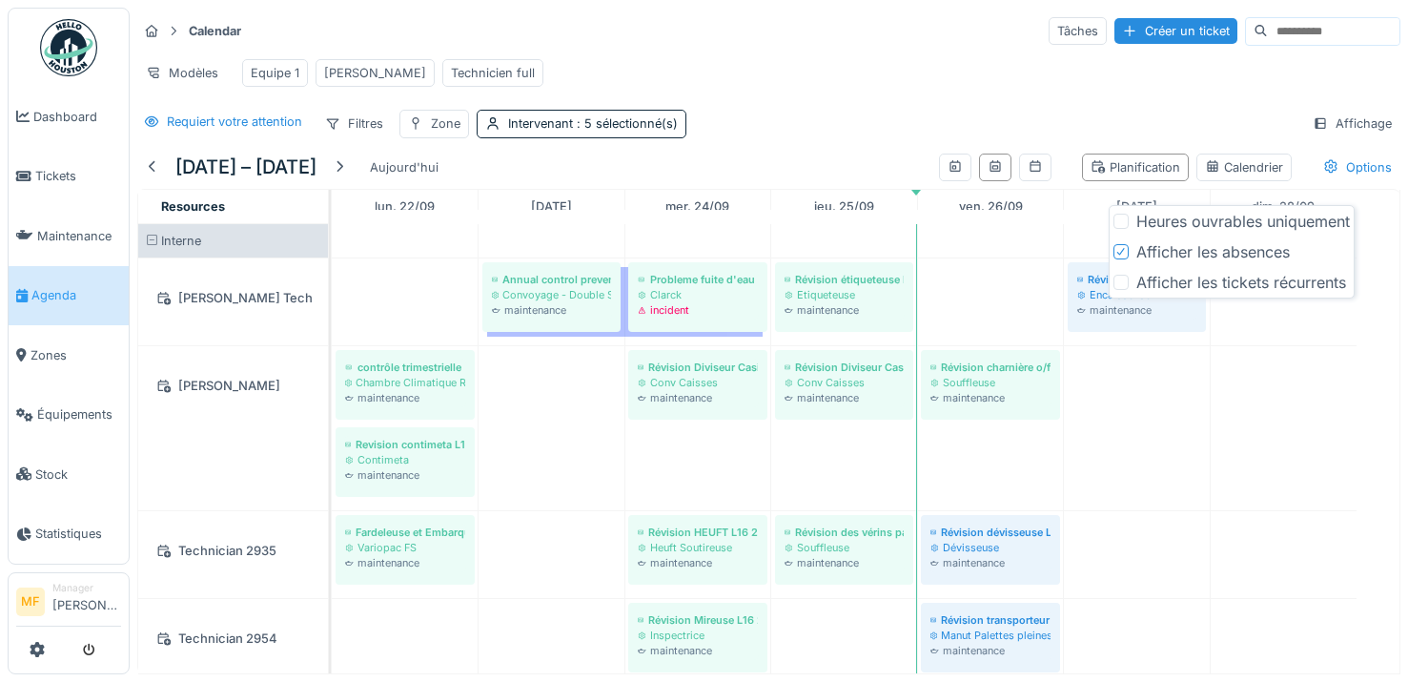
click at [1222, 214] on div "Heures ouvrables uniquement" at bounding box center [1243, 221] width 214 height 23
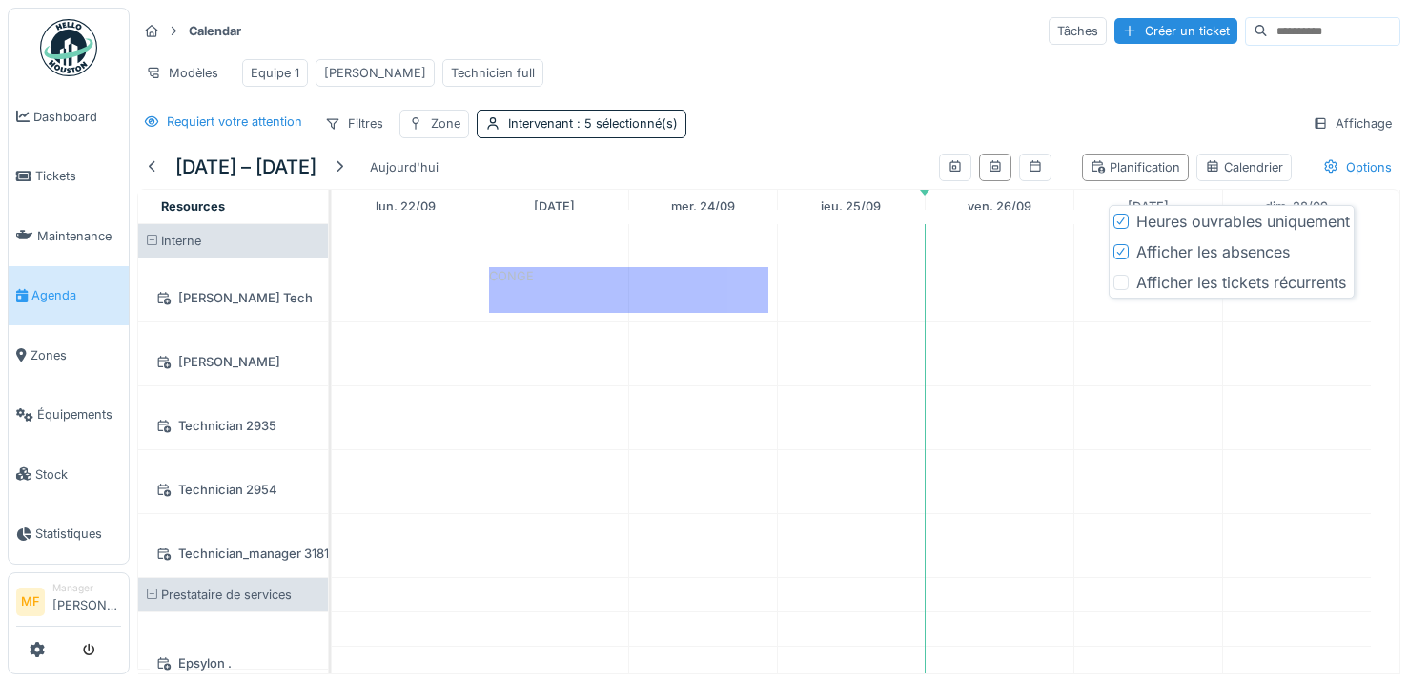
click at [1121, 256] on div at bounding box center [1120, 251] width 11 height 18
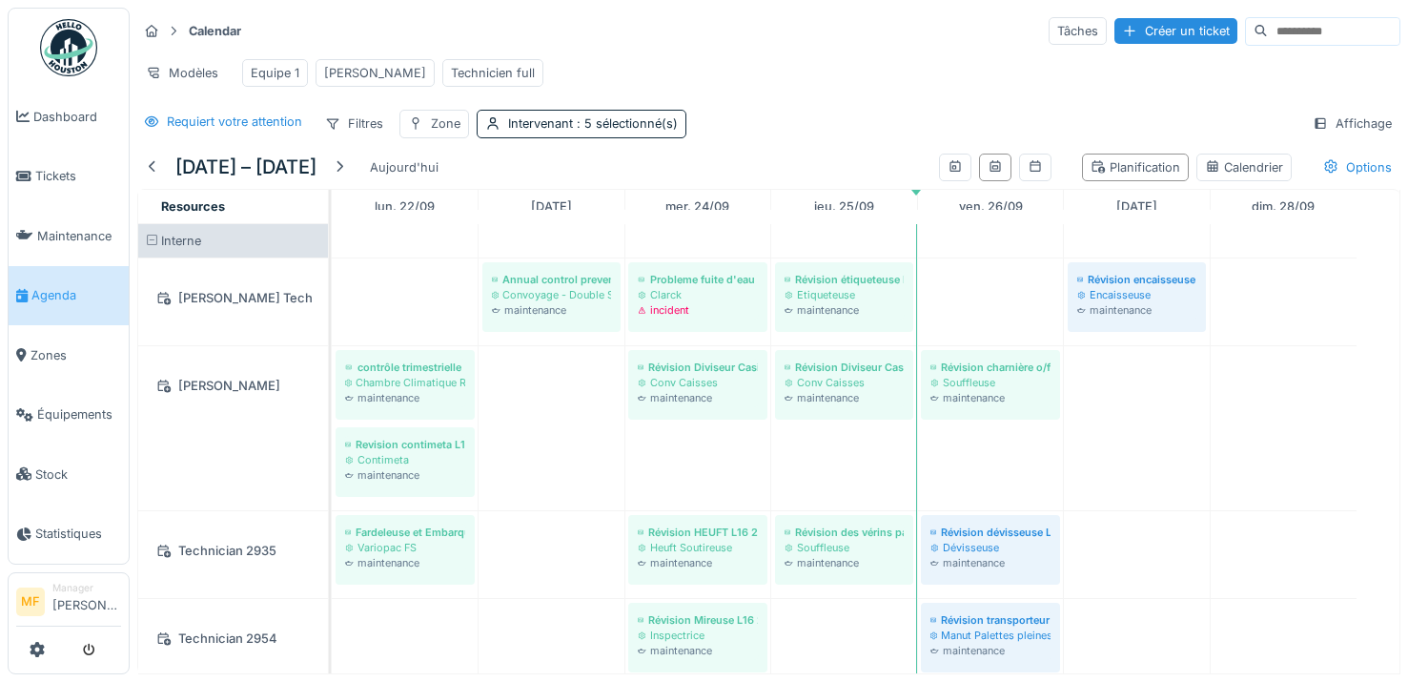
click at [1001, 83] on div "Modèles Equipe 1 John Technicien full" at bounding box center [768, 72] width 1263 height 43
click at [1324, 173] on icon at bounding box center [1330, 166] width 12 height 13
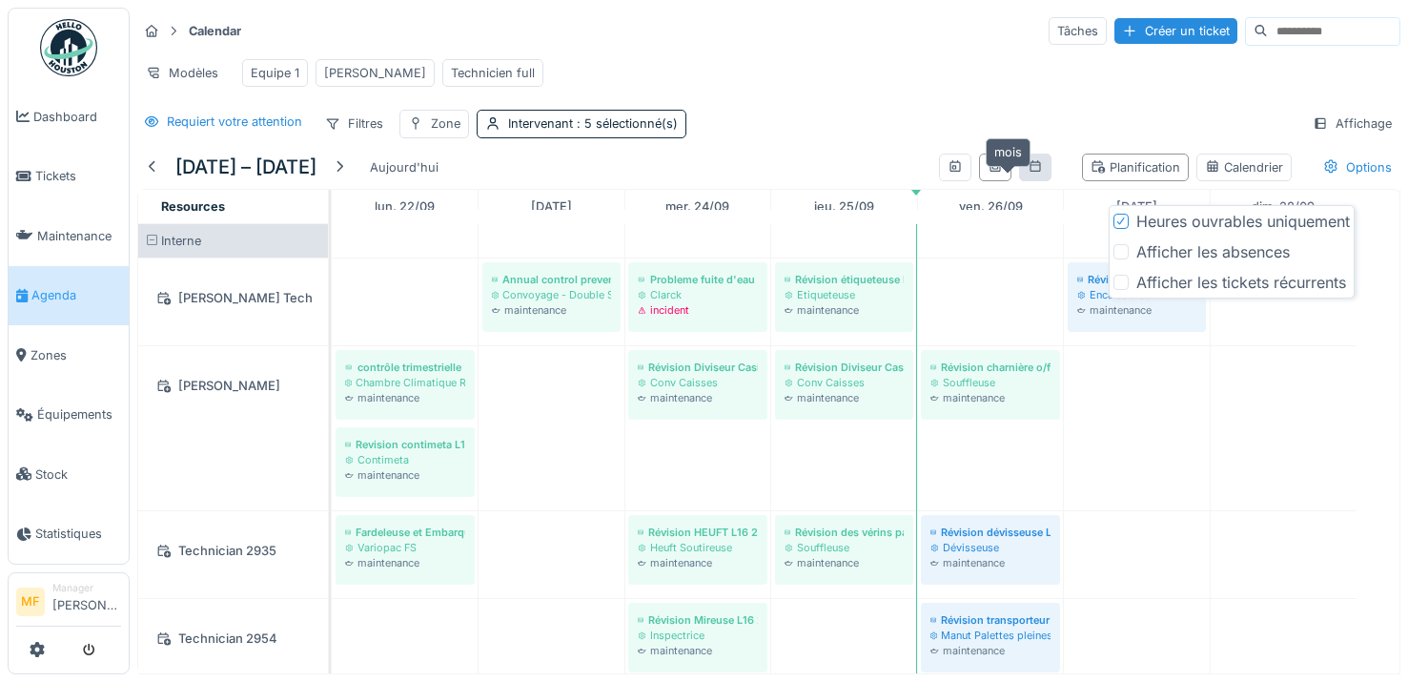
click at [1029, 172] on icon at bounding box center [1034, 165] width 10 height 11
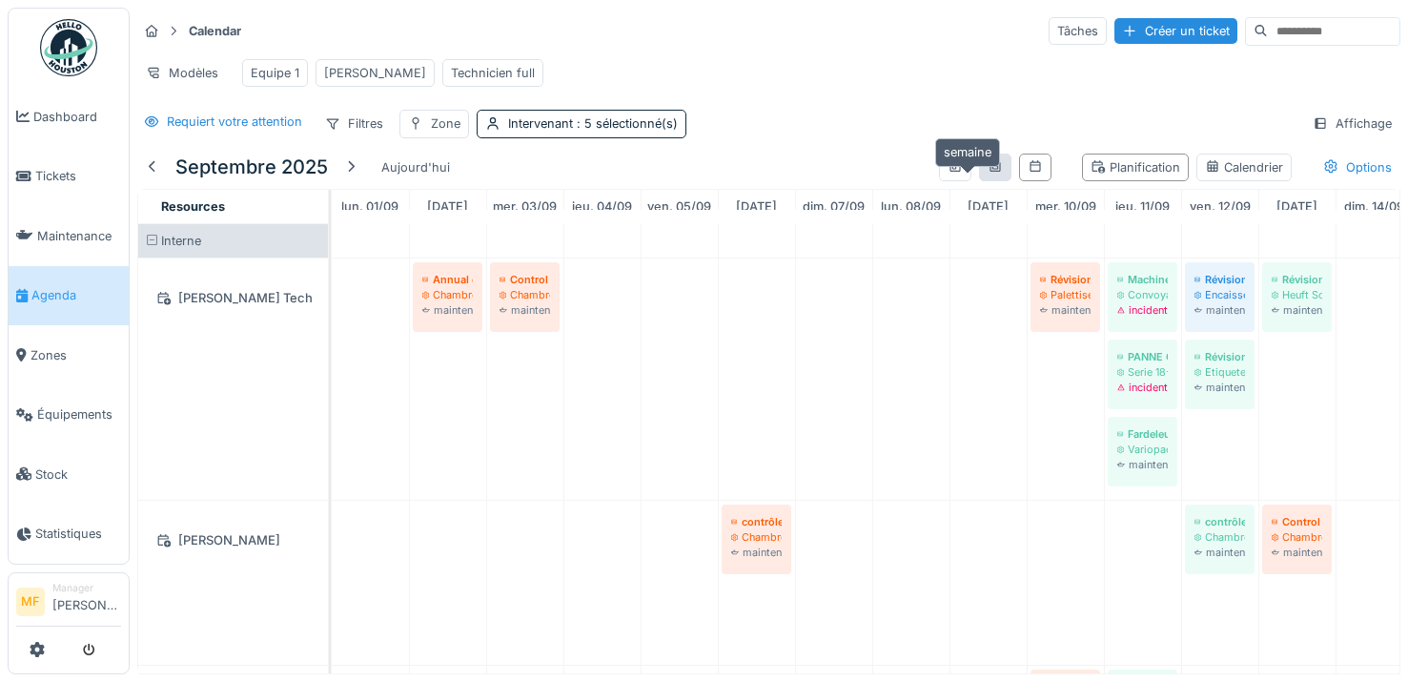
click at [987, 173] on icon at bounding box center [994, 166] width 15 height 12
